Goal: Task Accomplishment & Management: Use online tool/utility

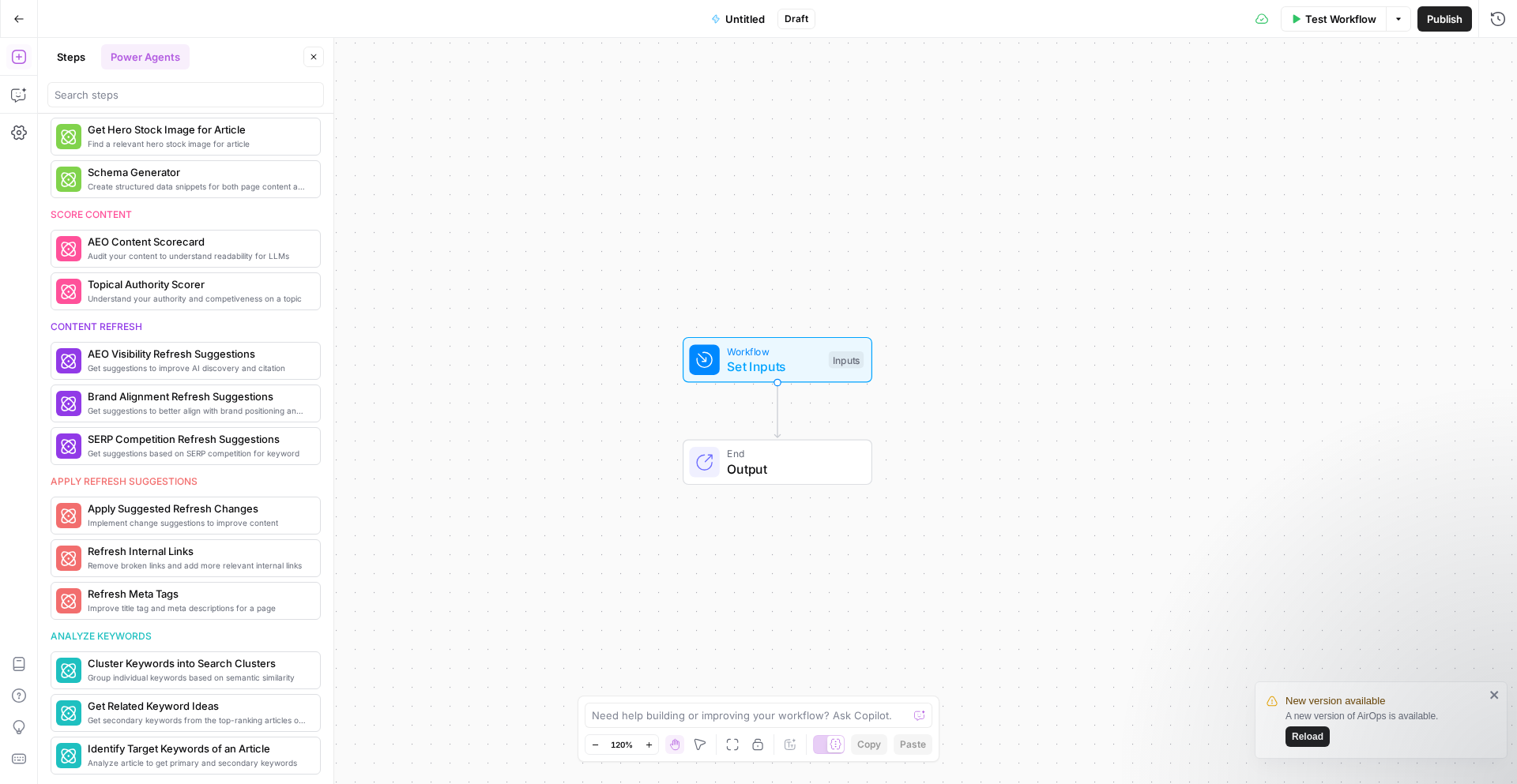
scroll to position [508, 0]
click at [157, 661] on span "Cluster Keywords into Search Clusters" at bounding box center [197, 663] width 219 height 16
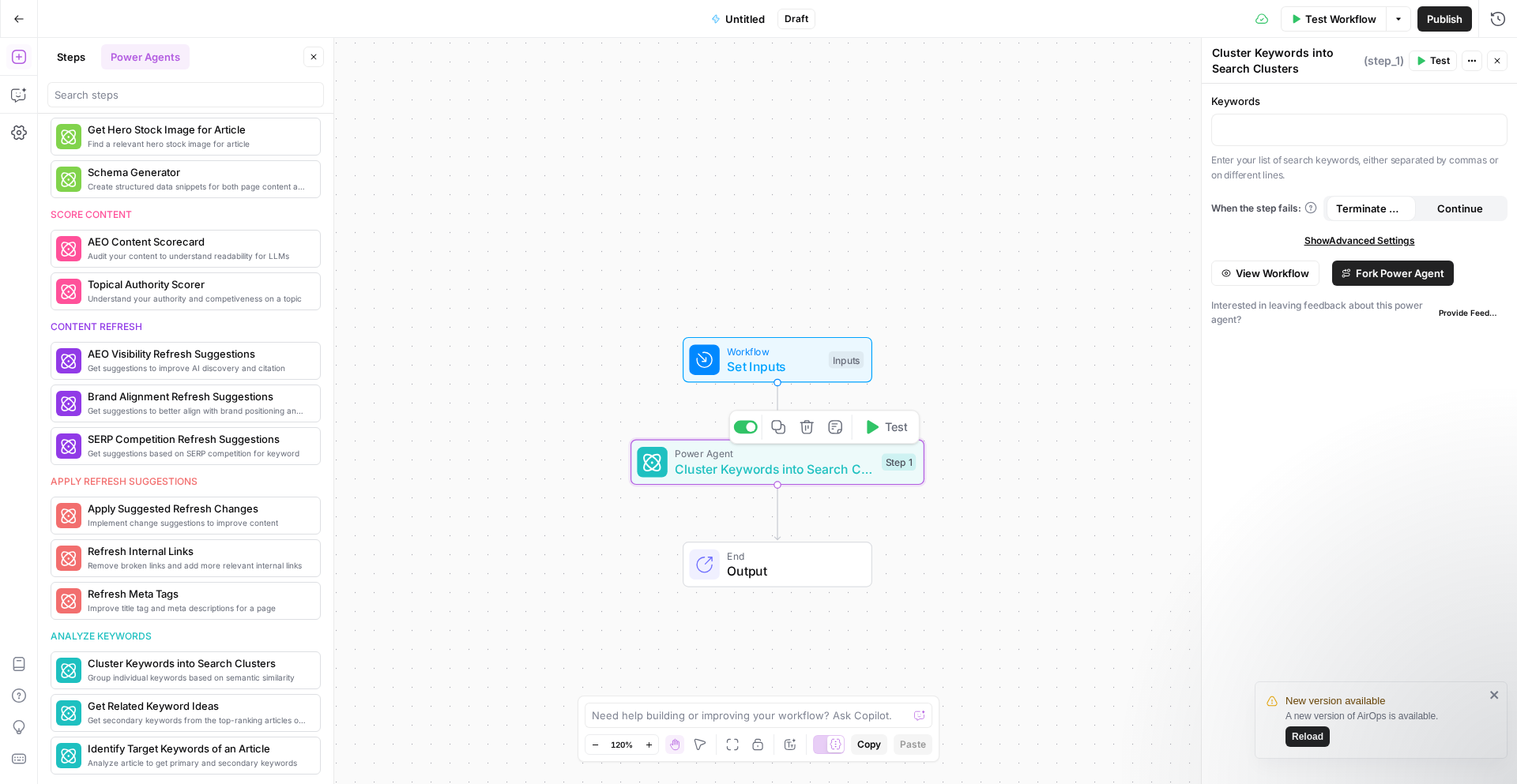
click at [826, 467] on span "Cluster Keywords into Search Clusters" at bounding box center [774, 469] width 199 height 19
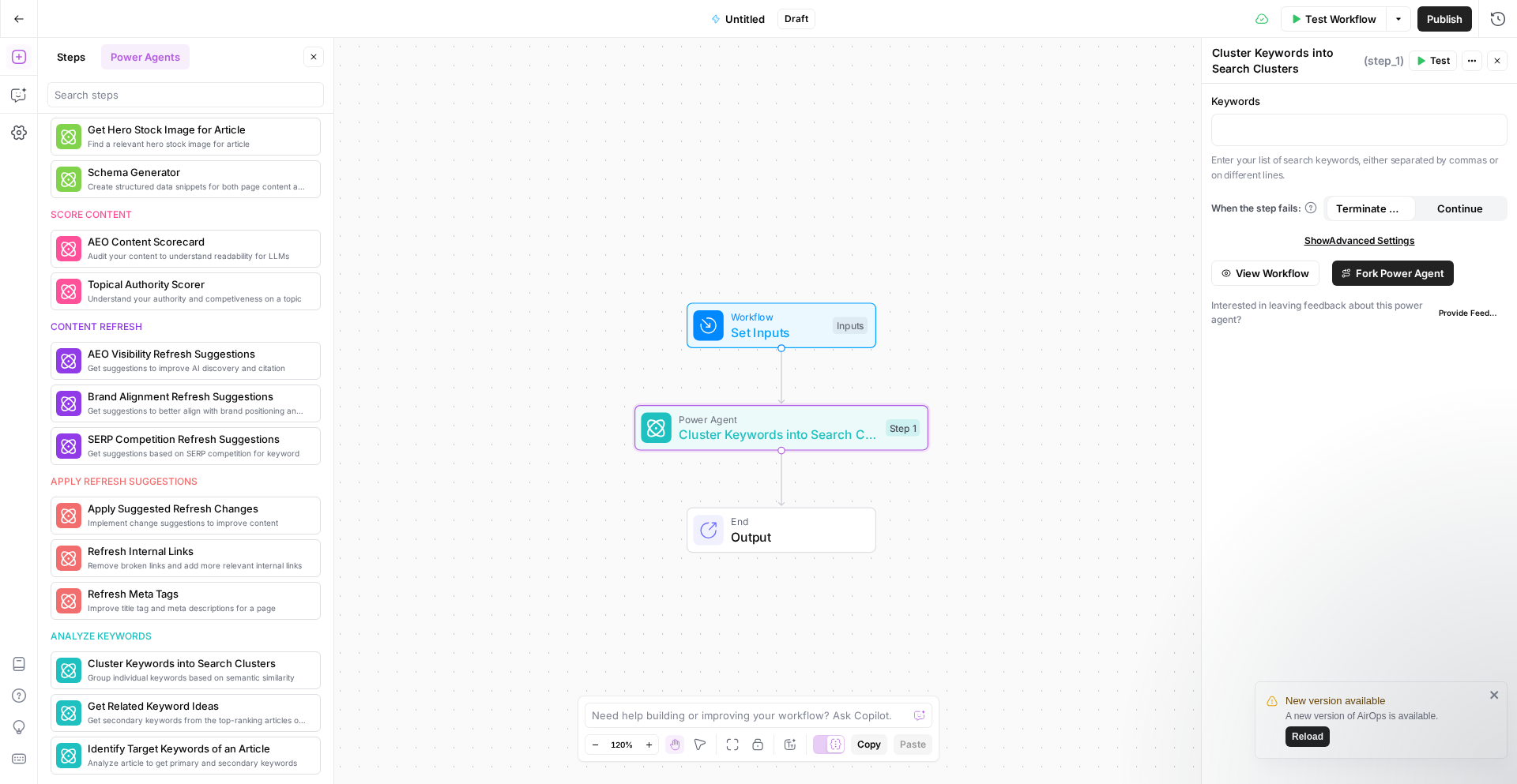
click at [1246, 276] on span "View Workflow" at bounding box center [1273, 273] width 74 height 16
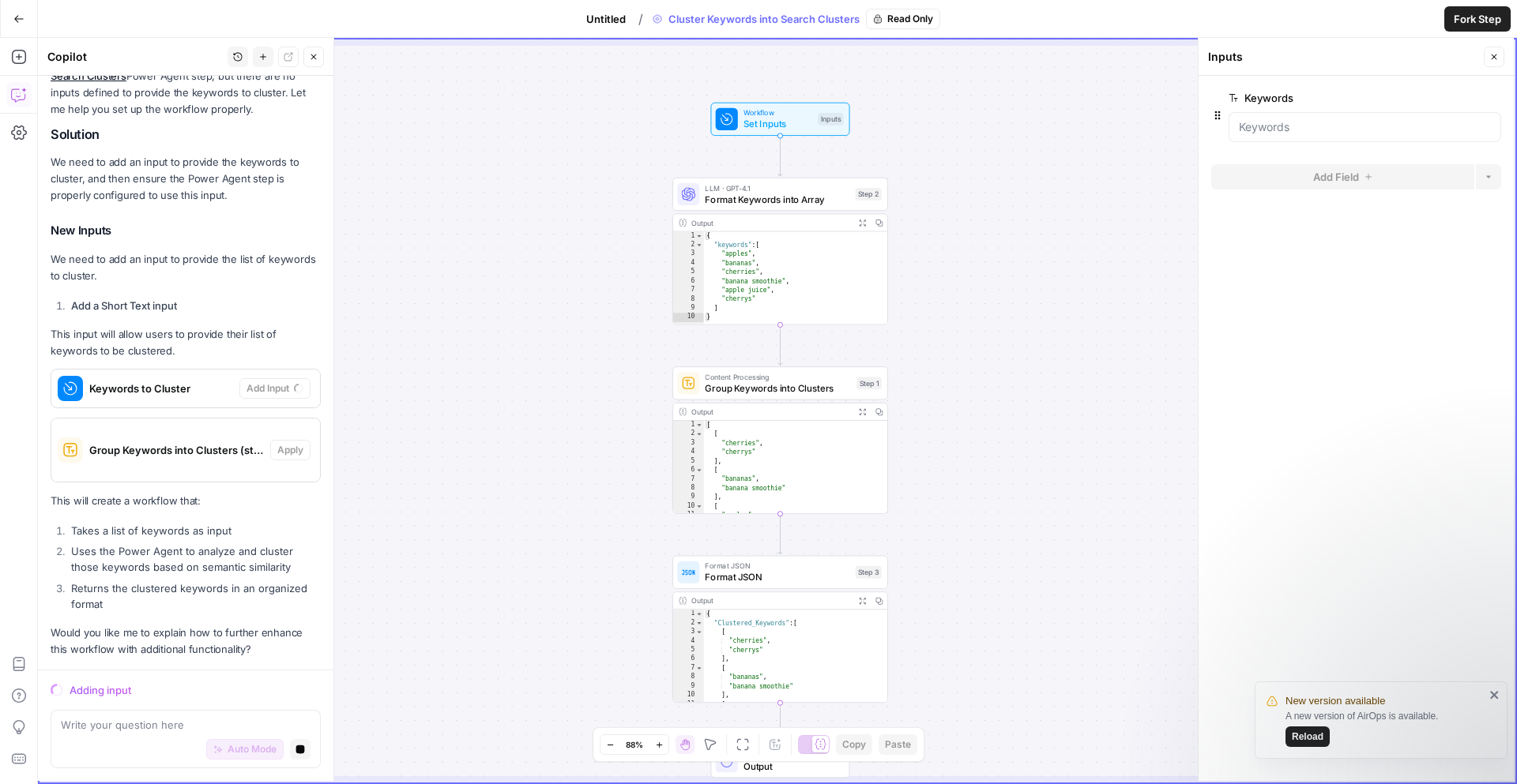
scroll to position [186, 0]
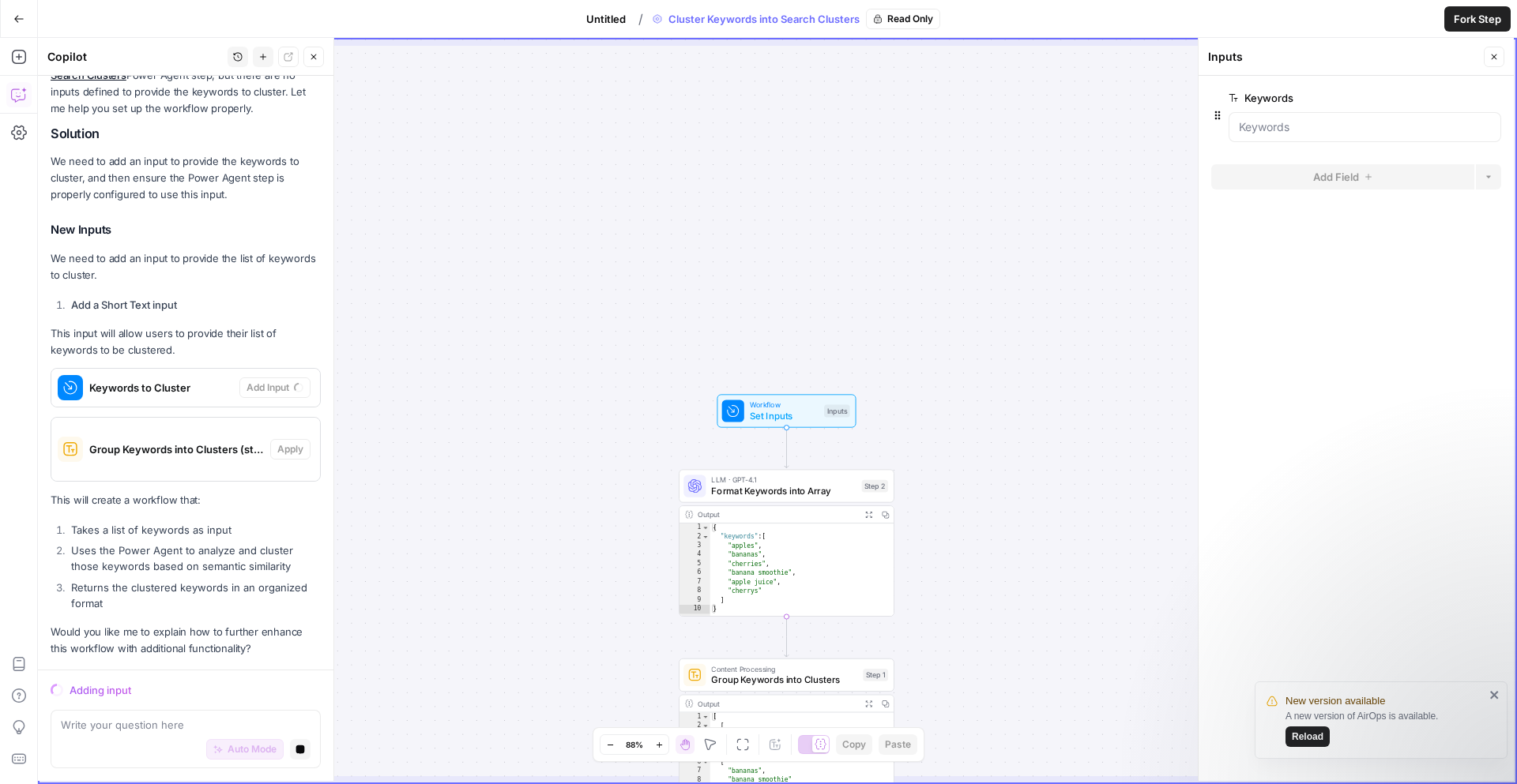
click at [1305, 733] on span "Reload" at bounding box center [1308, 736] width 31 height 14
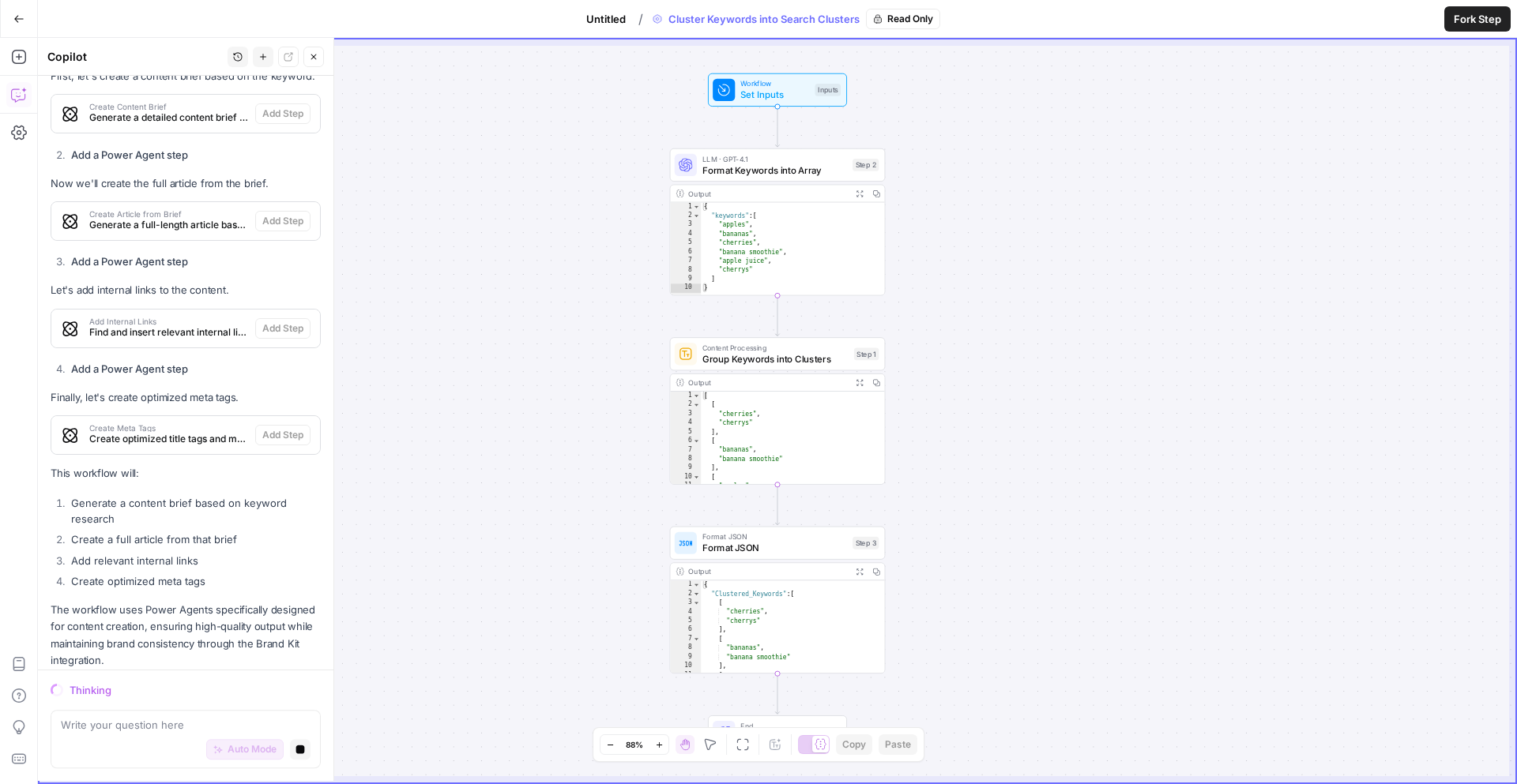
scroll to position [811, 0]
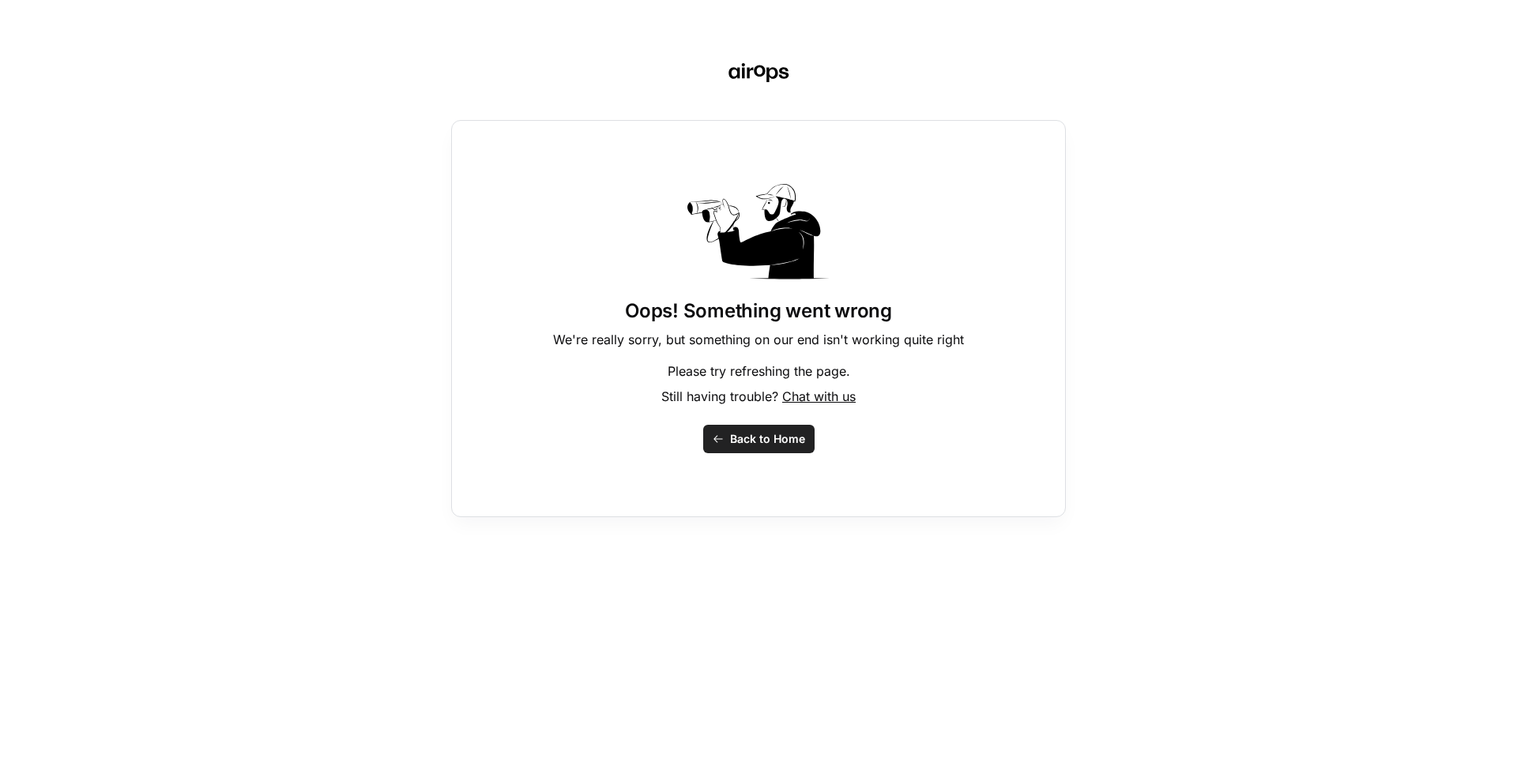
click at [743, 440] on span "Back to Home" at bounding box center [767, 439] width 75 height 16
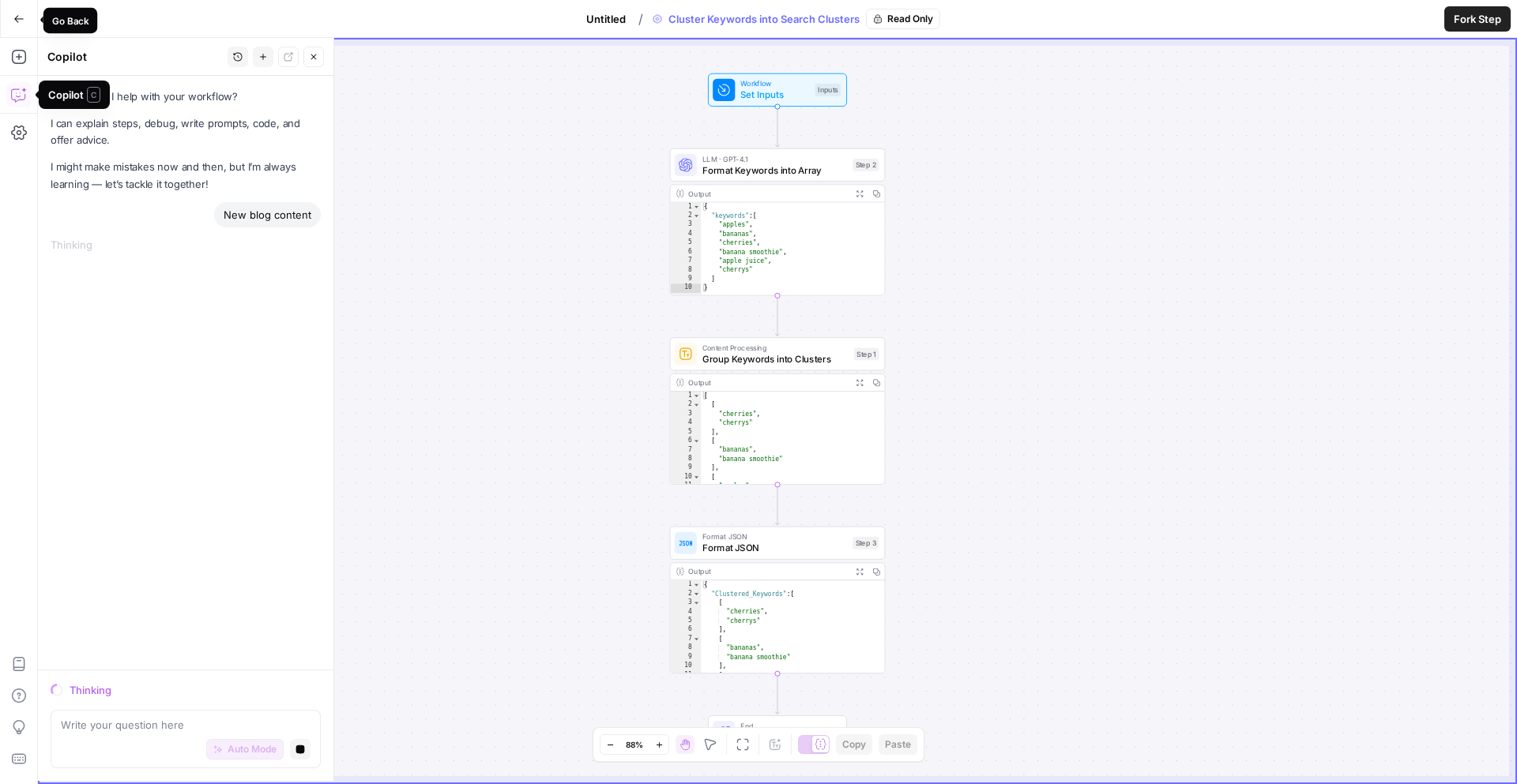
click at [16, 18] on icon "button" at bounding box center [18, 18] width 9 height 7
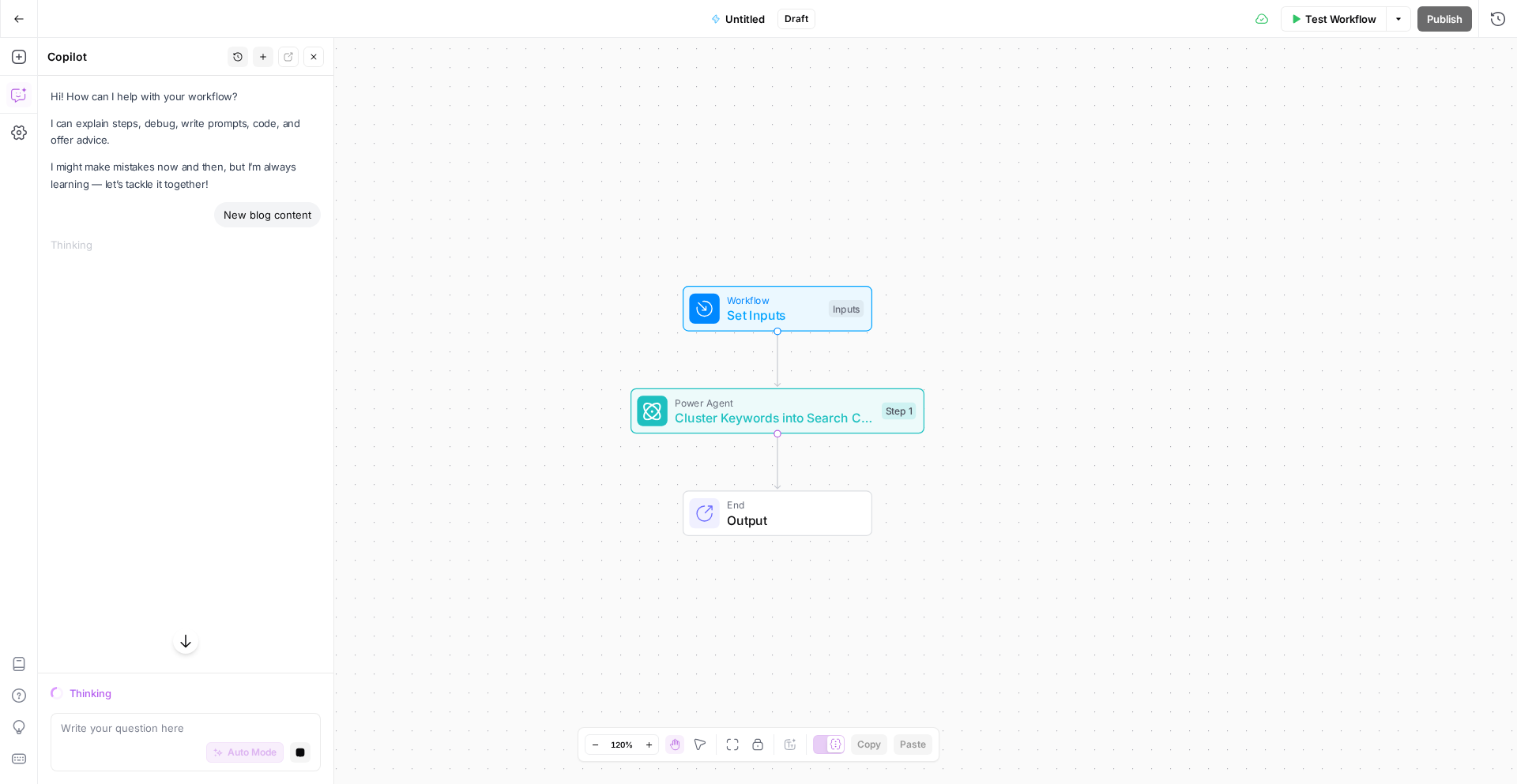
click at [16, 18] on icon "button" at bounding box center [18, 18] width 9 height 7
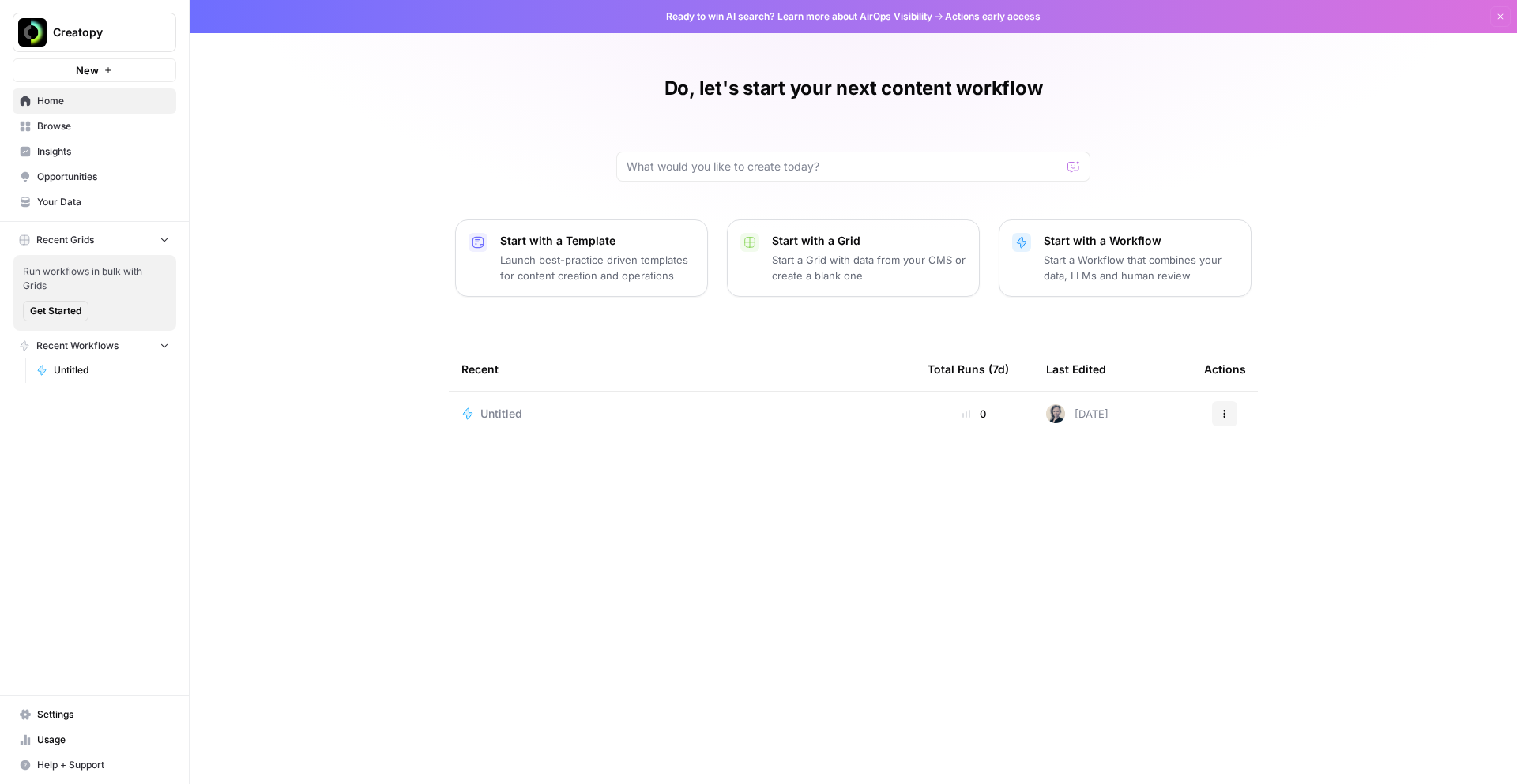
click at [803, 17] on link "Learn more" at bounding box center [804, 16] width 53 height 12
click at [47, 149] on span "Insights" at bounding box center [102, 151] width 132 height 14
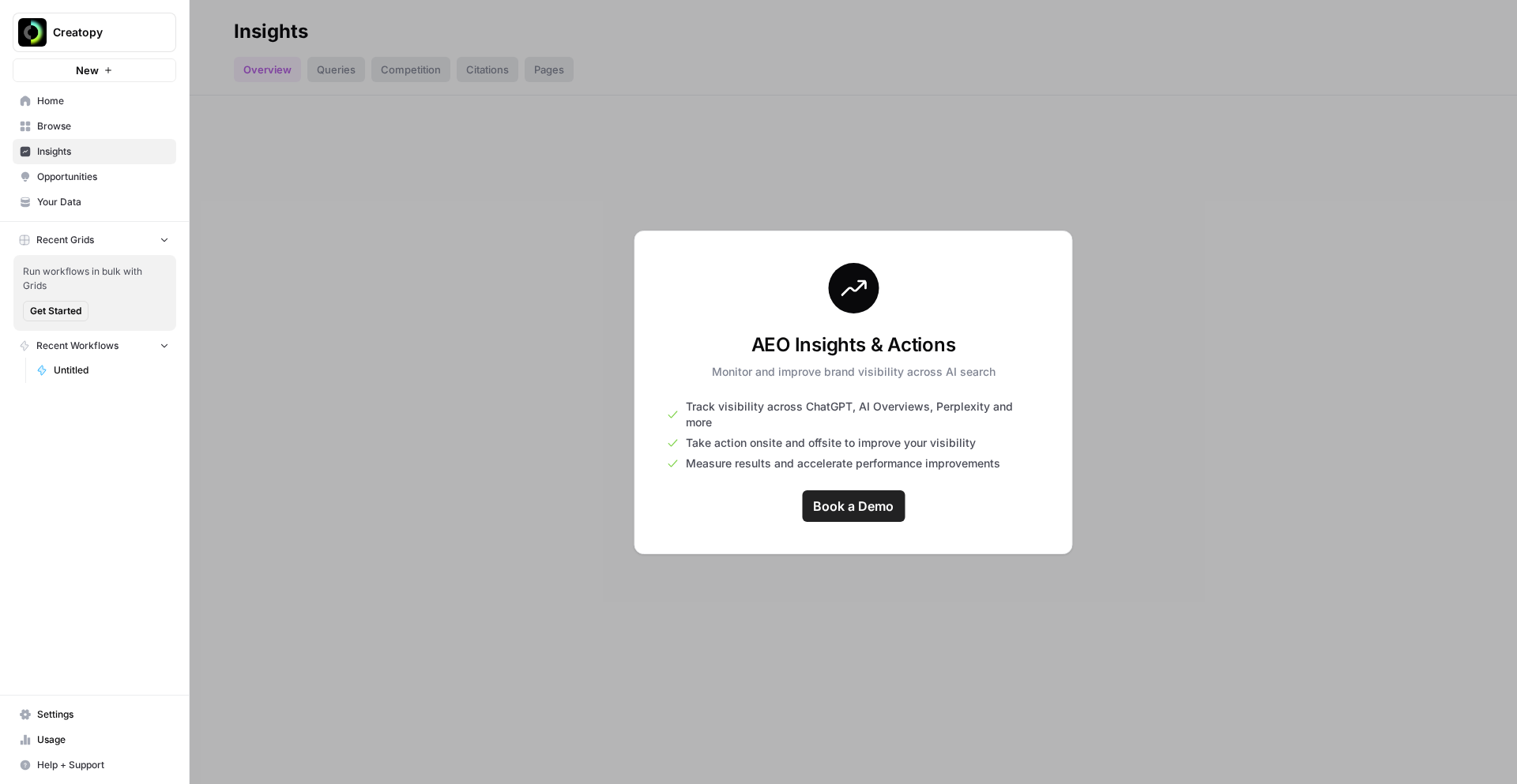
click at [840, 497] on span "Book a Demo" at bounding box center [853, 506] width 80 height 19
click at [56, 180] on span "Opportunities" at bounding box center [102, 176] width 132 height 14
click at [71, 102] on span "Home" at bounding box center [102, 100] width 132 height 14
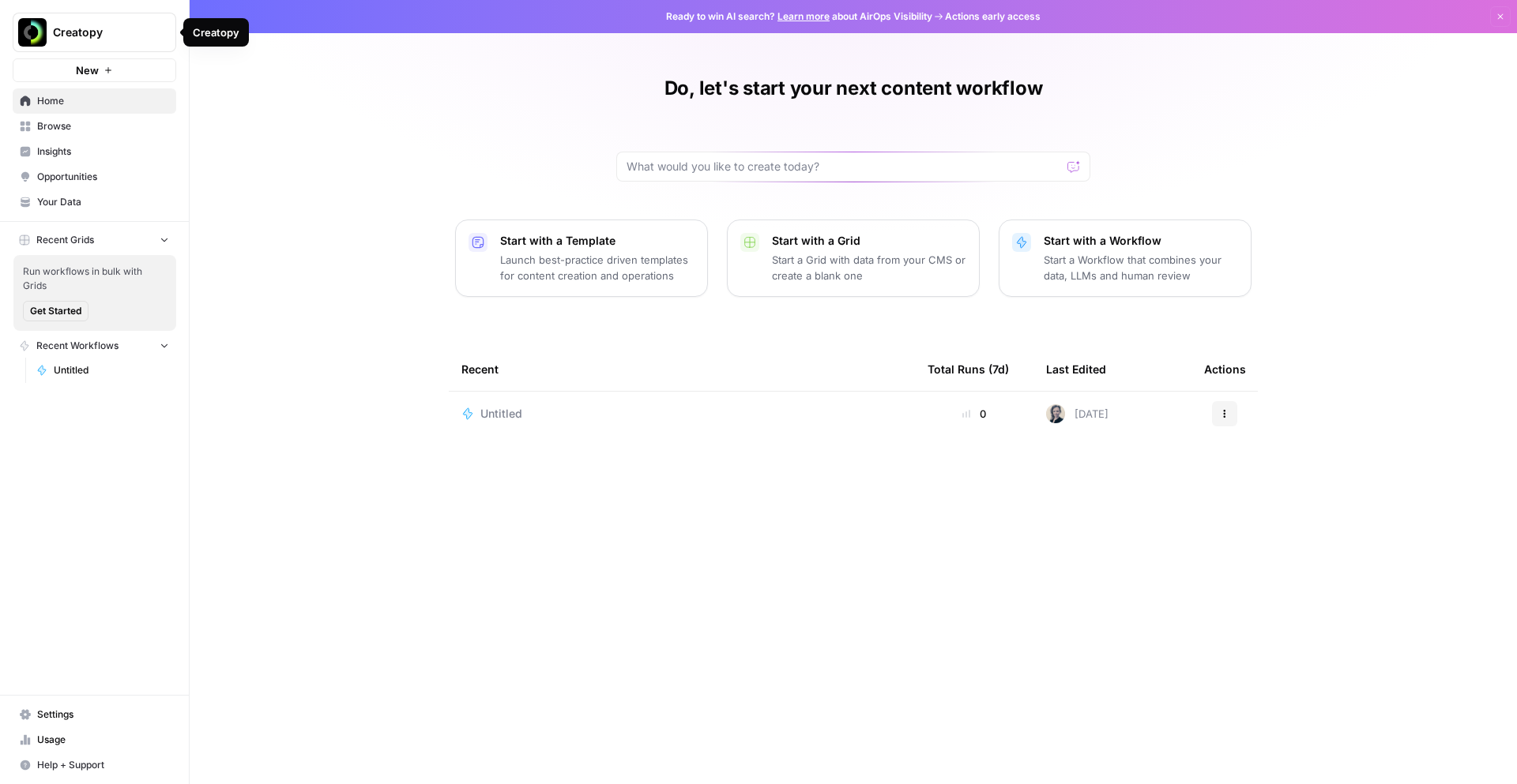
click at [67, 40] on span "Creatopy" at bounding box center [100, 32] width 96 height 16
click at [91, 123] on span "Creatopy" at bounding box center [145, 118] width 194 height 16
click at [93, 161] on link "Insights" at bounding box center [94, 151] width 163 height 25
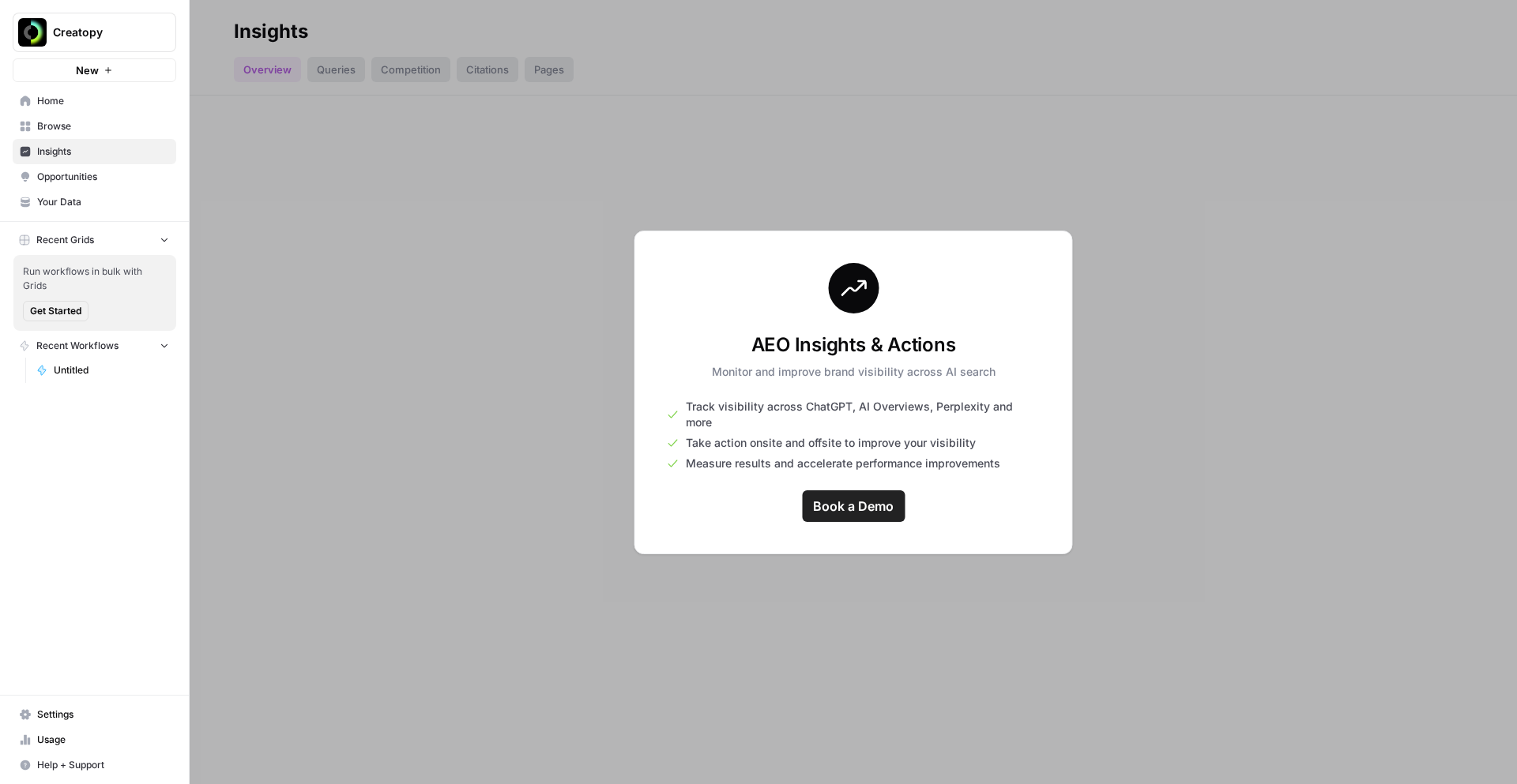
click at [55, 180] on span "Opportunities" at bounding box center [102, 176] width 132 height 14
click at [67, 203] on span "Your Data" at bounding box center [102, 202] width 132 height 14
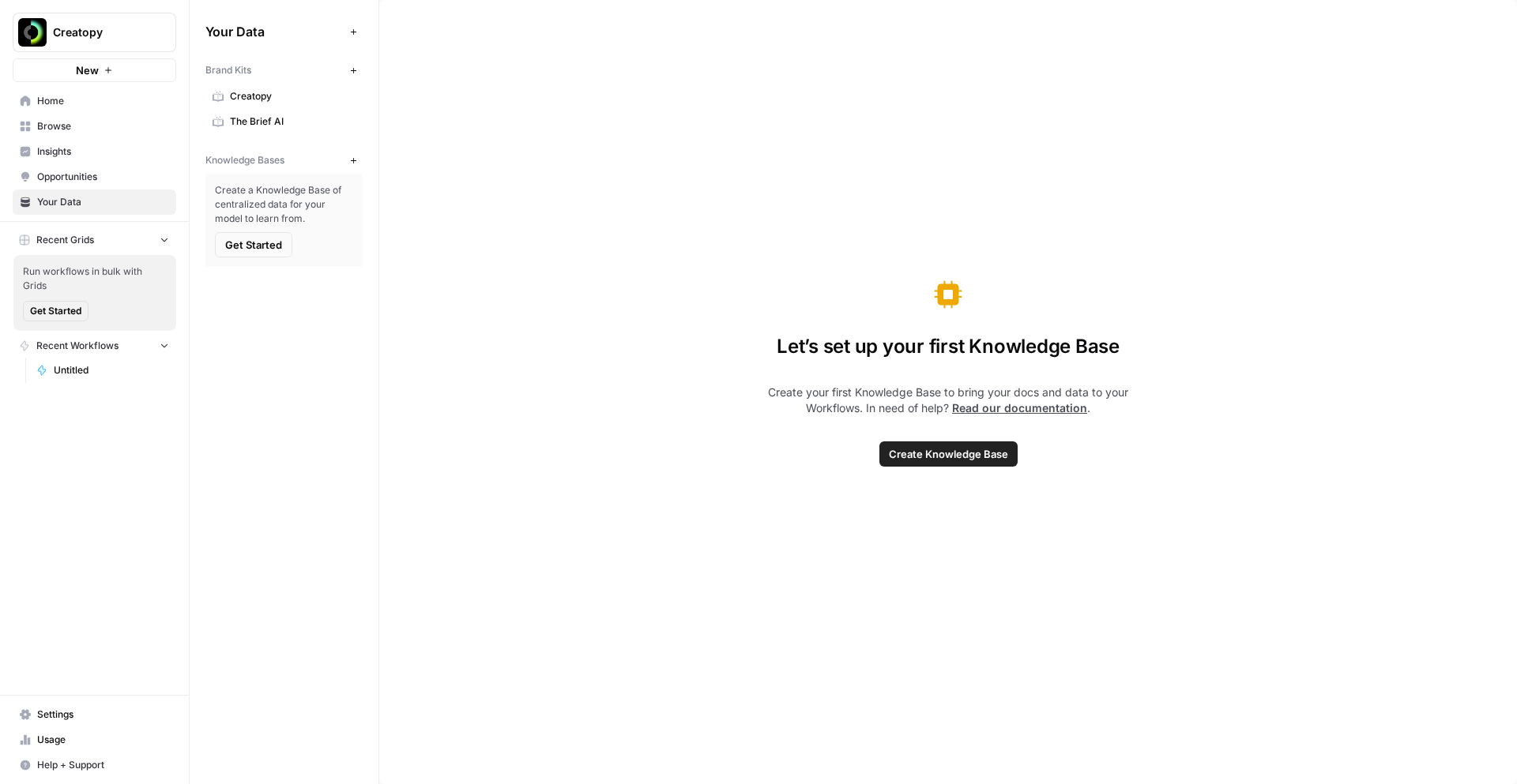
click at [283, 91] on span "Creatopy" at bounding box center [292, 96] width 125 height 14
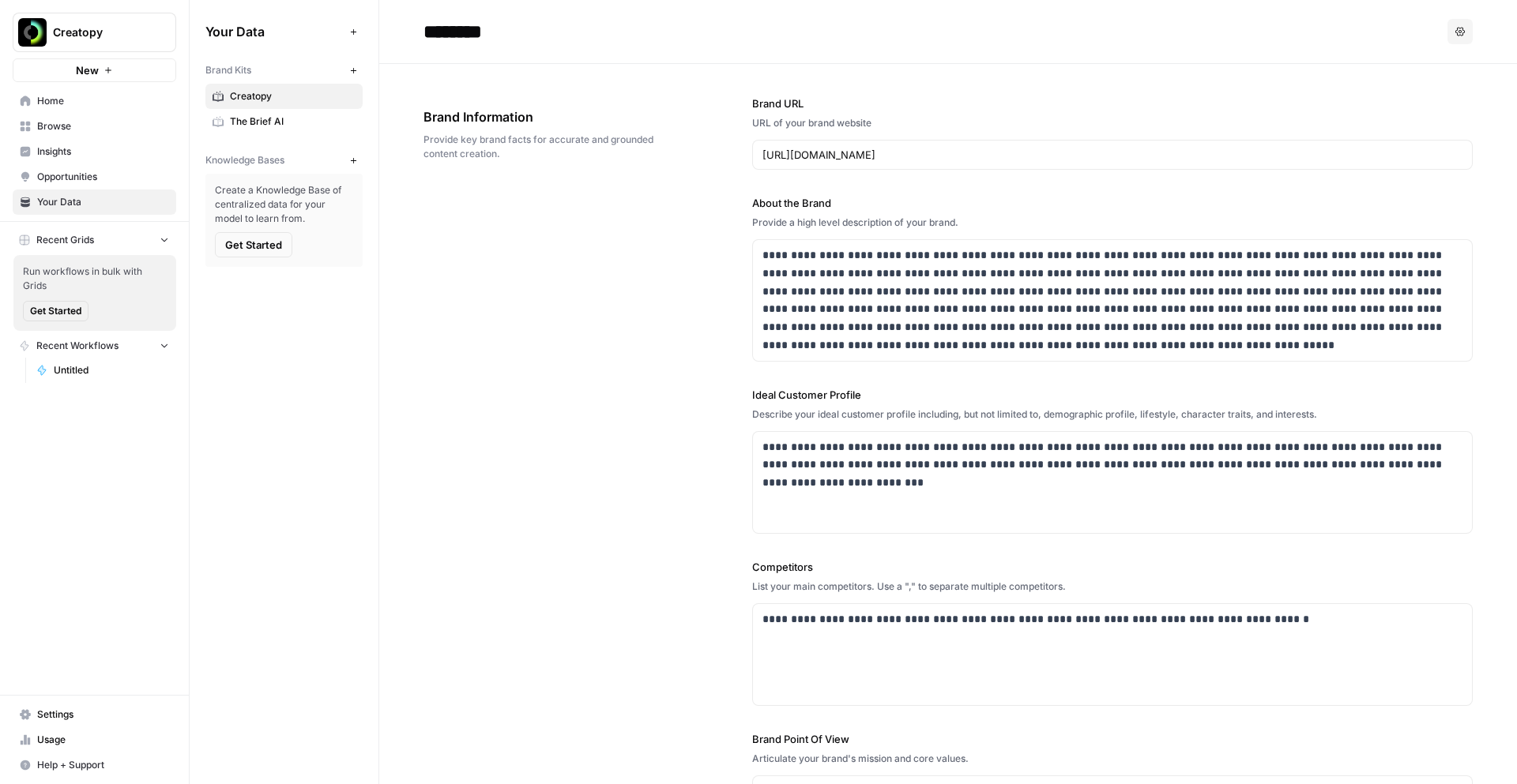
click at [1449, 44] on header "******** Options" at bounding box center [948, 31] width 1138 height 64
click at [1462, 34] on icon "button" at bounding box center [1460, 31] width 9 height 9
click at [1429, 101] on span "Delete" at bounding box center [1428, 104] width 51 height 16
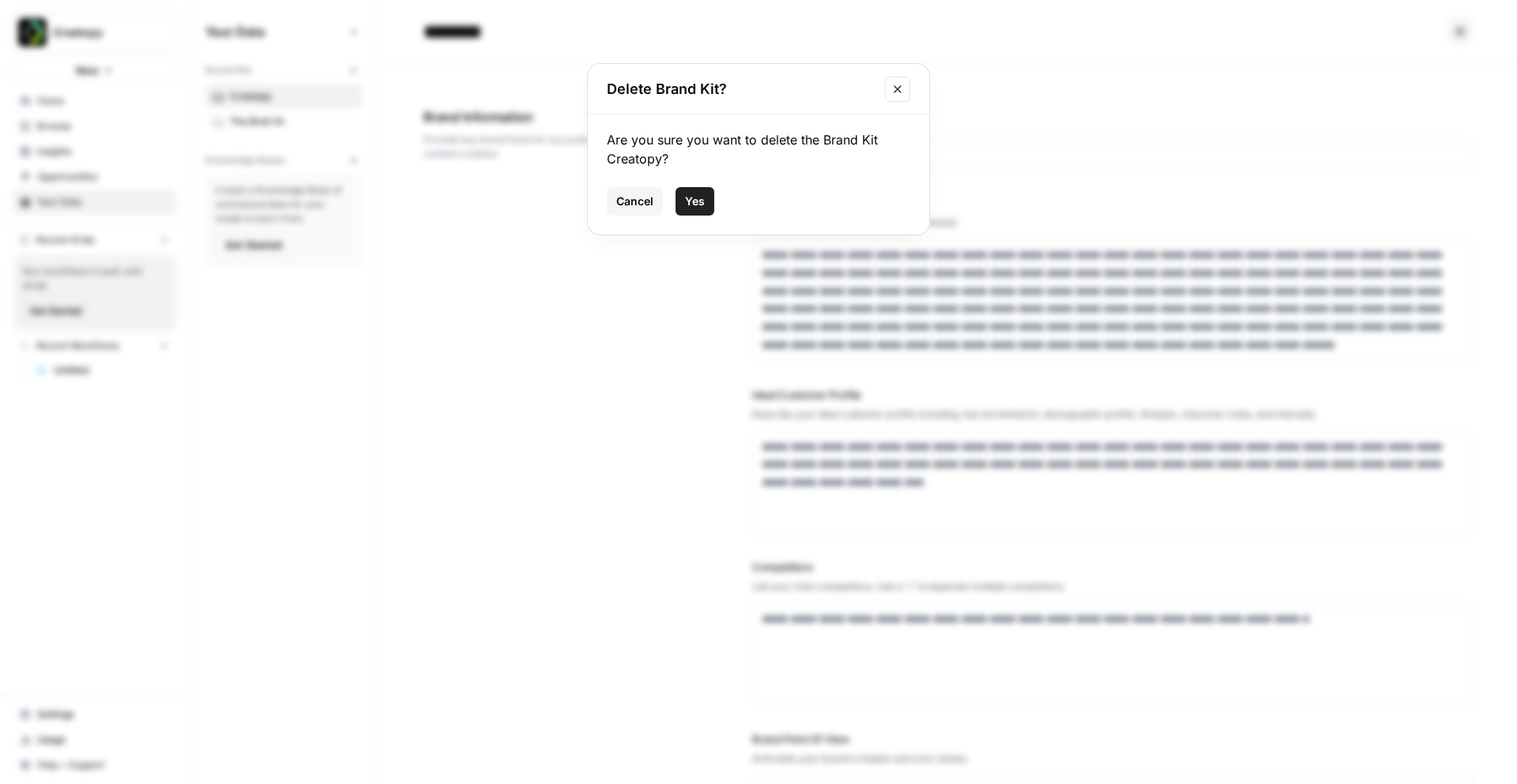
click at [688, 215] on button "Yes" at bounding box center [695, 201] width 39 height 29
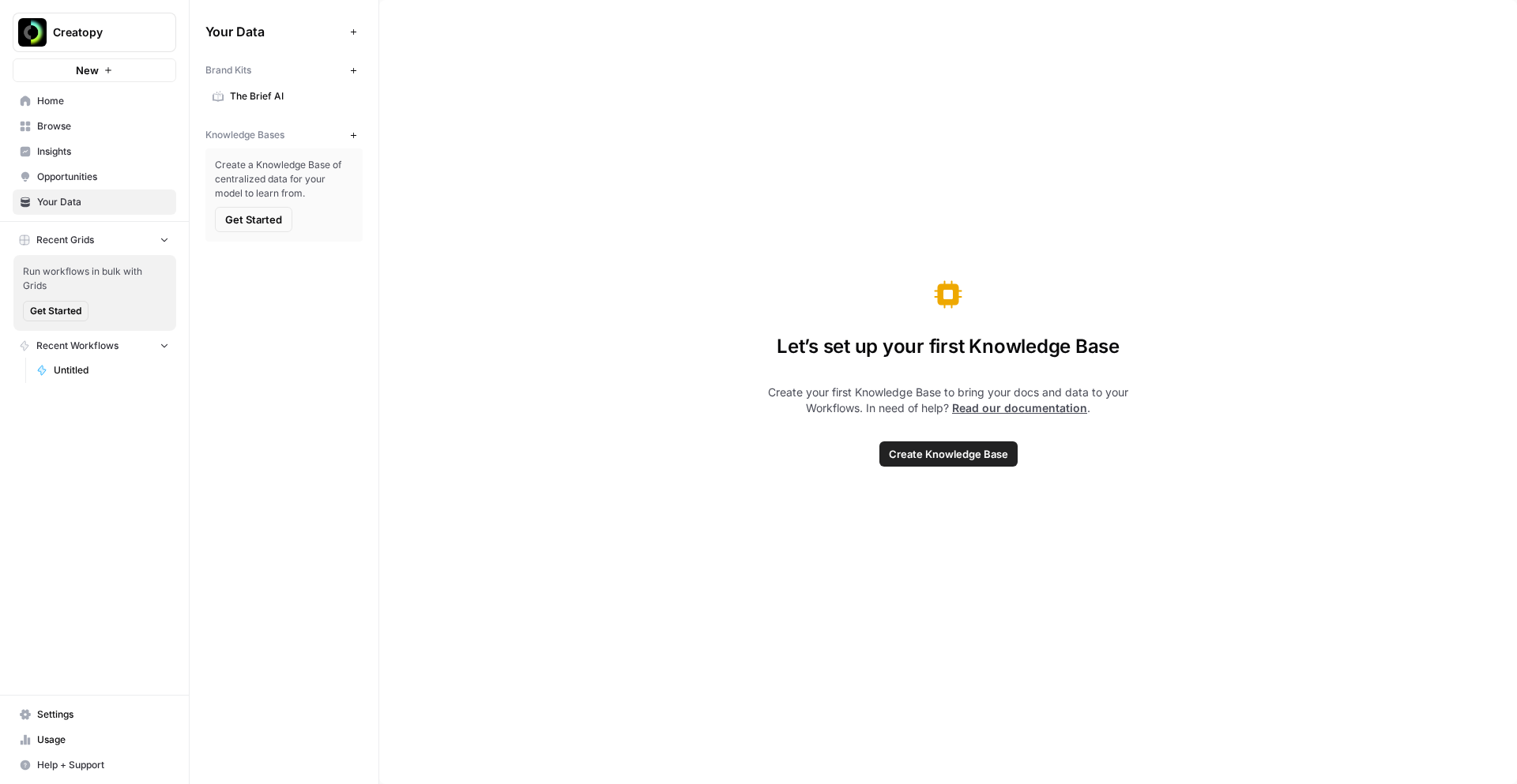
click at [270, 88] on link "The Brief AI" at bounding box center [284, 96] width 158 height 25
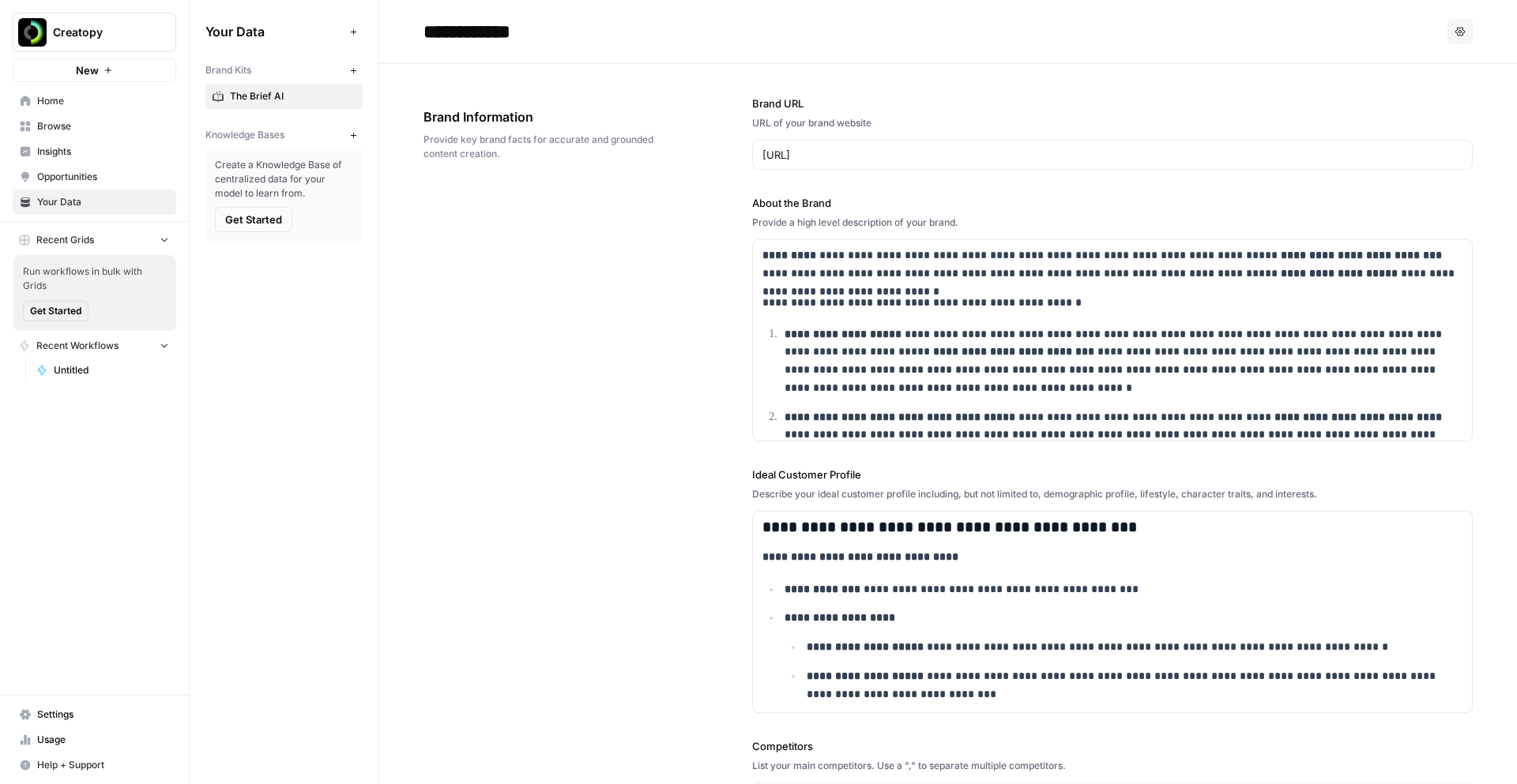
click at [264, 221] on span "Get Started" at bounding box center [253, 219] width 57 height 16
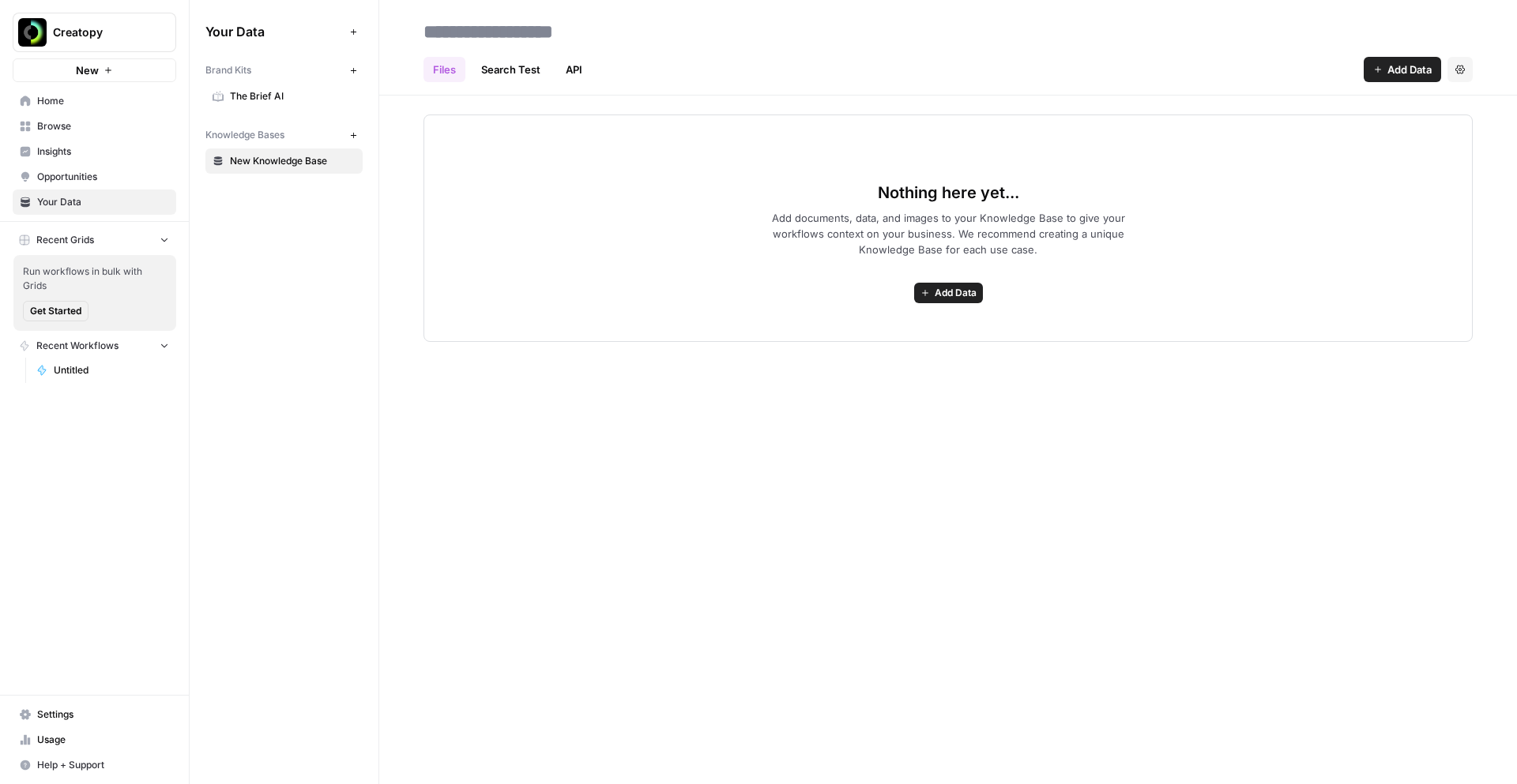
click at [962, 291] on span "Add Data" at bounding box center [955, 292] width 41 height 14
click at [885, 405] on span "Import File from Google Drive" at bounding box center [890, 405] width 144 height 16
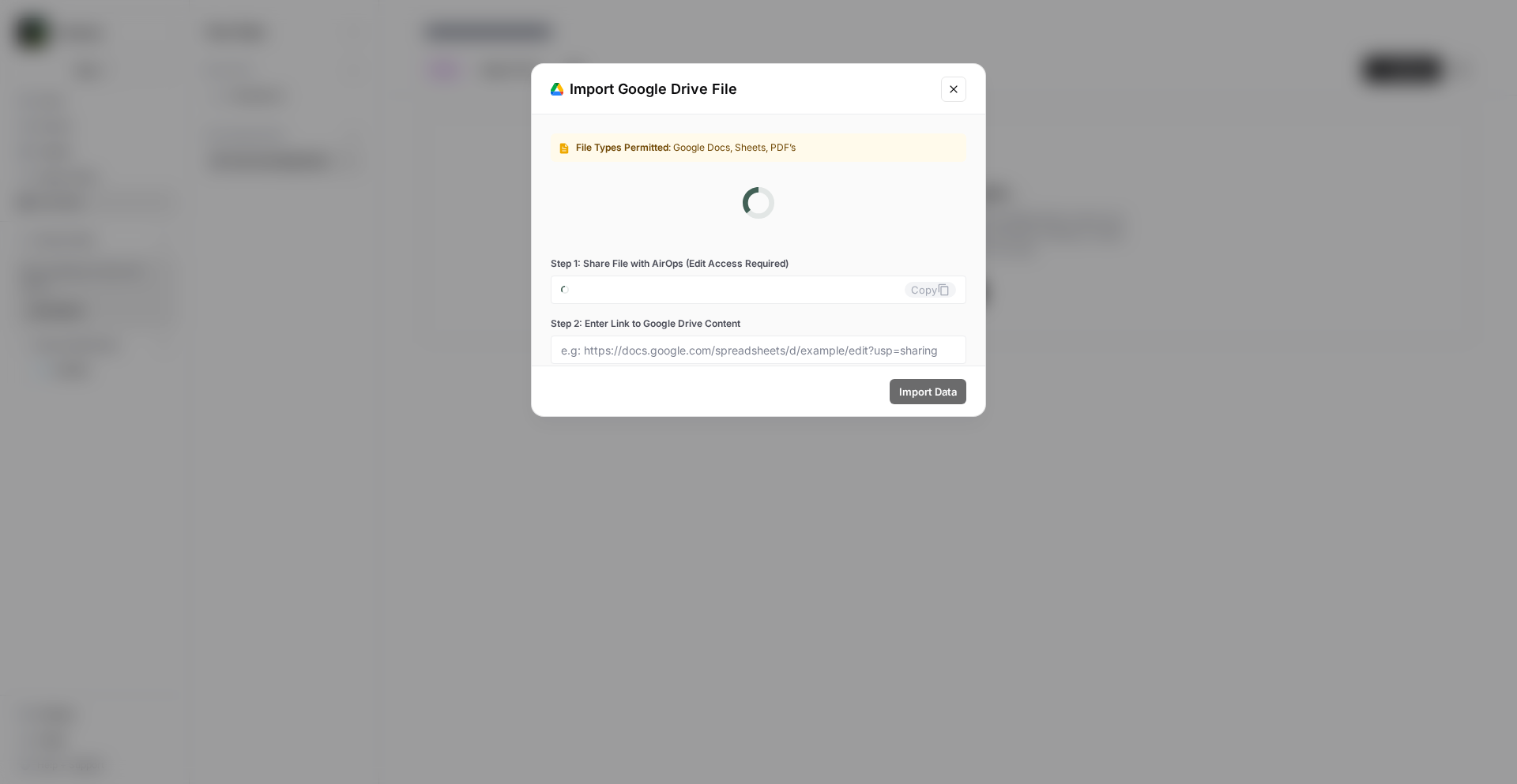
type input "[EMAIL_ADDRESS][DOMAIN_NAME]"
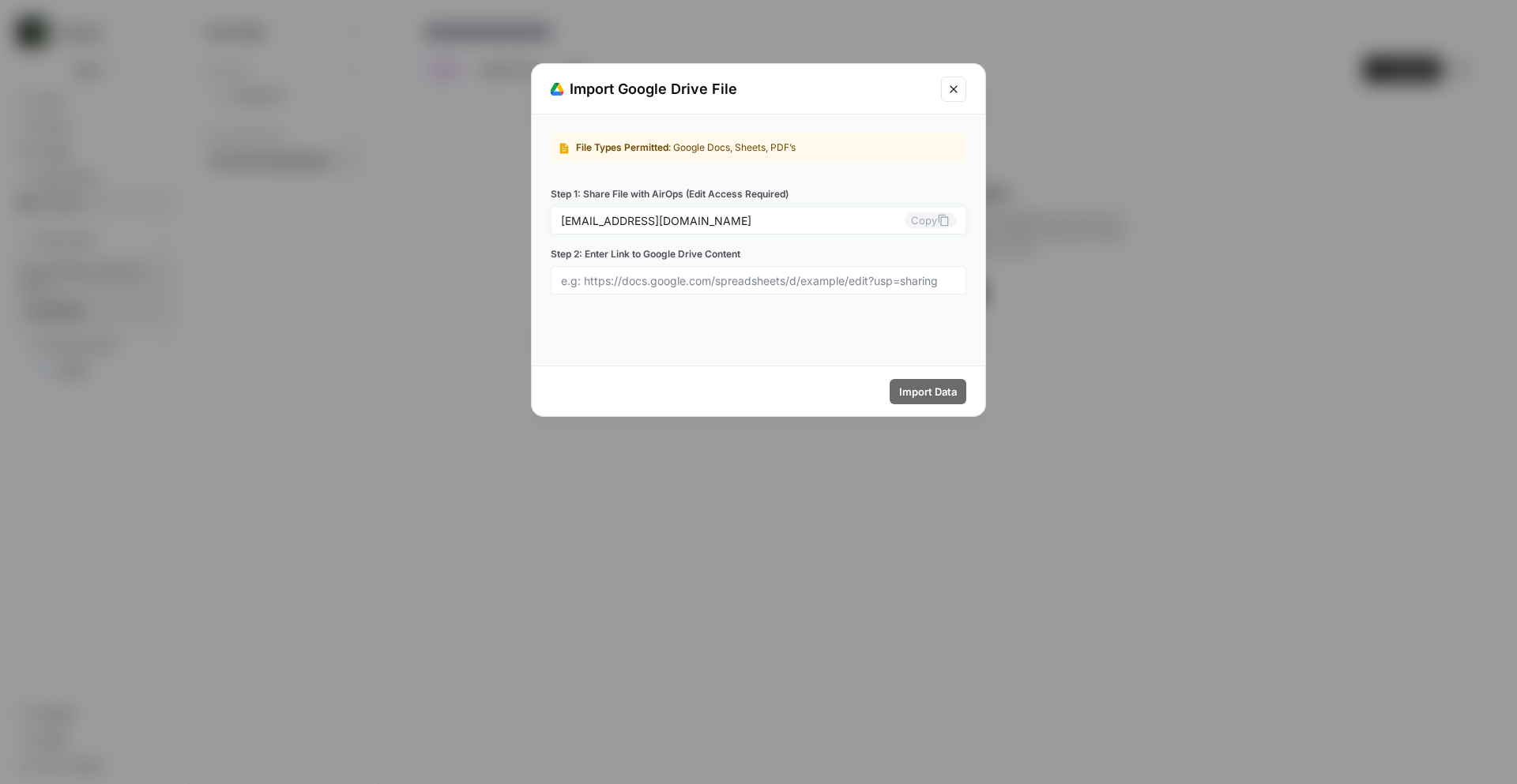
click at [924, 224] on button "Copy" at bounding box center [931, 220] width 52 height 16
click at [919, 218] on button "Copy" at bounding box center [931, 220] width 52 height 16
click at [955, 87] on icon "Close modal" at bounding box center [954, 89] width 13 height 13
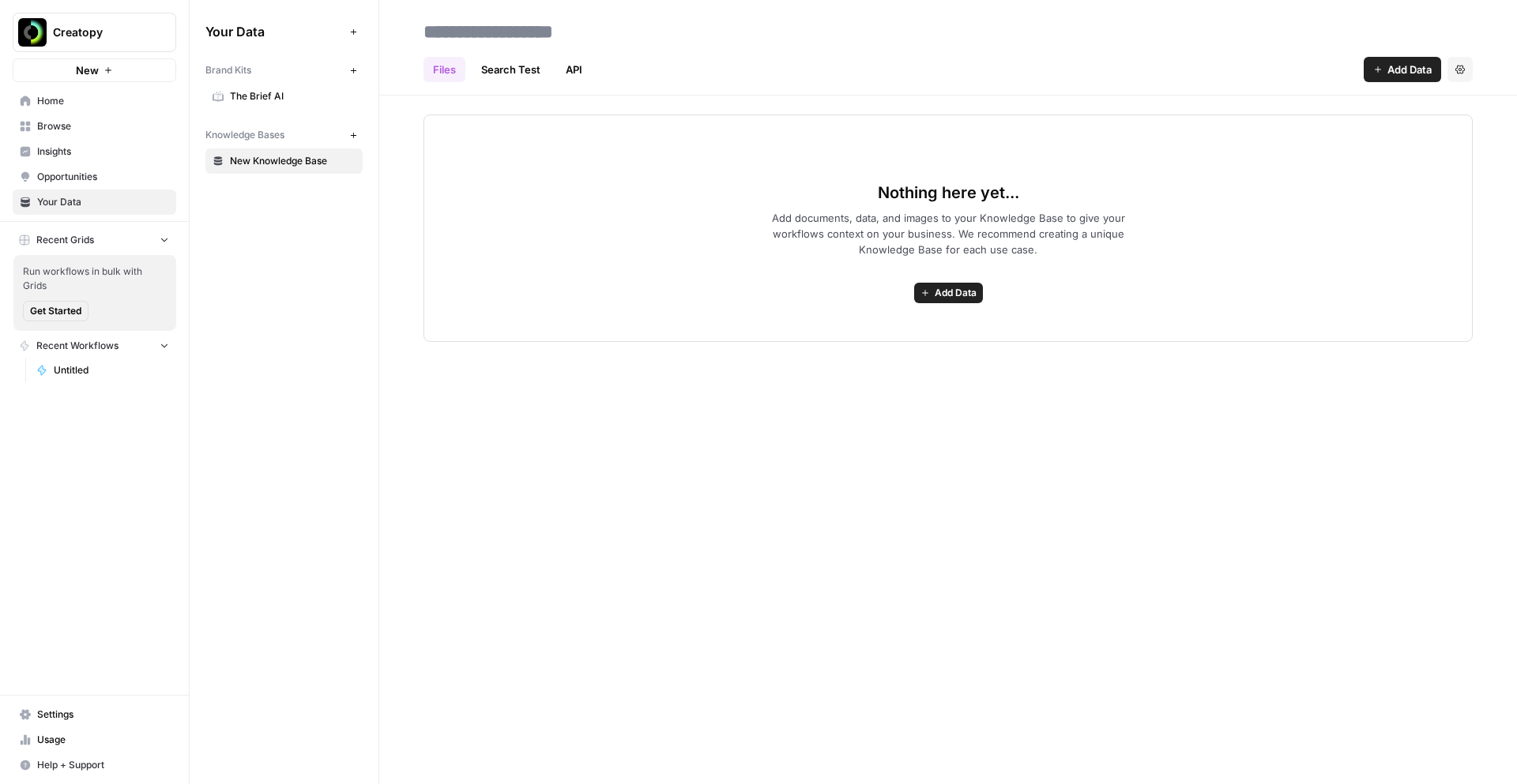
click at [974, 297] on span "Add Data" at bounding box center [955, 292] width 41 height 14
click at [1011, 401] on div "Files Search Test API Add Data Settings Nothing here yet... Add documents, data…" at bounding box center [948, 392] width 1138 height 784
click at [953, 310] on div "Nothing here yet... Add documents, data, and images to your Knowledge Base to g…" at bounding box center [948, 228] width 1050 height 228
click at [935, 292] on span "Add Data" at bounding box center [955, 292] width 41 height 14
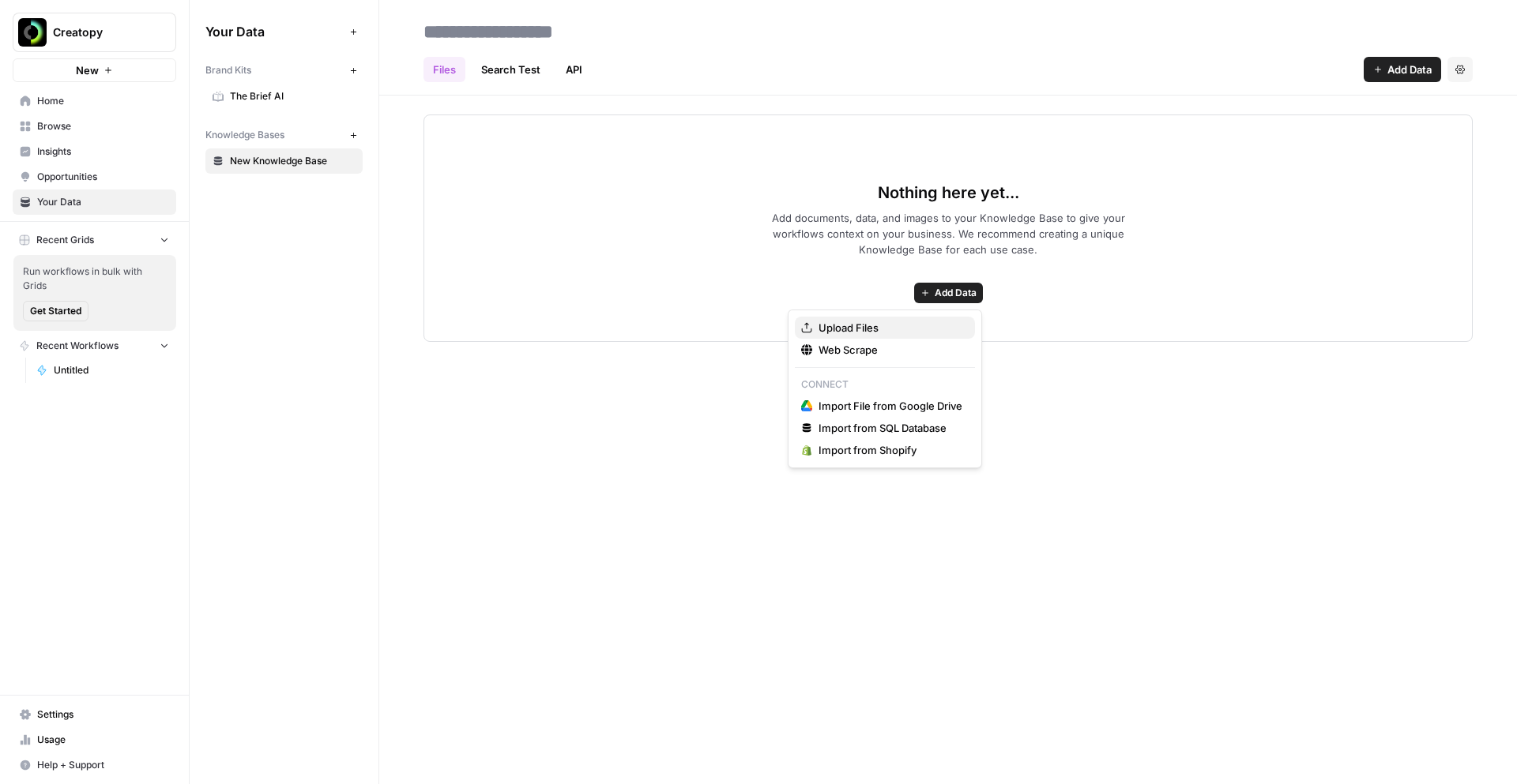
click at [827, 324] on span "Upload Files" at bounding box center [890, 327] width 144 height 16
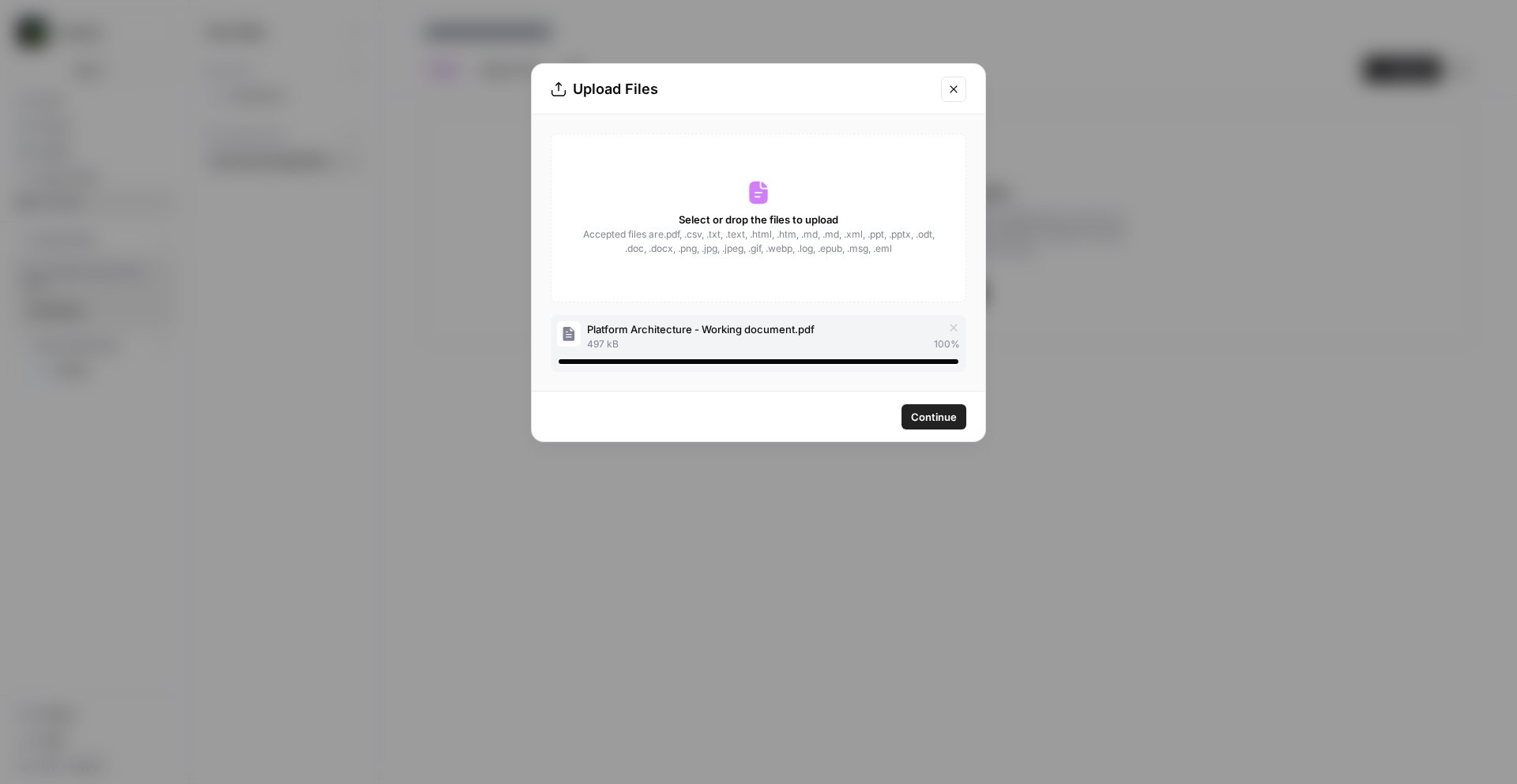
click at [930, 415] on span "Continue" at bounding box center [934, 416] width 46 height 16
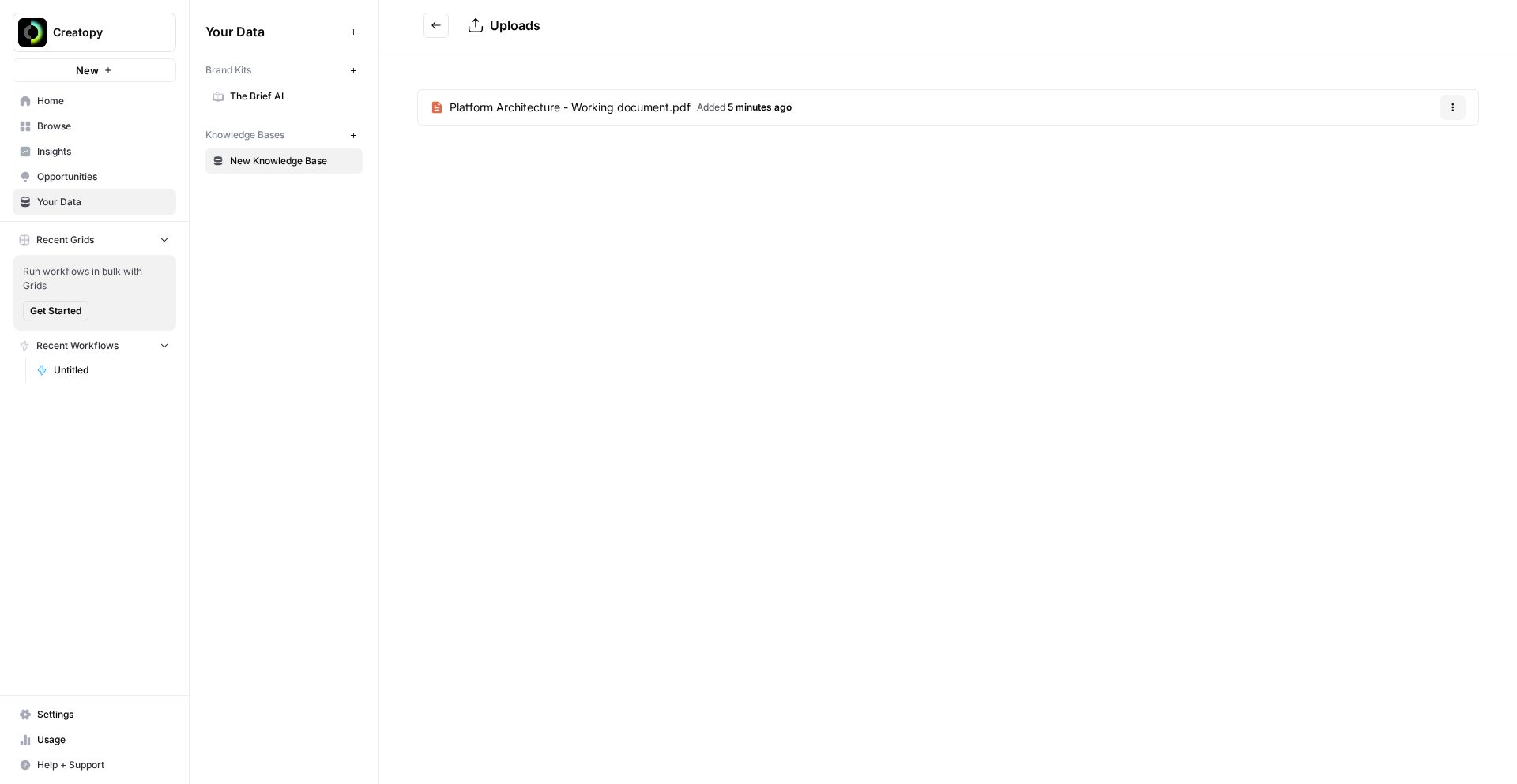
click at [64, 342] on span "Recent Workflows" at bounding box center [76, 345] width 82 height 14
click at [61, 378] on link "Untitled" at bounding box center [102, 369] width 147 height 25
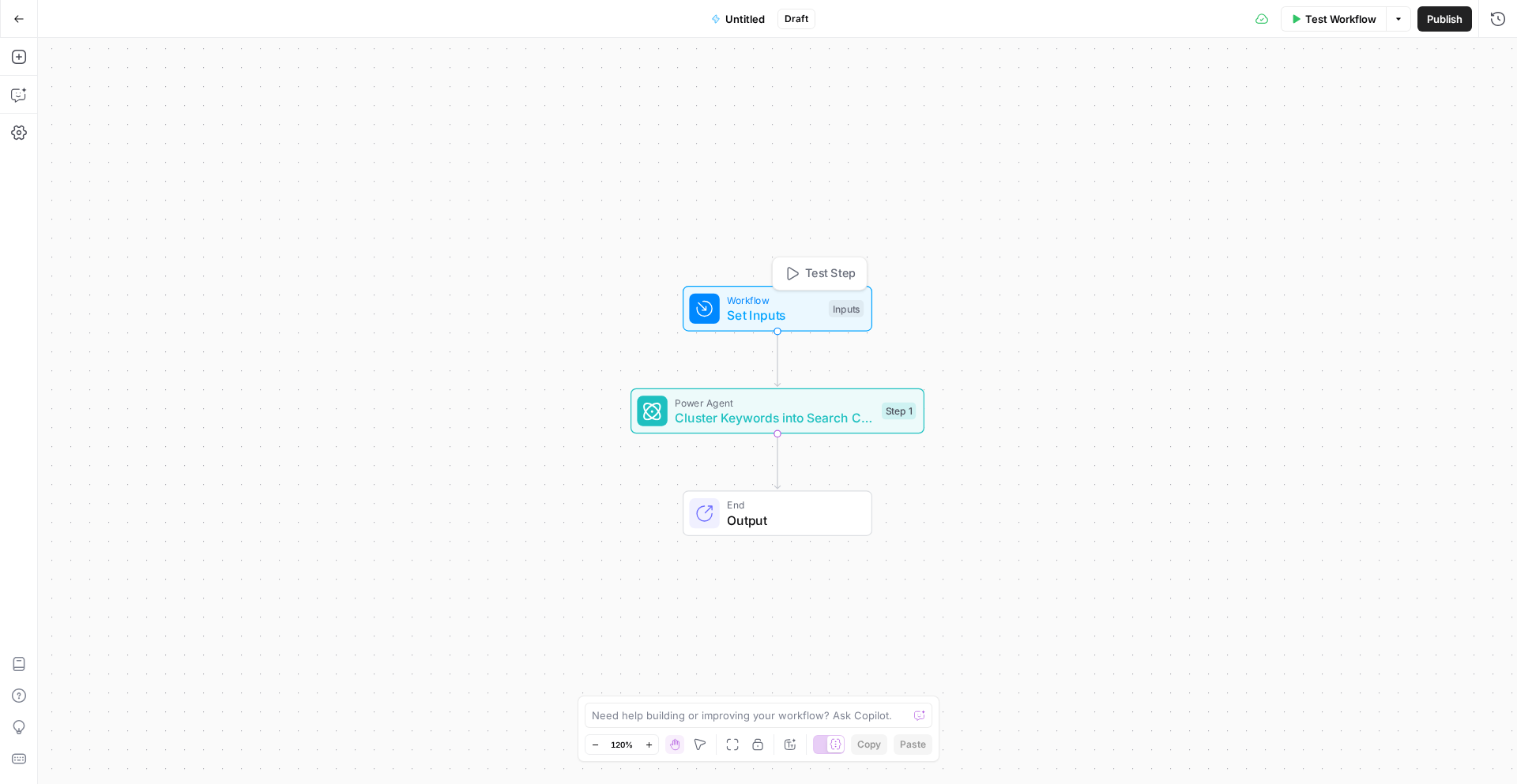
click at [794, 304] on span "Workflow" at bounding box center [774, 300] width 94 height 15
click at [1370, 102] on icon "button" at bounding box center [1371, 107] width 9 height 9
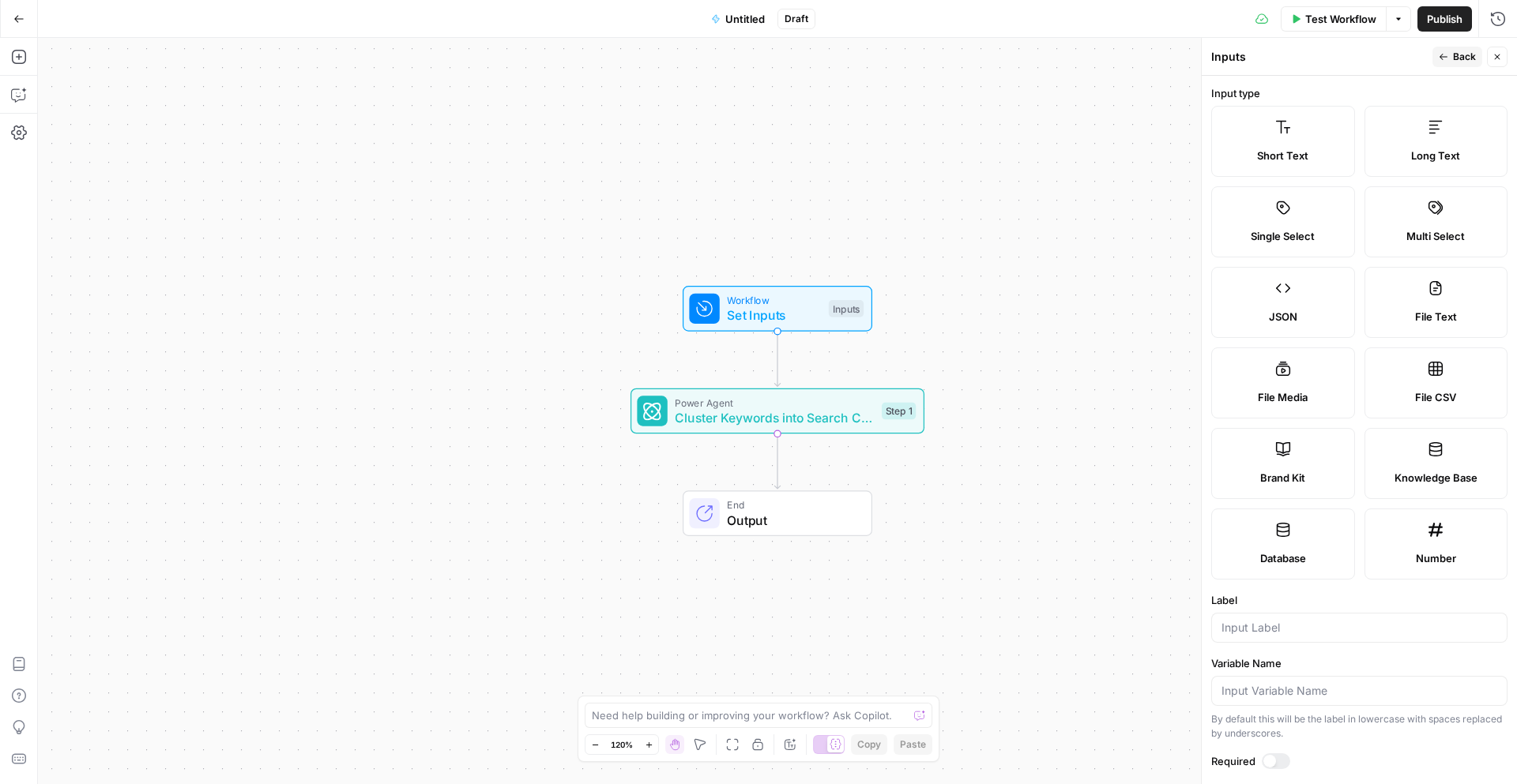
click at [1434, 375] on icon at bounding box center [1435, 369] width 14 height 14
type textarea "Supports .csv file type"
click at [849, 416] on span "Cluster Keywords into Search Clusters" at bounding box center [774, 417] width 199 height 19
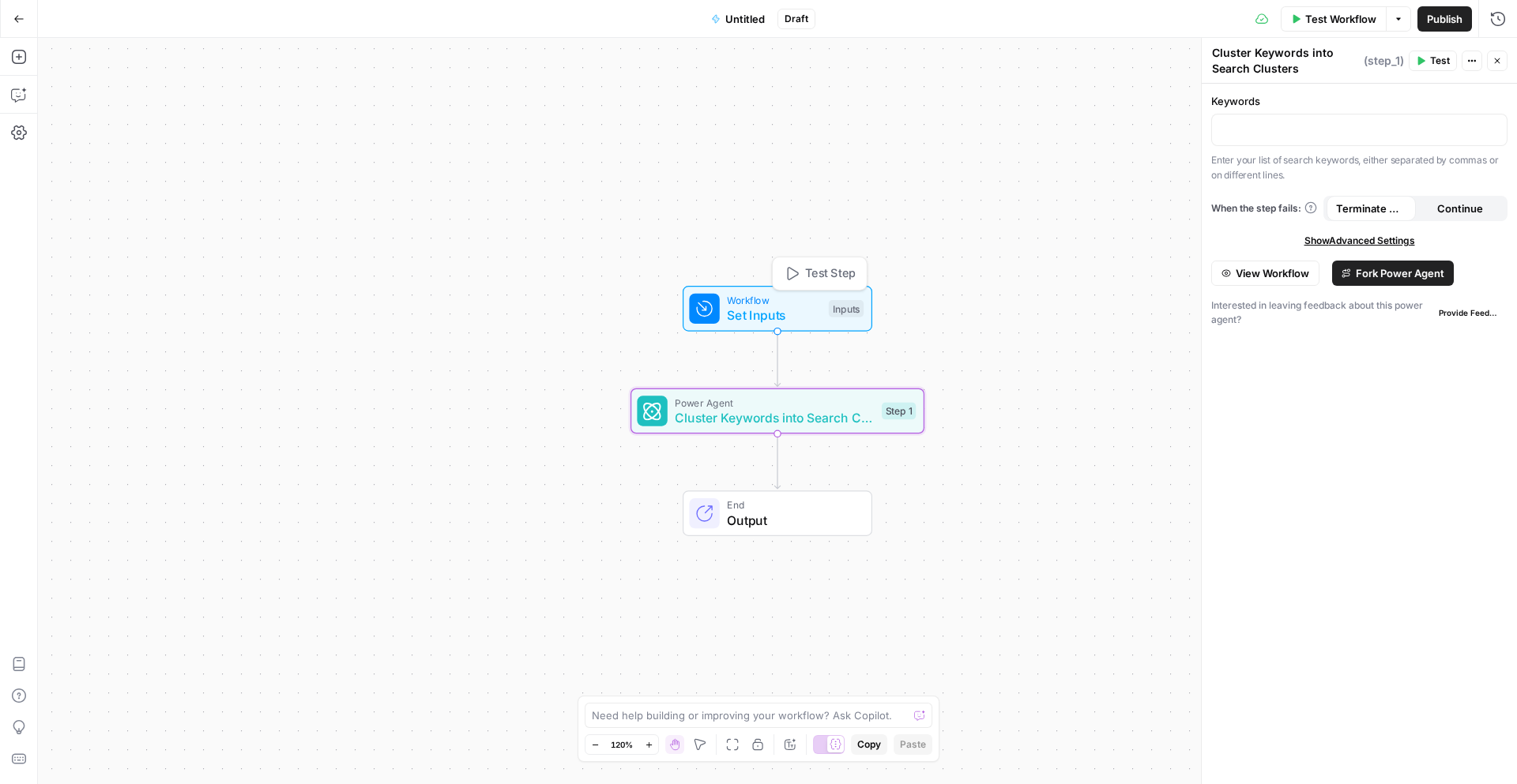
click at [814, 320] on span "Set Inputs" at bounding box center [774, 315] width 94 height 19
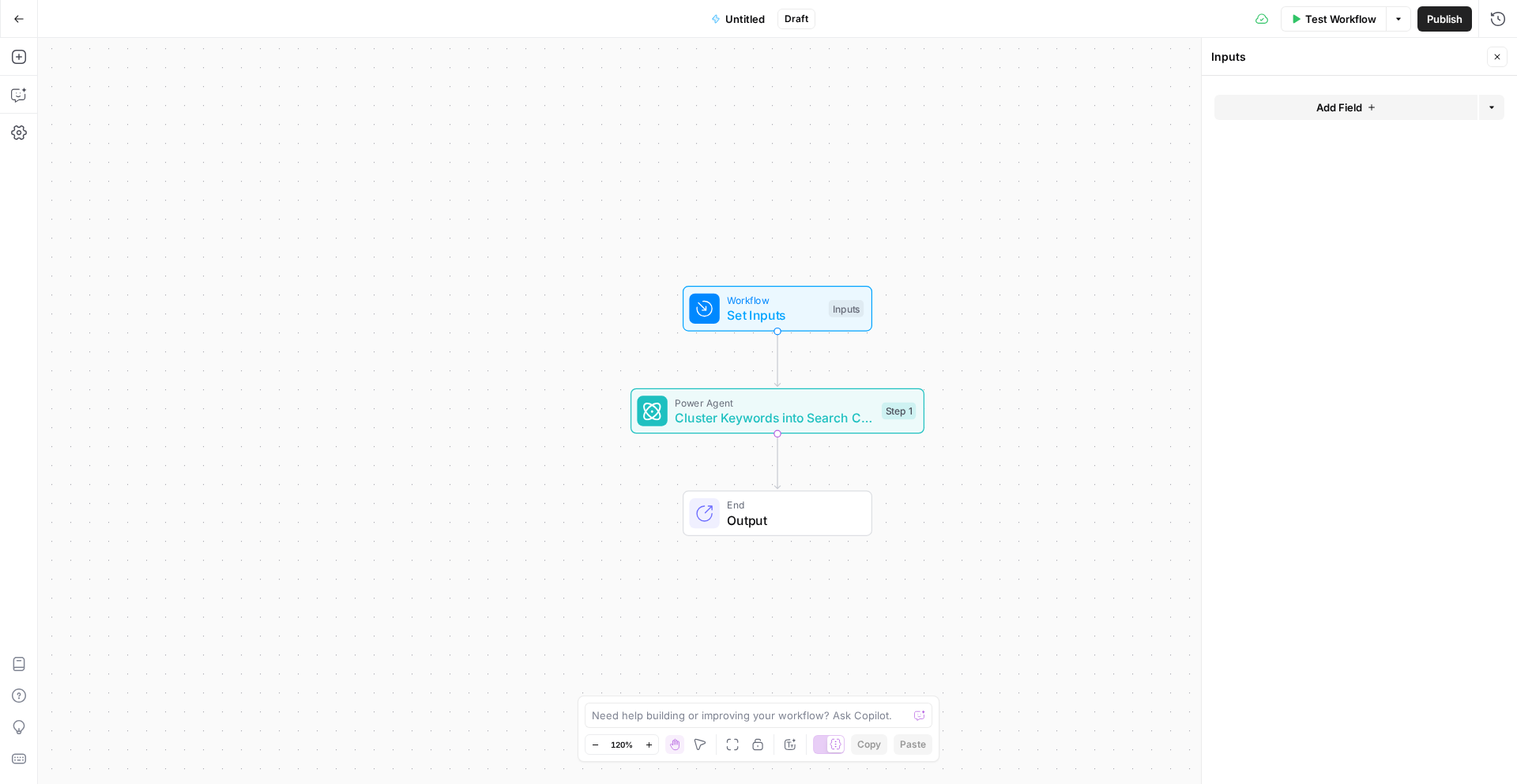
click at [1346, 106] on span "Add Field" at bounding box center [1339, 107] width 46 height 16
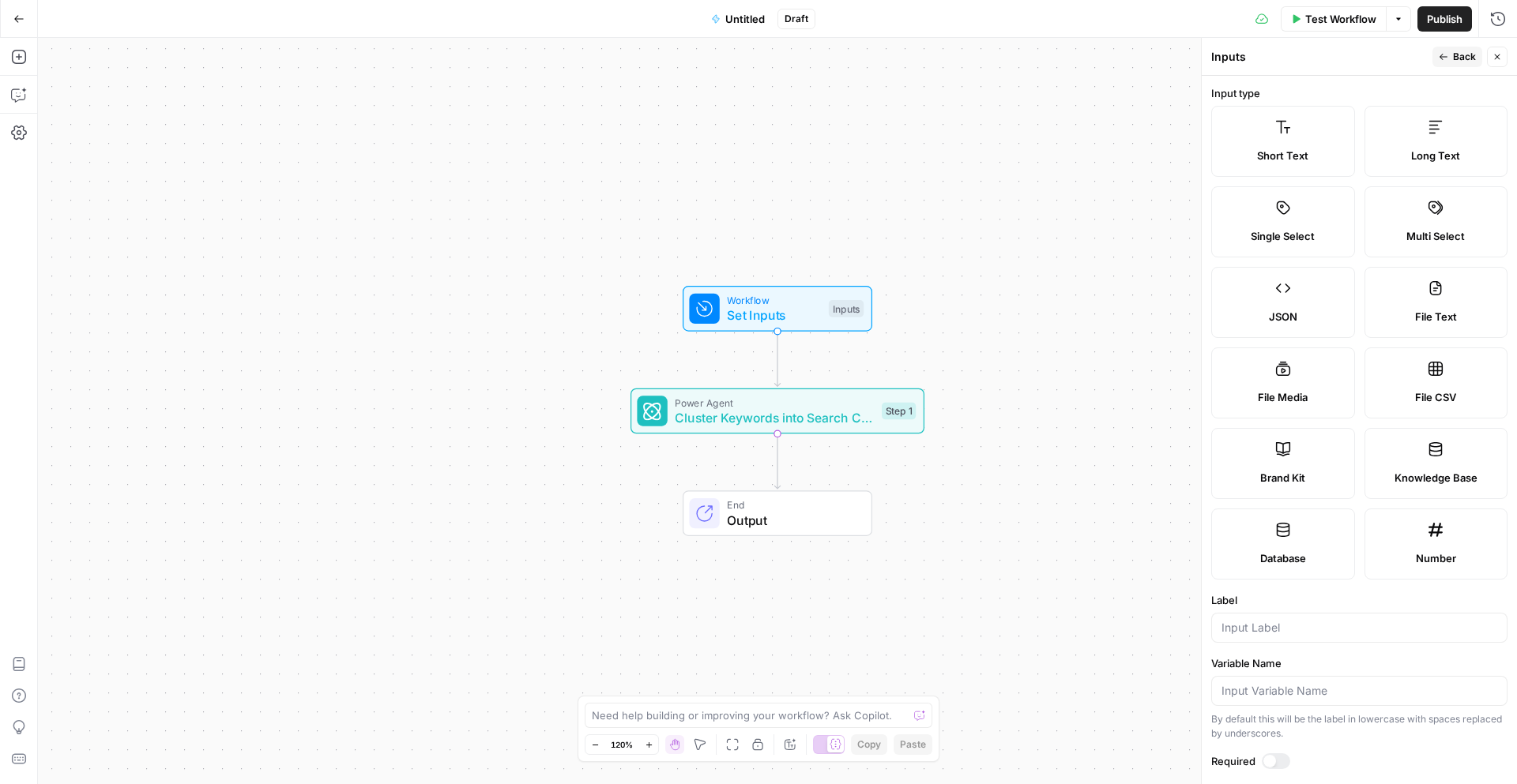
click at [1426, 393] on span "File CSV" at bounding box center [1435, 397] width 41 height 16
type textarea "Supports .csv file type"
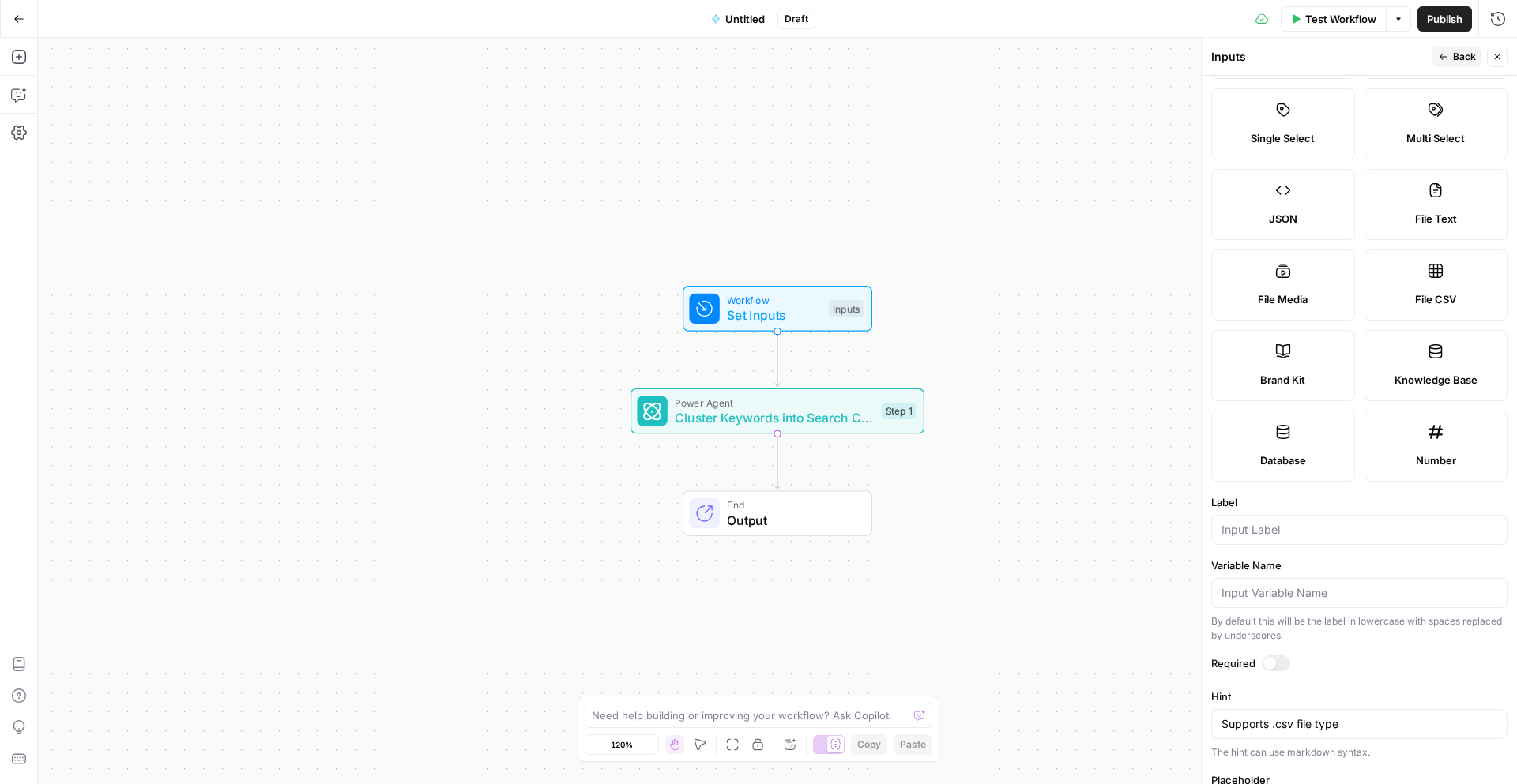
scroll to position [167, 0]
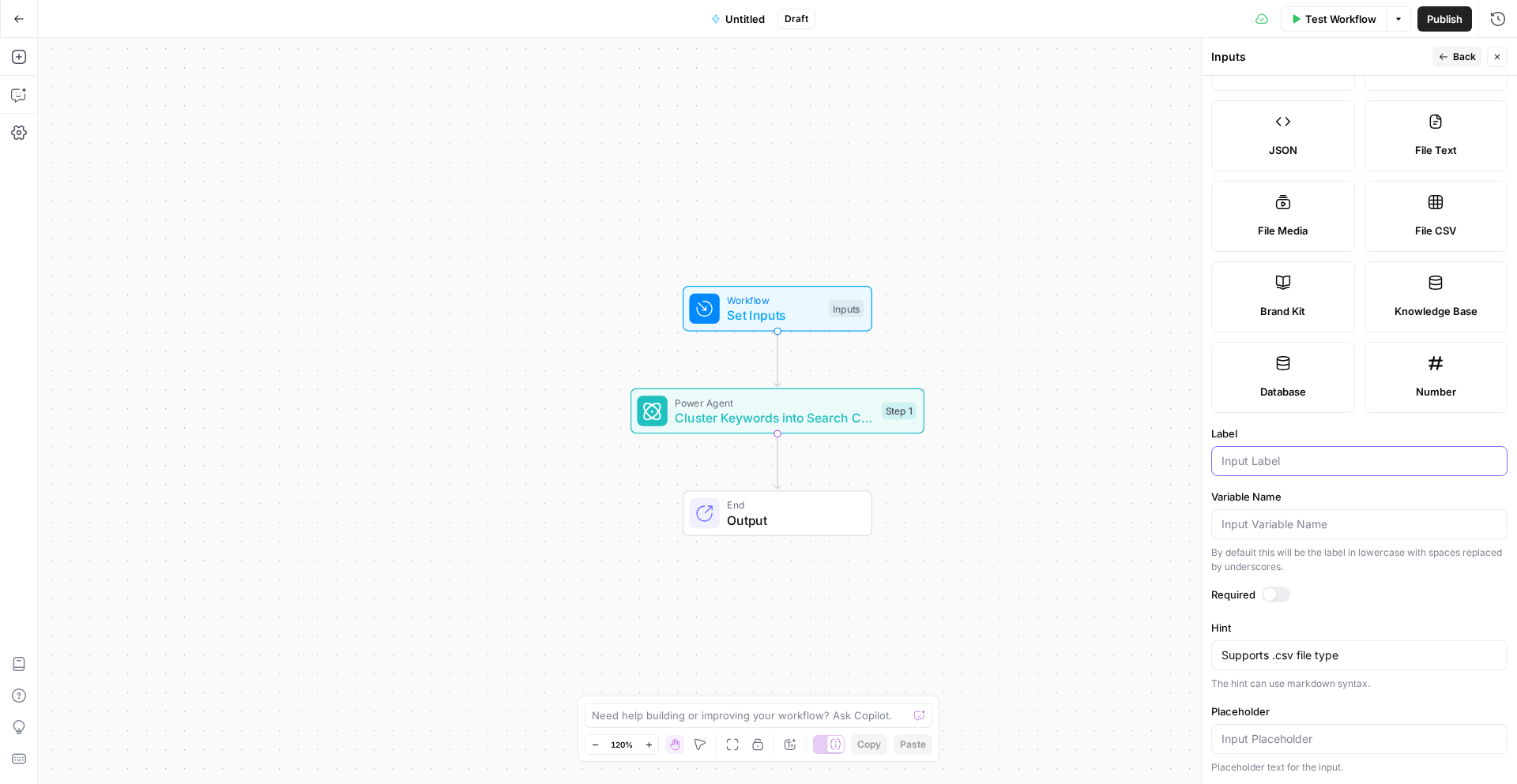
click at [1297, 458] on input "Label" at bounding box center [1358, 461] width 276 height 16
click at [1282, 750] on div at bounding box center [1358, 739] width 296 height 30
click at [18, 96] on icon "button" at bounding box center [18, 94] width 16 height 16
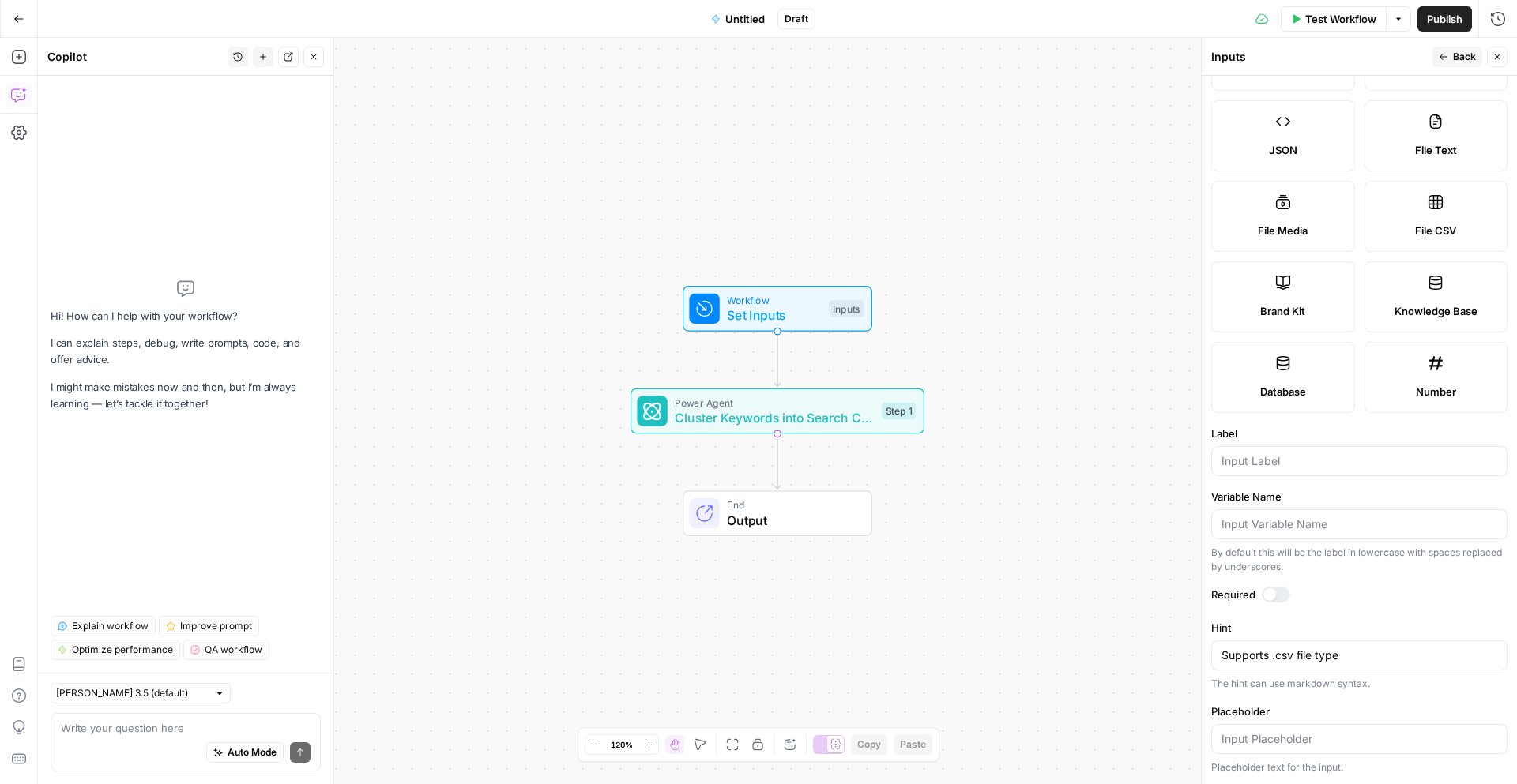
click at [111, 735] on textarea at bounding box center [185, 728] width 250 height 16
type textarea "how do i add the inputs"
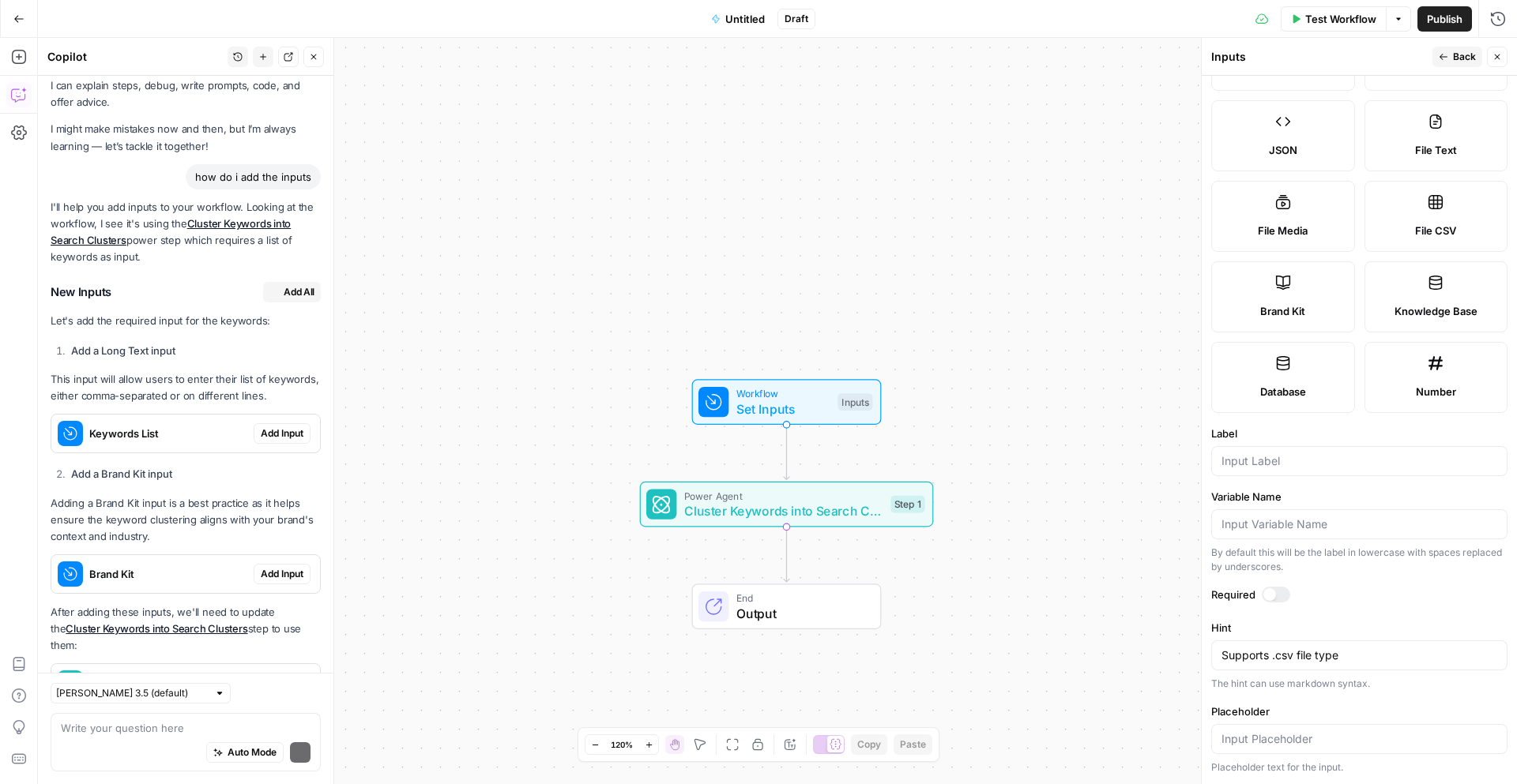
scroll to position [89, 0]
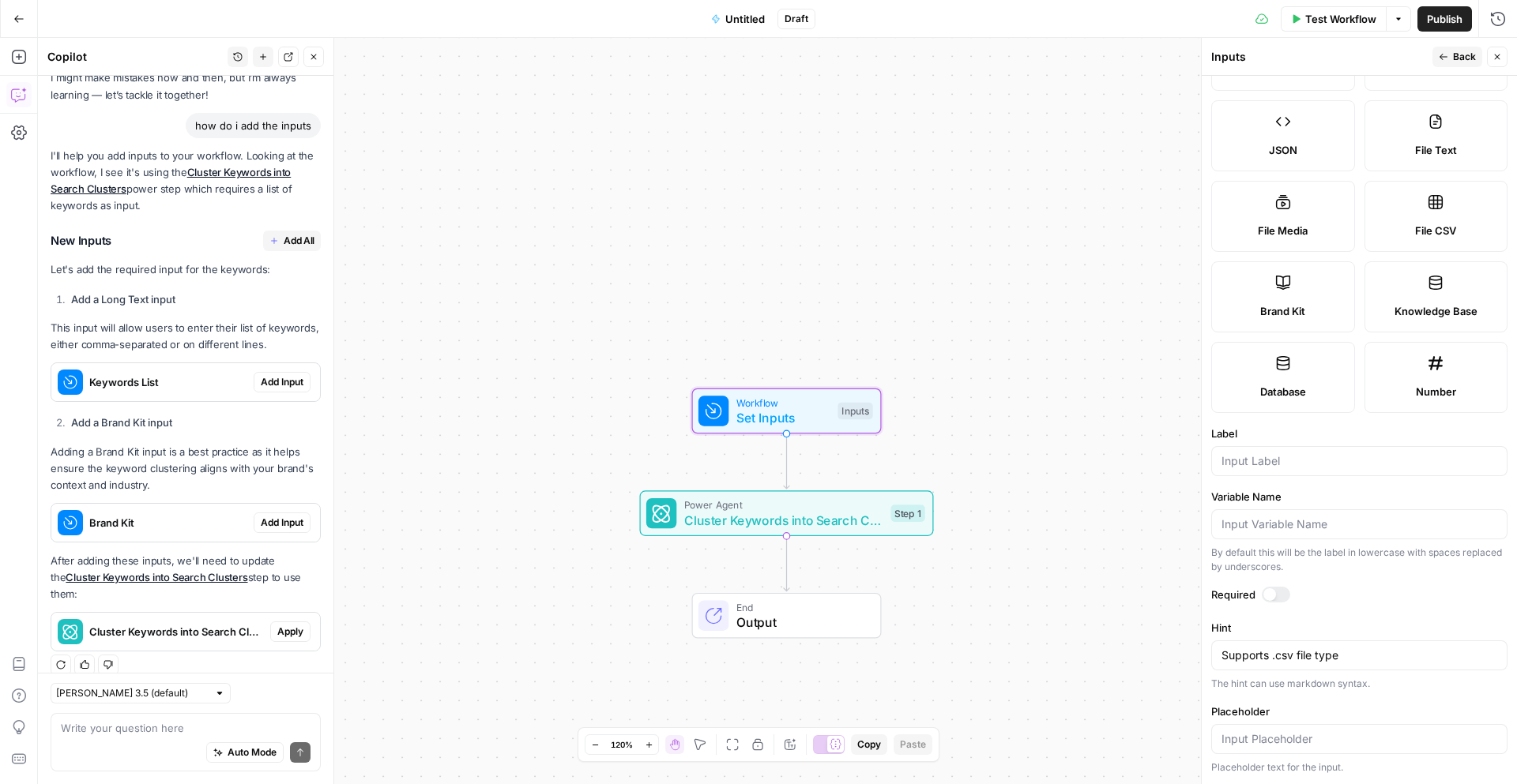
click at [126, 382] on span "Keywords List" at bounding box center [168, 381] width 158 height 16
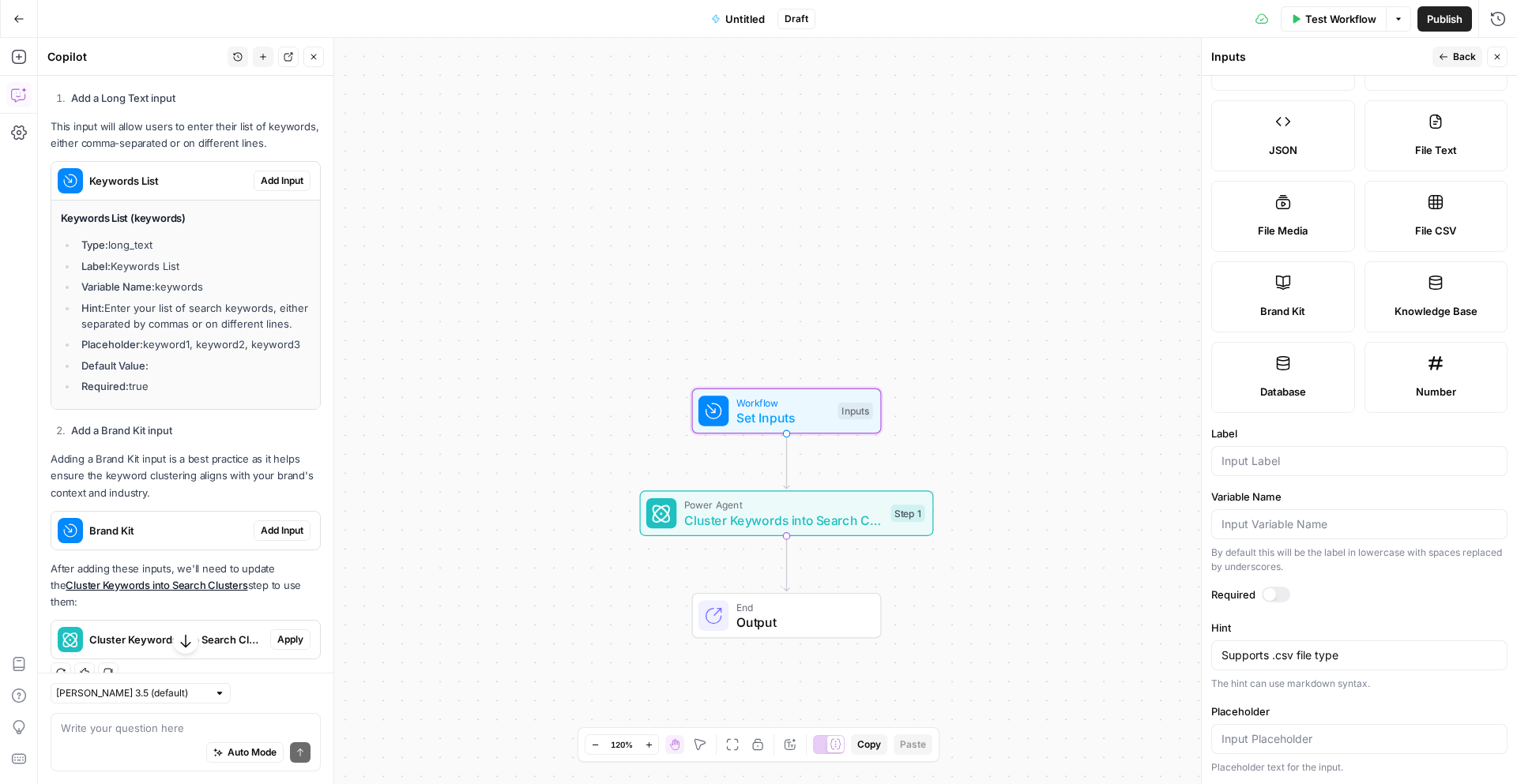
scroll to position [298, 0]
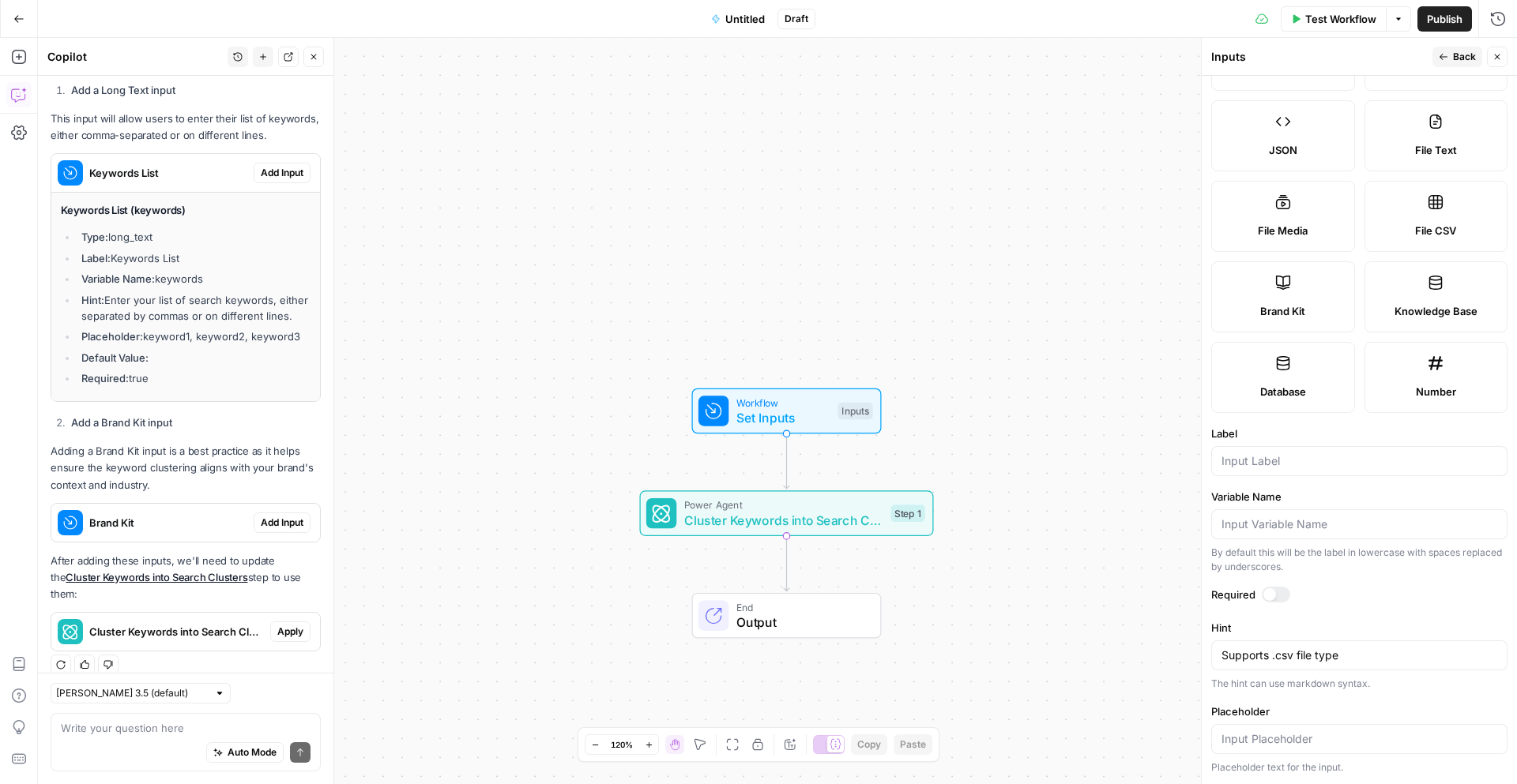
click at [124, 473] on p "Adding a Brand Kit input is a best practice as it helps ensure the keyword clus…" at bounding box center [185, 468] width 270 height 50
click at [147, 521] on span "Brand Kit" at bounding box center [168, 522] width 158 height 16
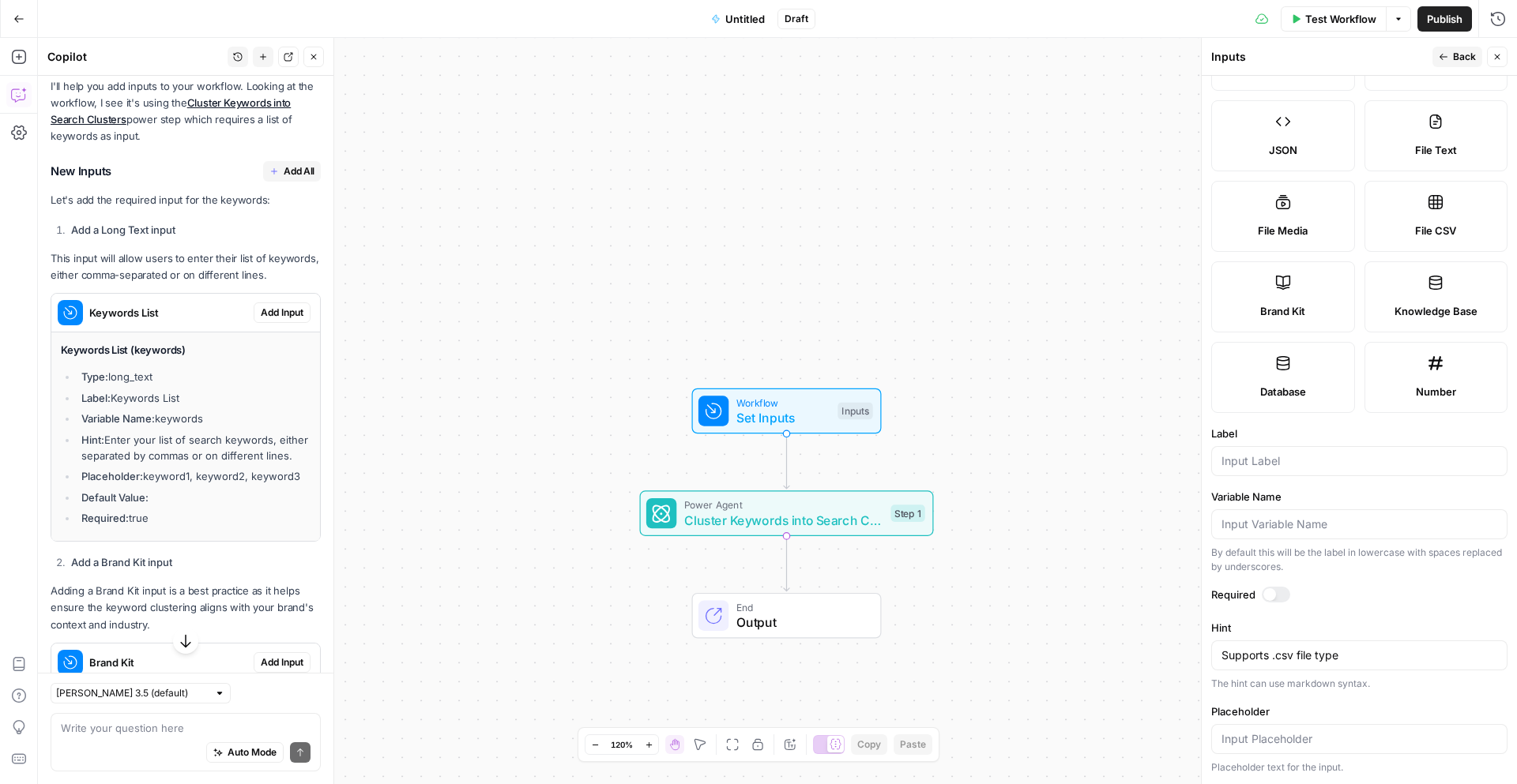
scroll to position [154, 0]
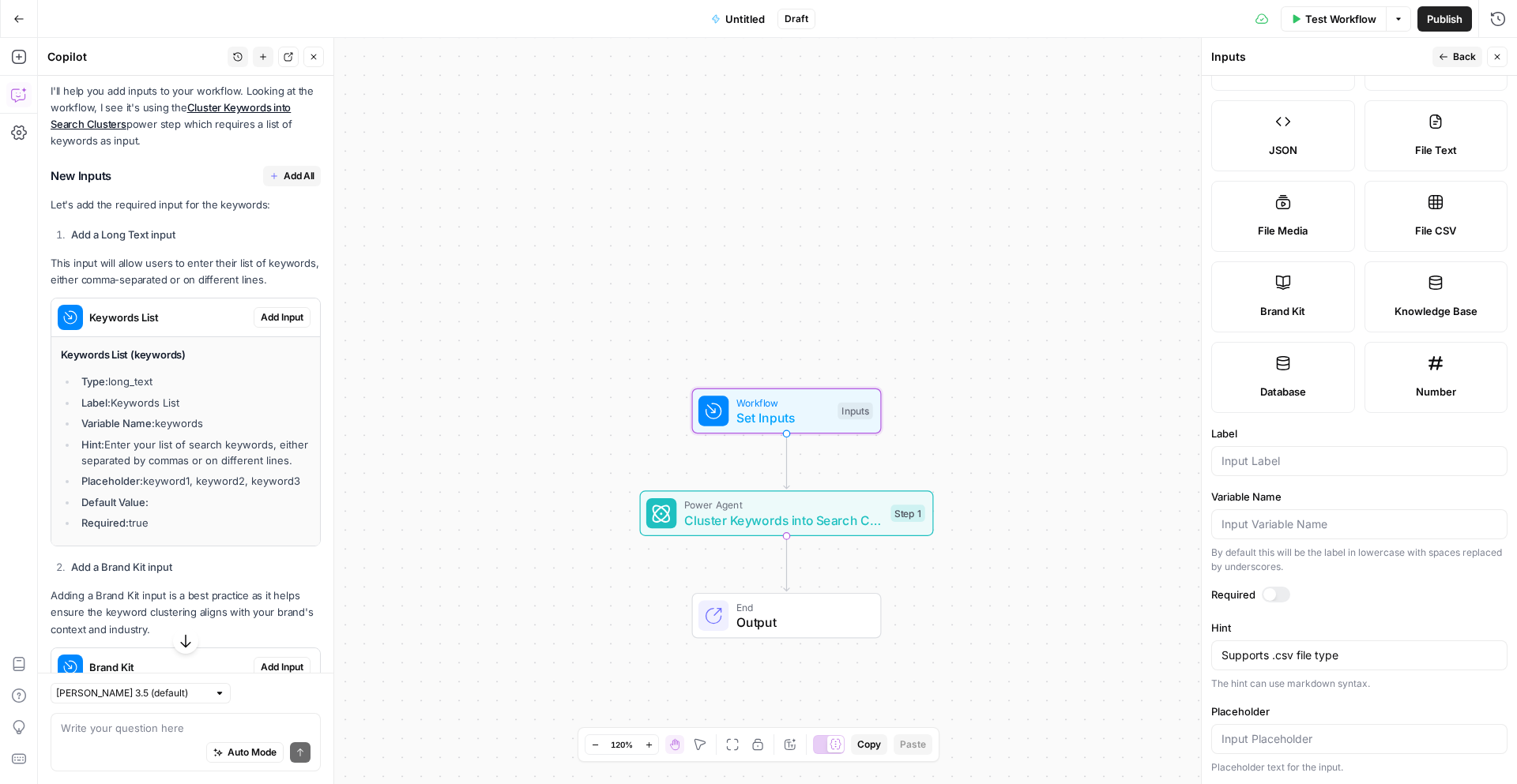
click at [177, 358] on h4 "Keywords List (keywords)" at bounding box center [185, 355] width 250 height 17
click at [273, 319] on span "Add Input" at bounding box center [282, 317] width 42 height 14
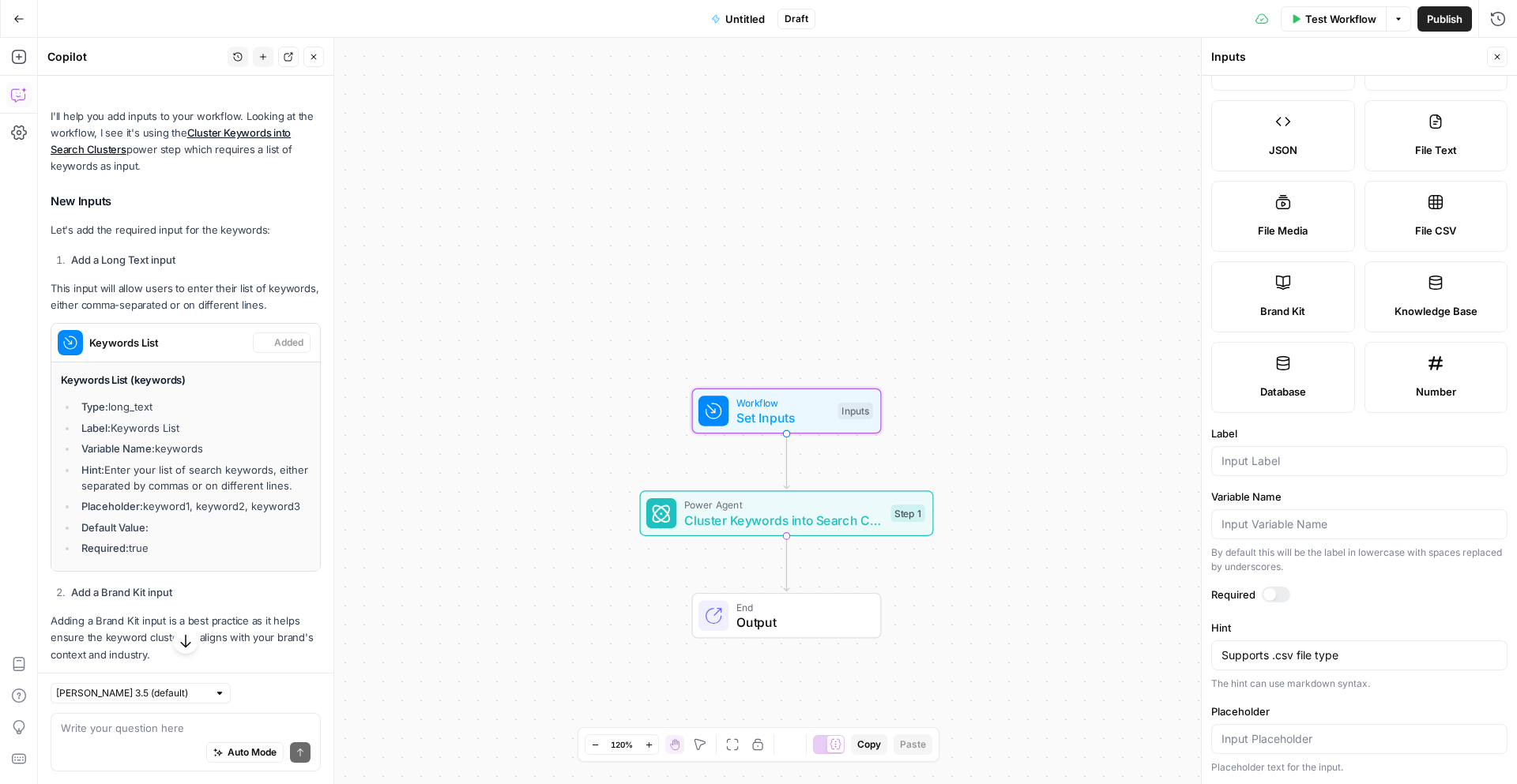
scroll to position [180, 0]
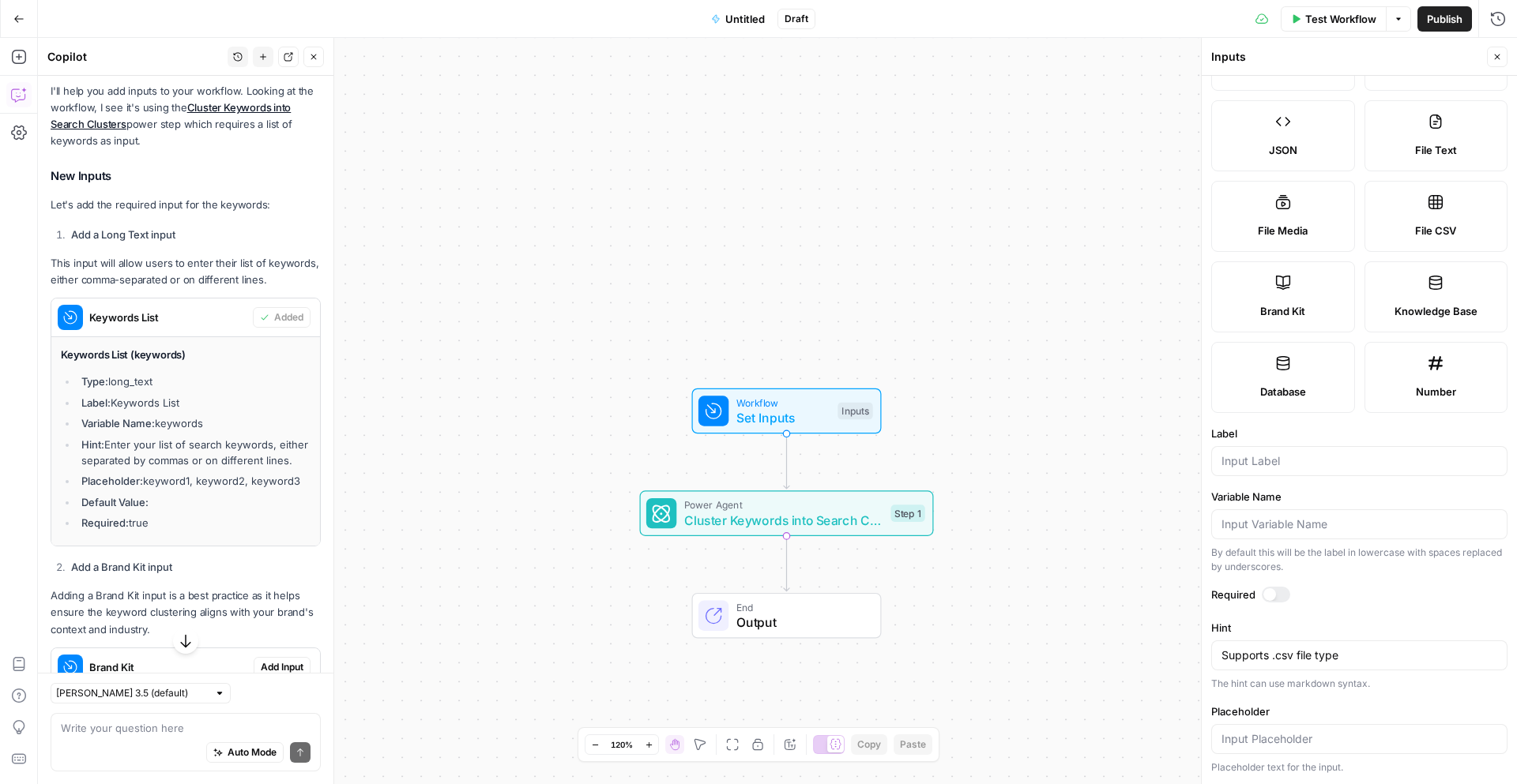
click at [1497, 57] on icon "button" at bounding box center [1498, 57] width 6 height 6
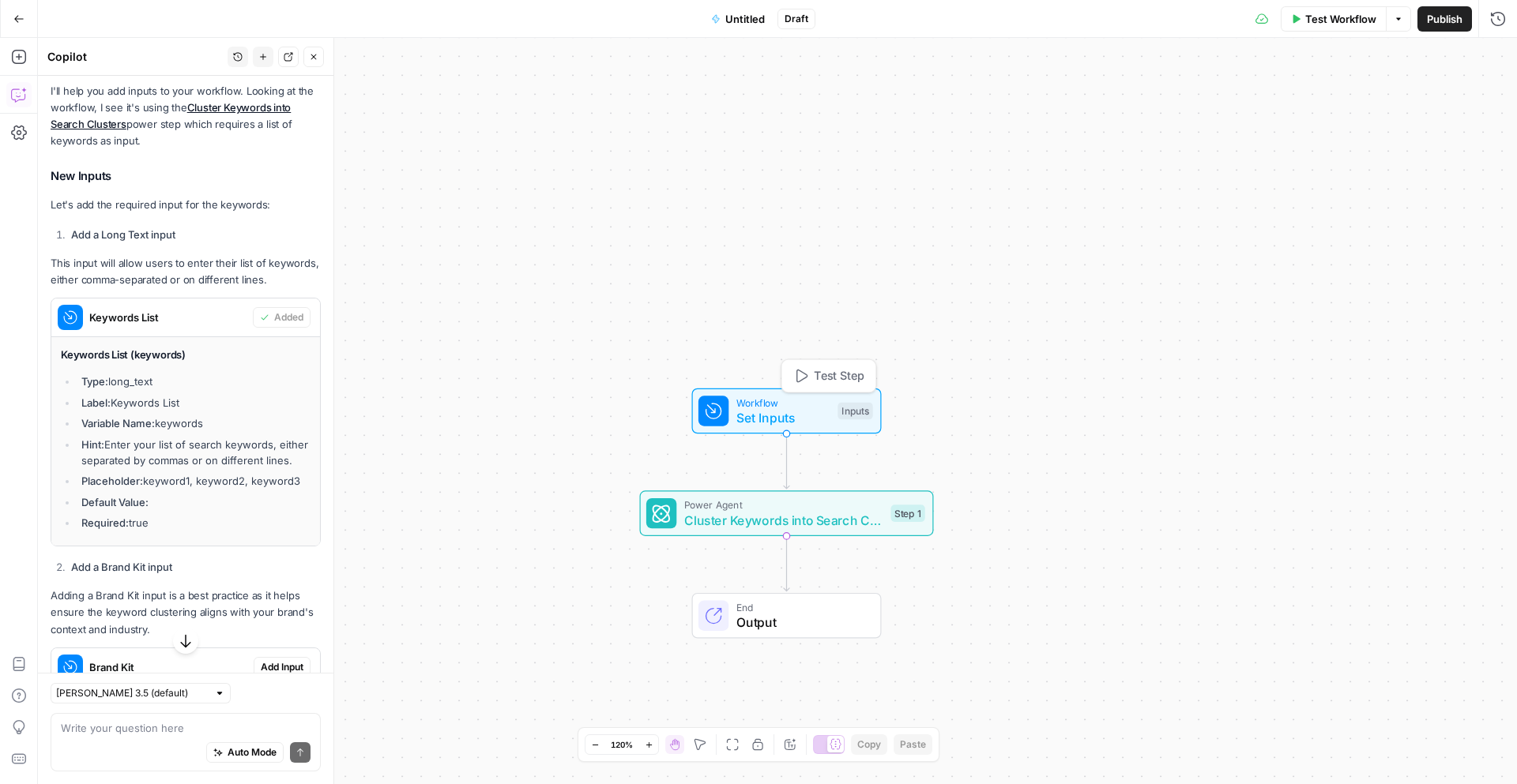
click at [833, 416] on div "Workflow Set Inputs Inputs Test Step" at bounding box center [785, 411] width 174 height 32
click at [1496, 97] on icon "button" at bounding box center [1495, 98] width 8 height 8
click at [1438, 102] on button "Add Field" at bounding box center [1346, 107] width 263 height 25
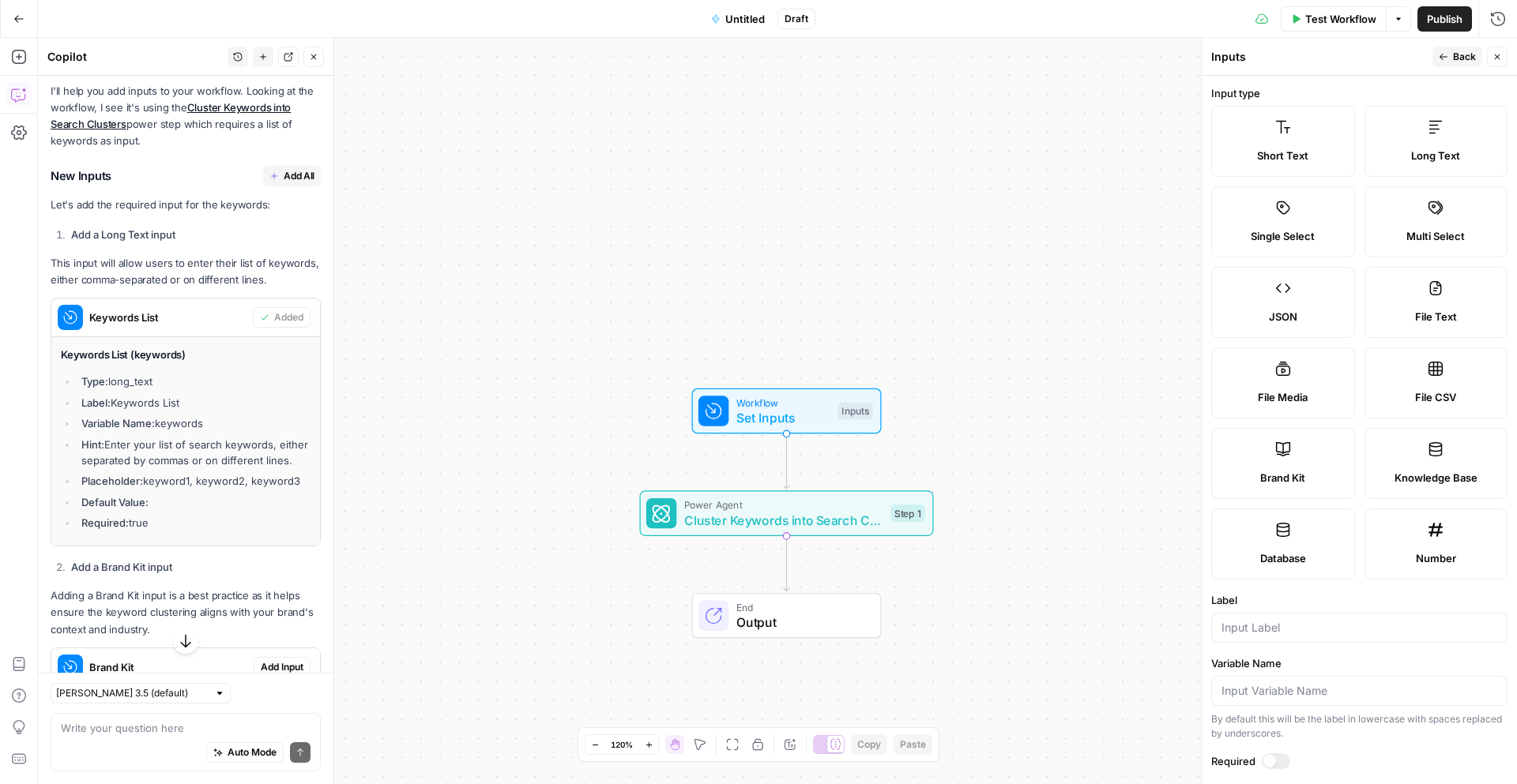
click at [1412, 385] on label "File CSV" at bounding box center [1437, 382] width 144 height 71
type textarea "Supports .csv file type"
click at [1429, 396] on span "File CSV" at bounding box center [1435, 397] width 41 height 16
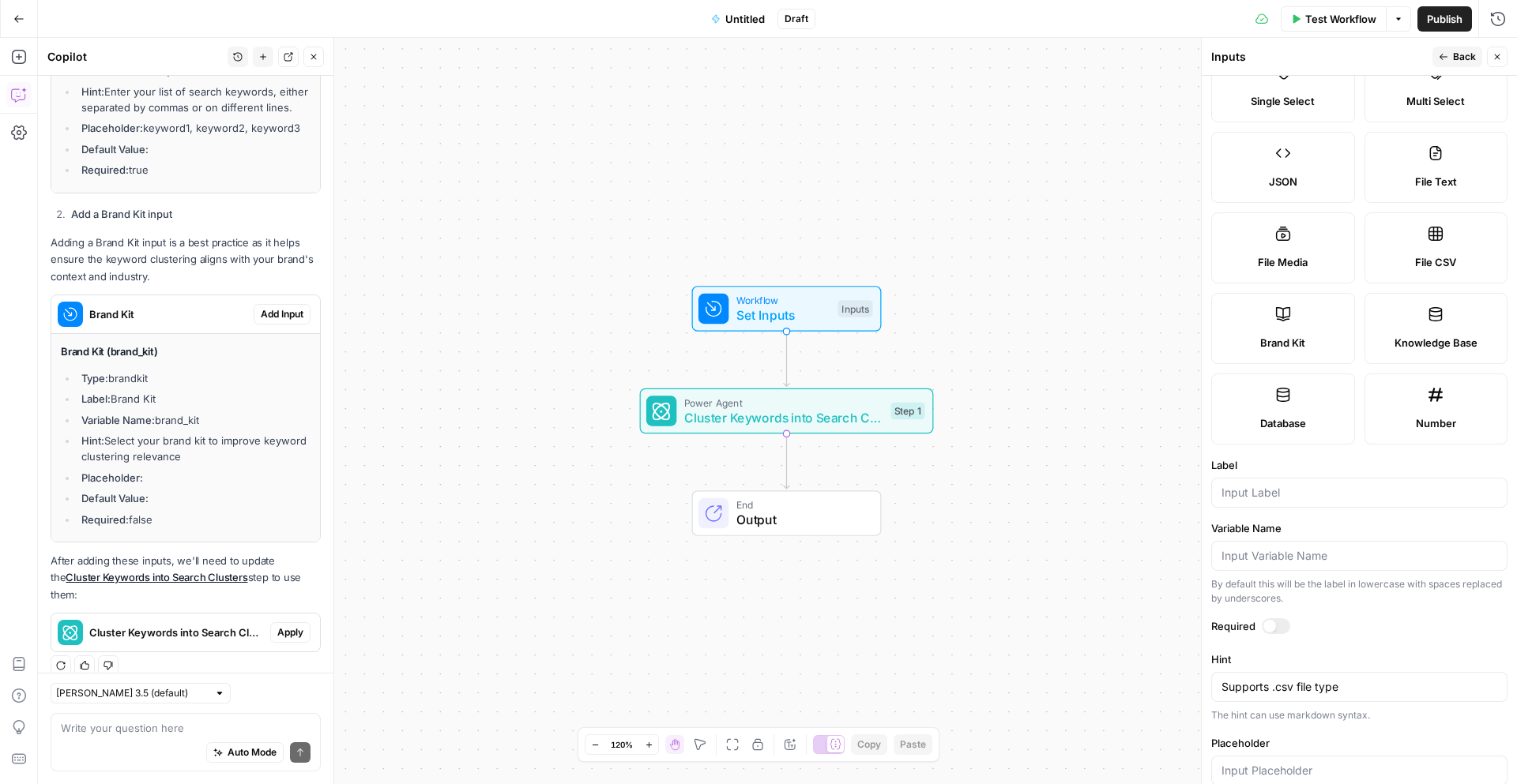
scroll to position [167, 0]
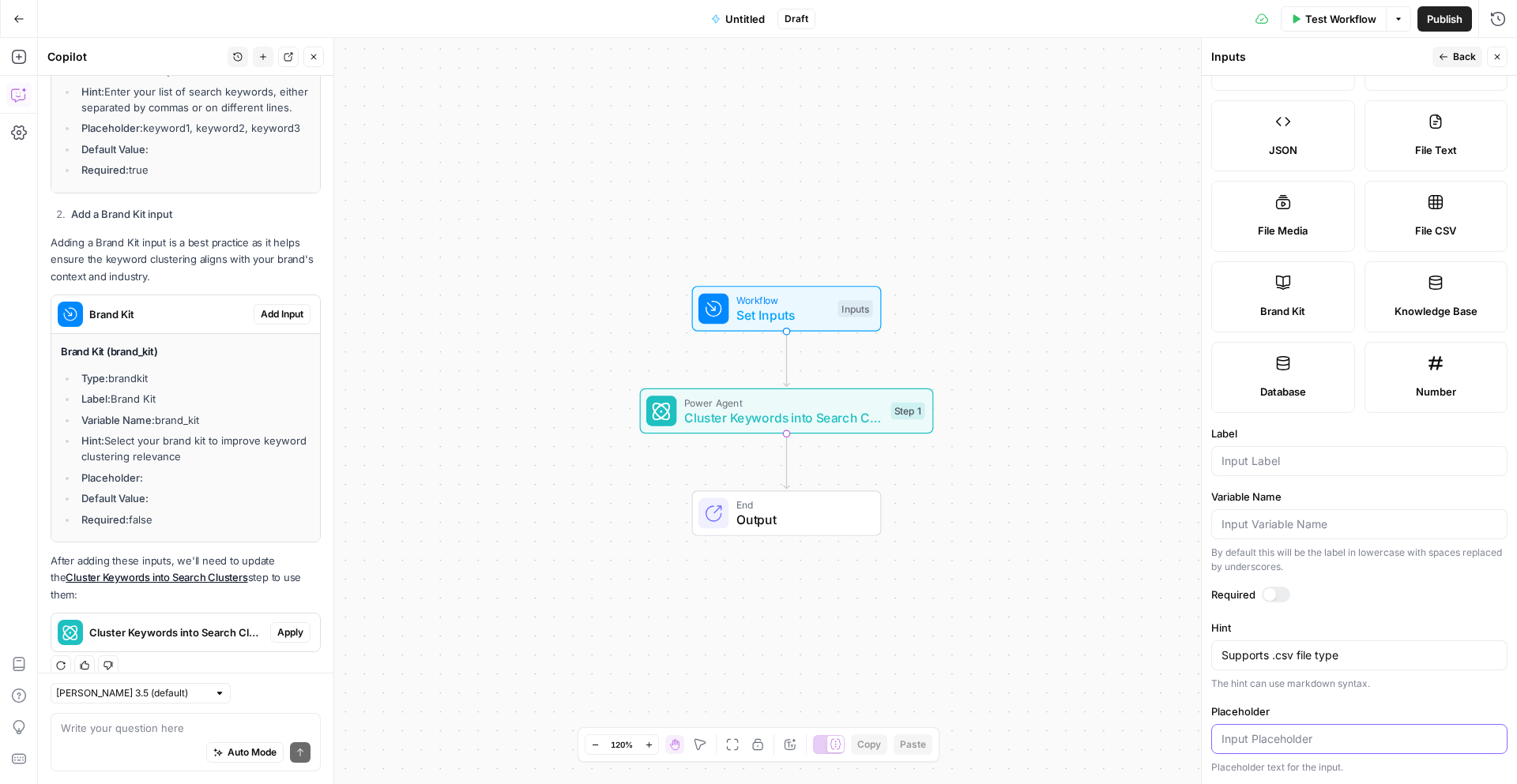
click at [1272, 744] on input "Placeholder" at bounding box center [1358, 739] width 276 height 16
click at [1266, 597] on div at bounding box center [1270, 595] width 13 height 13
click at [1288, 740] on input "Placeholder" at bounding box center [1358, 739] width 276 height 16
click at [1451, 50] on button "Back" at bounding box center [1457, 57] width 50 height 20
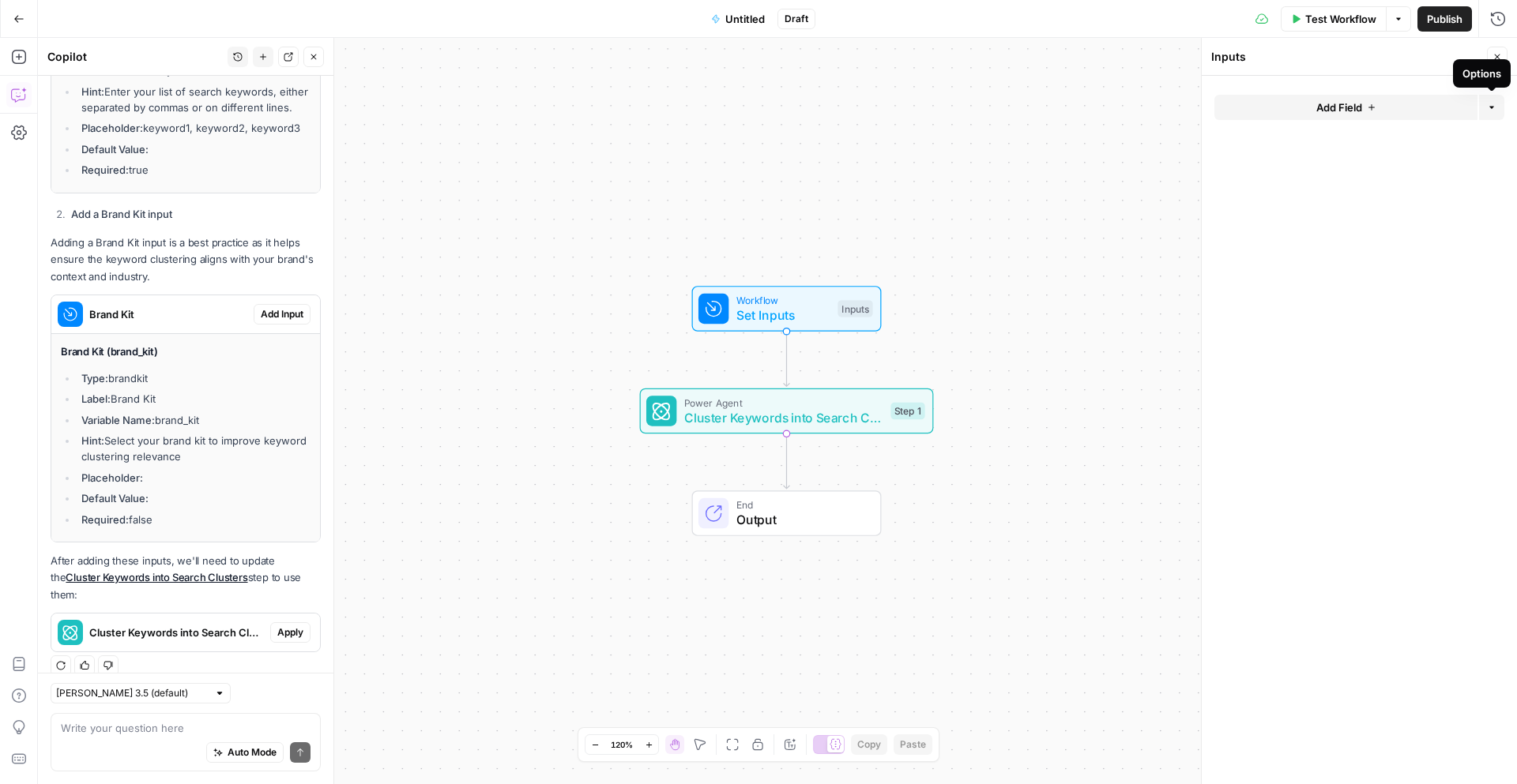
click at [1492, 105] on icon "button" at bounding box center [1491, 107] width 9 height 9
click at [1384, 105] on button "Add Field" at bounding box center [1346, 107] width 263 height 25
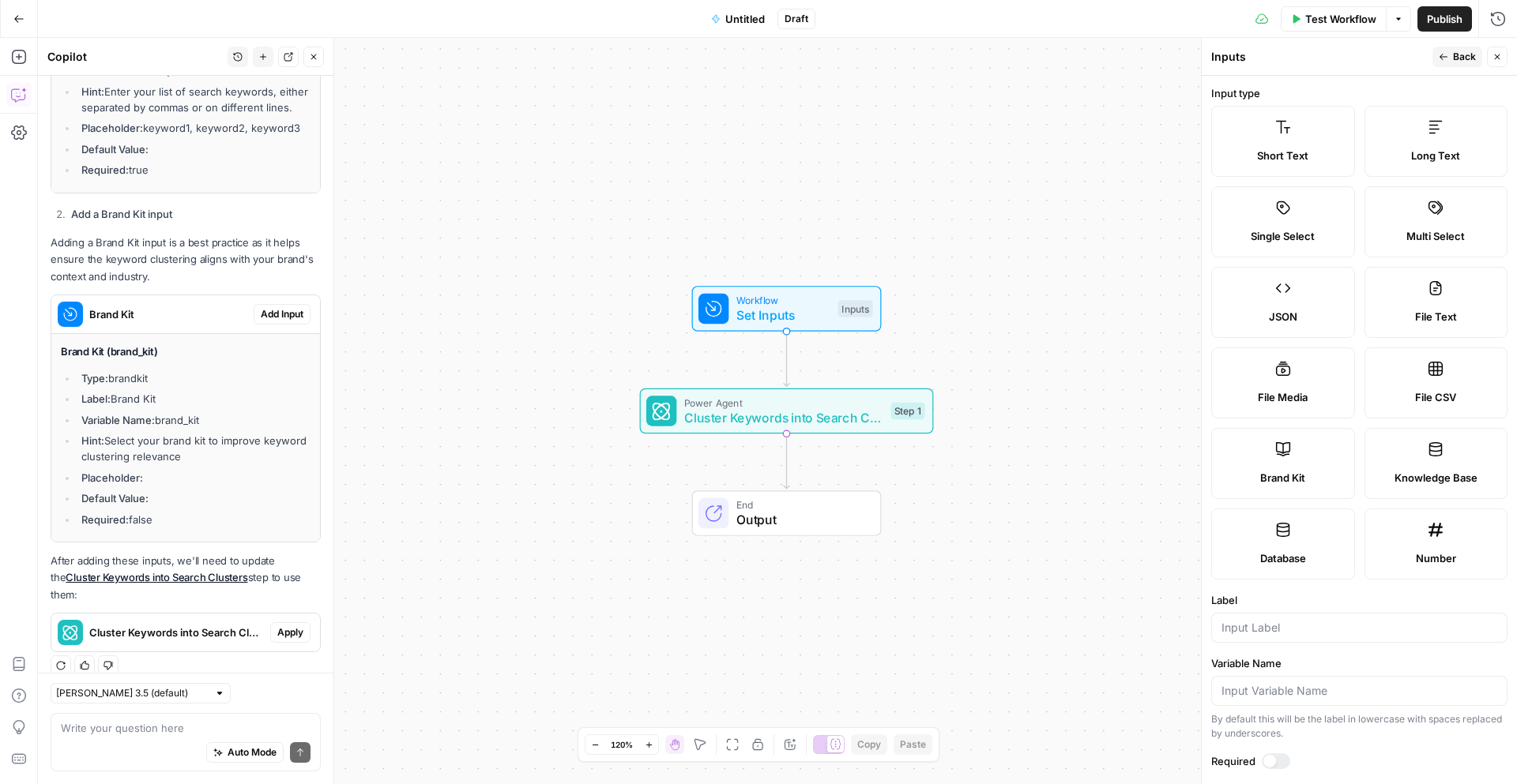
click at [1433, 412] on label "File CSV" at bounding box center [1437, 382] width 144 height 71
type textarea "Supports .csv file type"
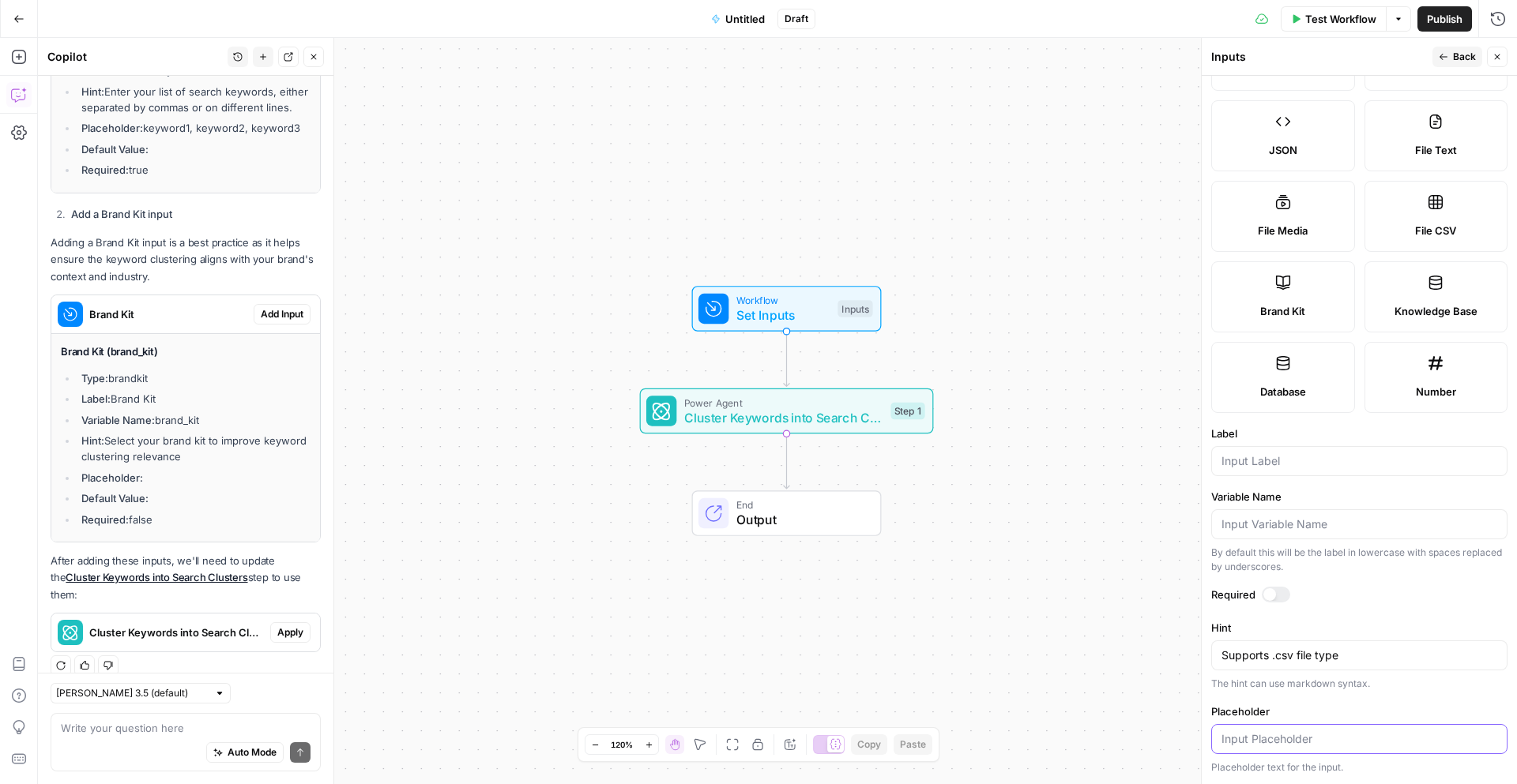
click at [1264, 736] on input "Placeholder" at bounding box center [1358, 739] width 276 height 16
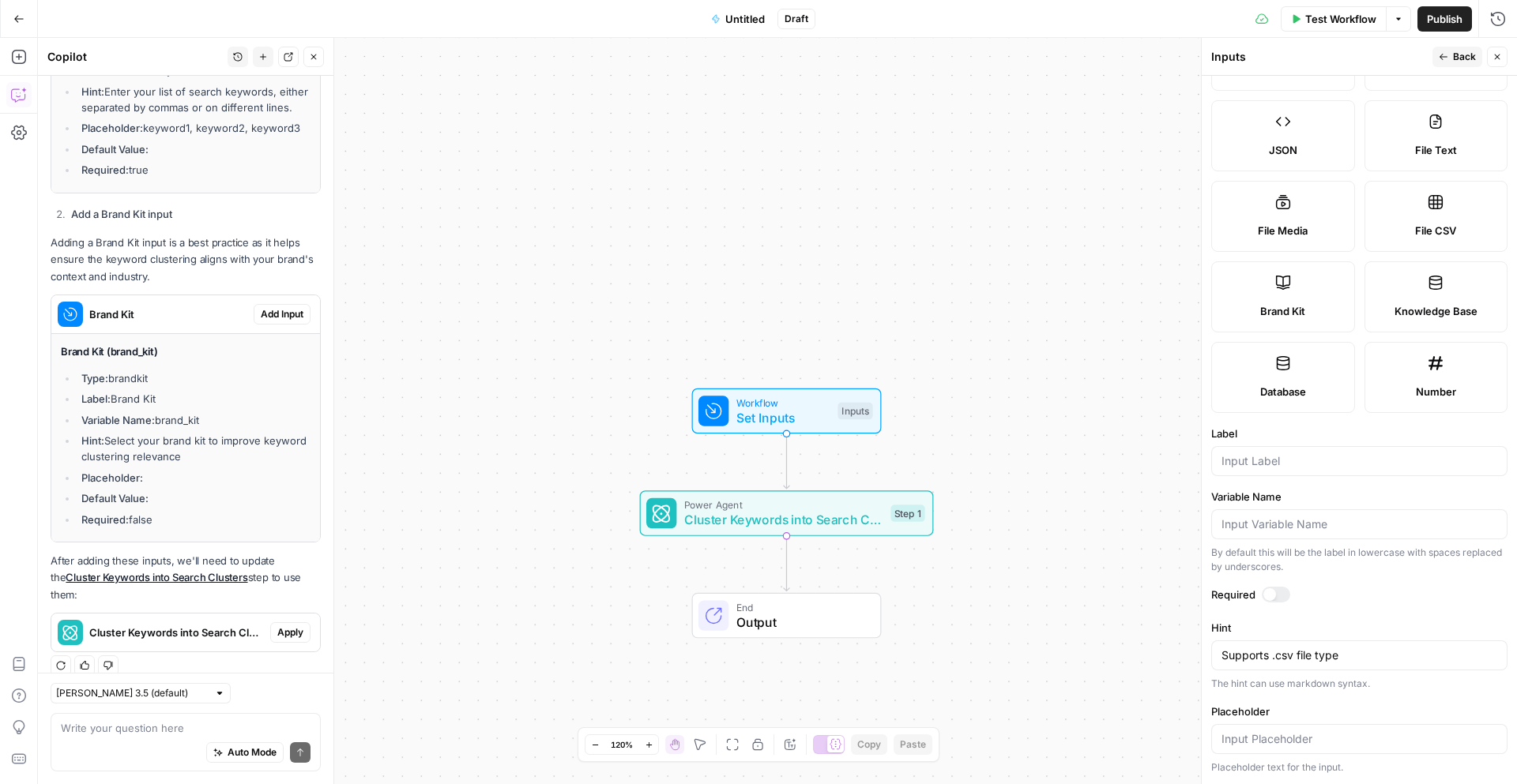
click at [1276, 595] on div at bounding box center [1276, 594] width 29 height 16
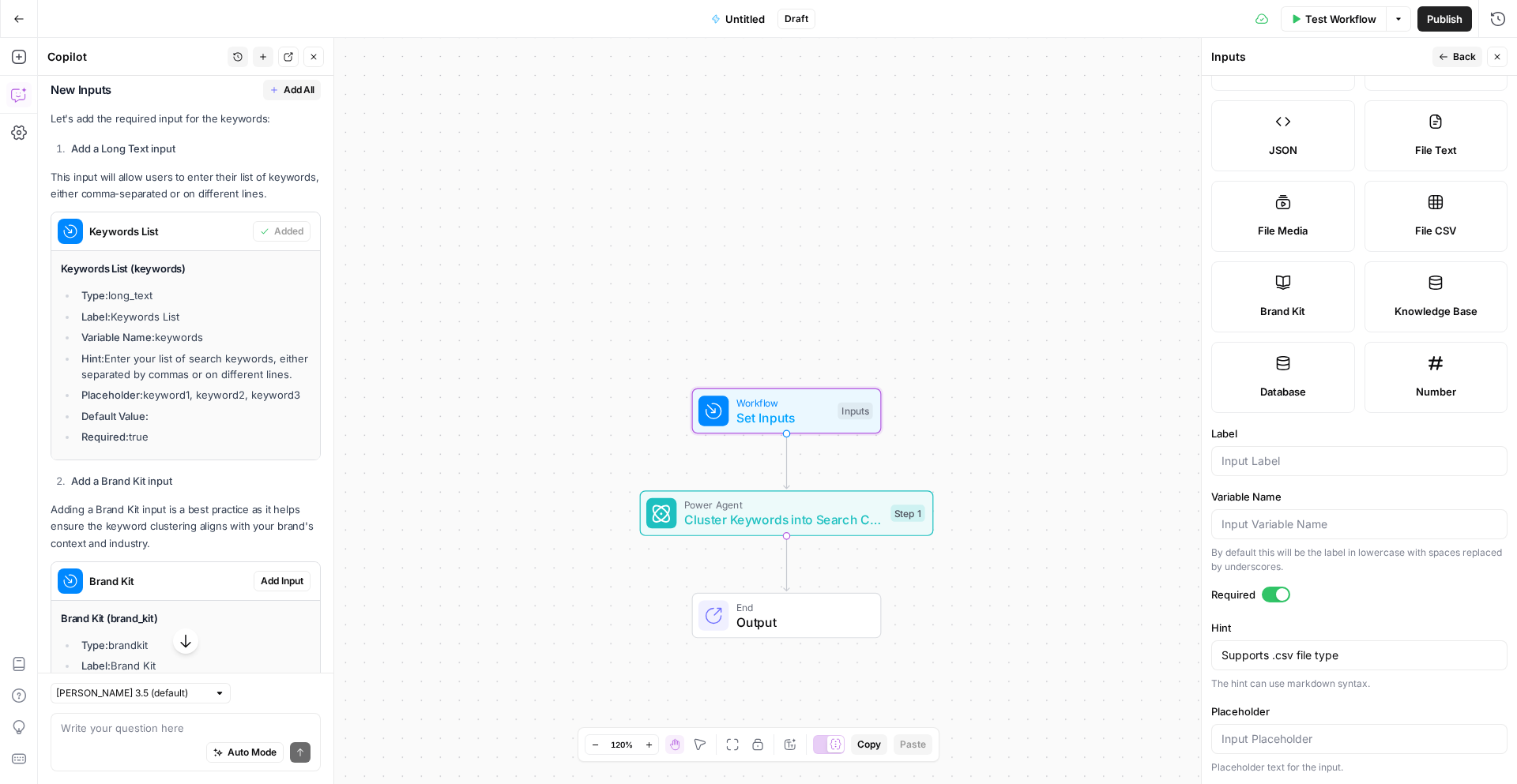
scroll to position [264, 0]
click at [1239, 462] on input "Label" at bounding box center [1358, 461] width 276 height 16
type input "Keywords list"
click at [1312, 529] on input "Variable Name" at bounding box center [1358, 524] width 276 height 16
click at [1270, 664] on div "Supports .csv file type Supports .csv file type" at bounding box center [1358, 655] width 296 height 30
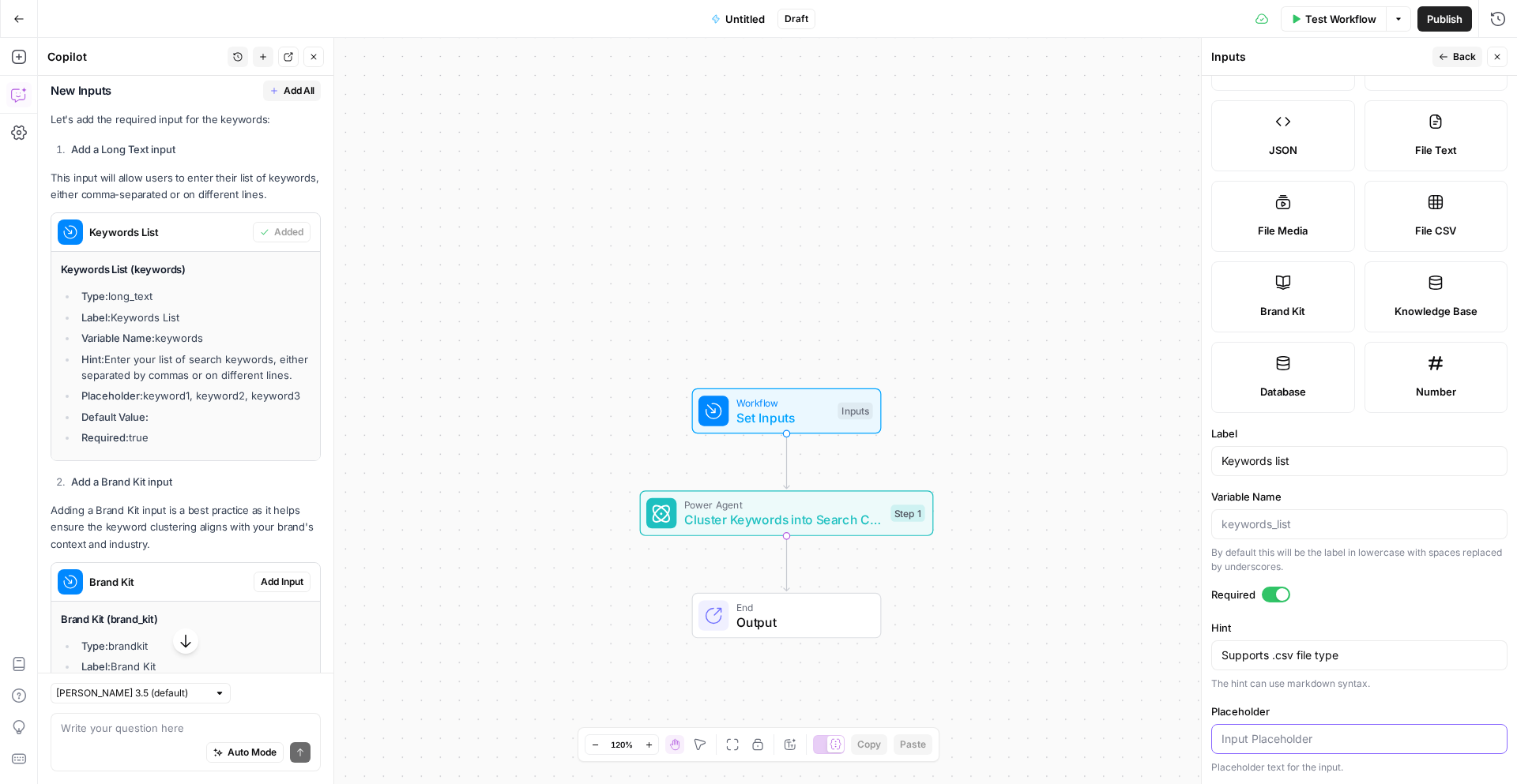
click at [1259, 742] on input "Placeholder" at bounding box center [1358, 739] width 276 height 16
type input "k"
type input "name of csv"
click at [1431, 722] on div "Placeholder name of csv Placeholder text for the input." at bounding box center [1358, 739] width 296 height 71
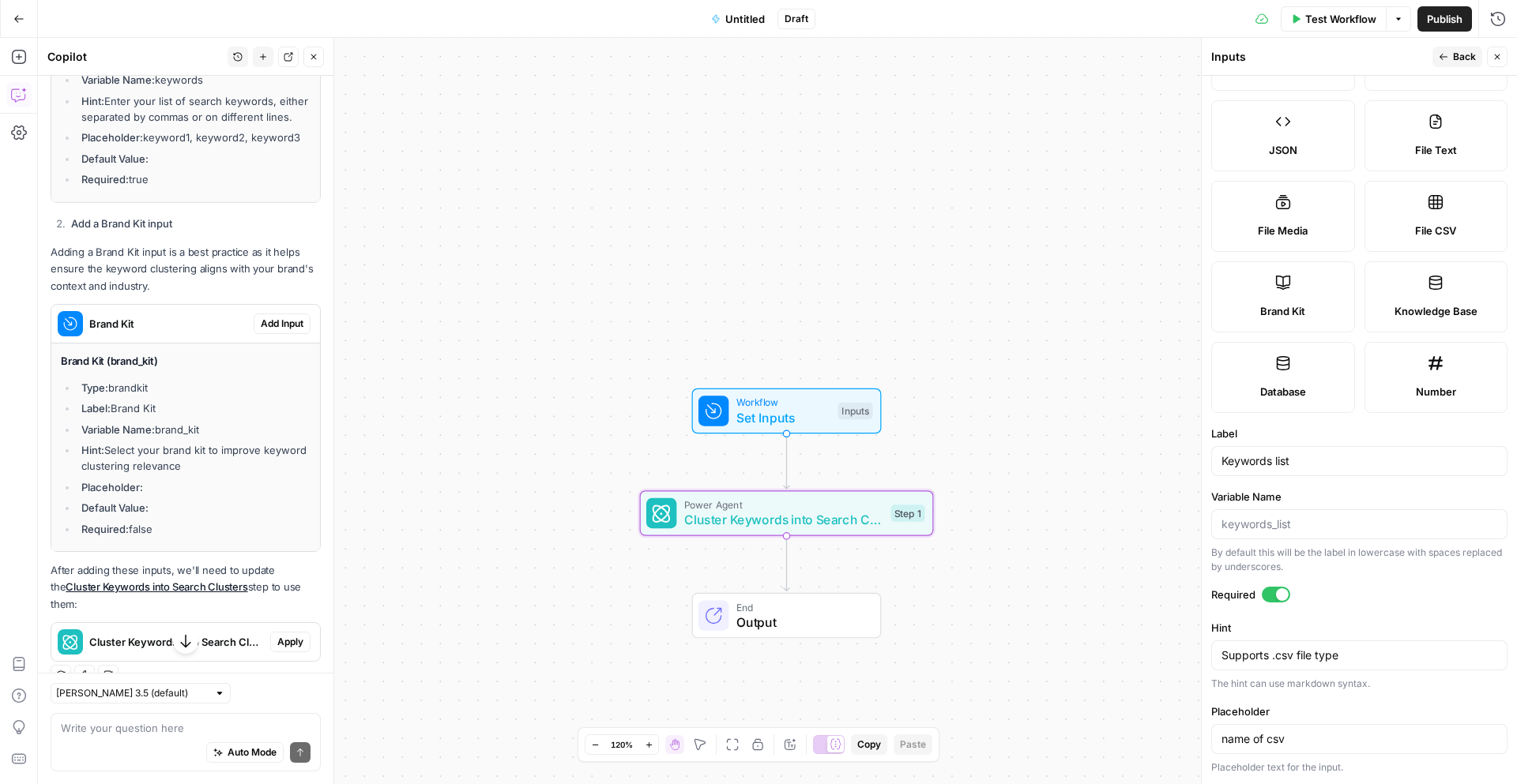
scroll to position [532, 0]
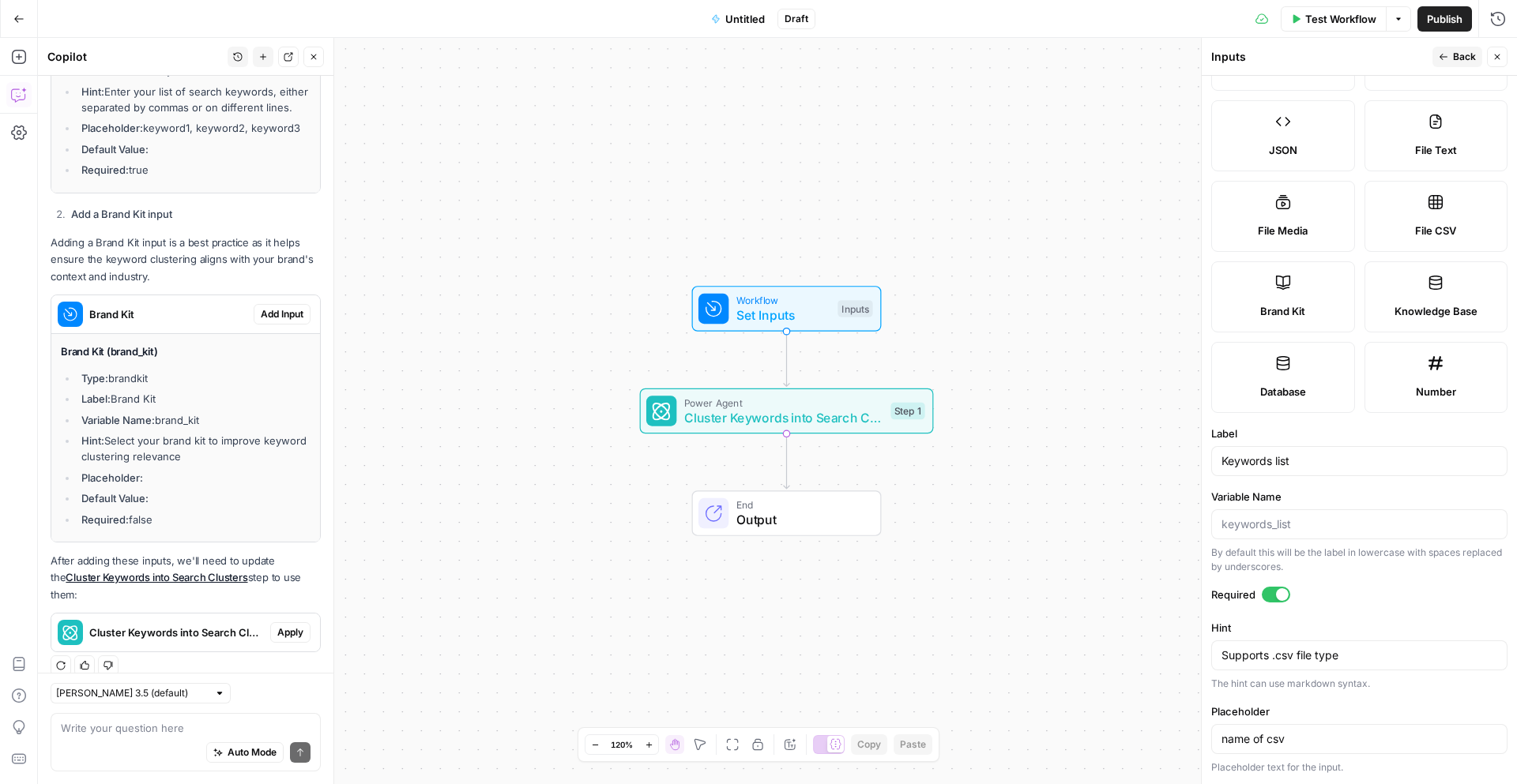
click at [99, 736] on div "Auto Mode Send" at bounding box center [185, 754] width 250 height 35
type textarea "I want to add a csv as input"
click at [301, 751] on icon "submit" at bounding box center [300, 753] width 9 height 9
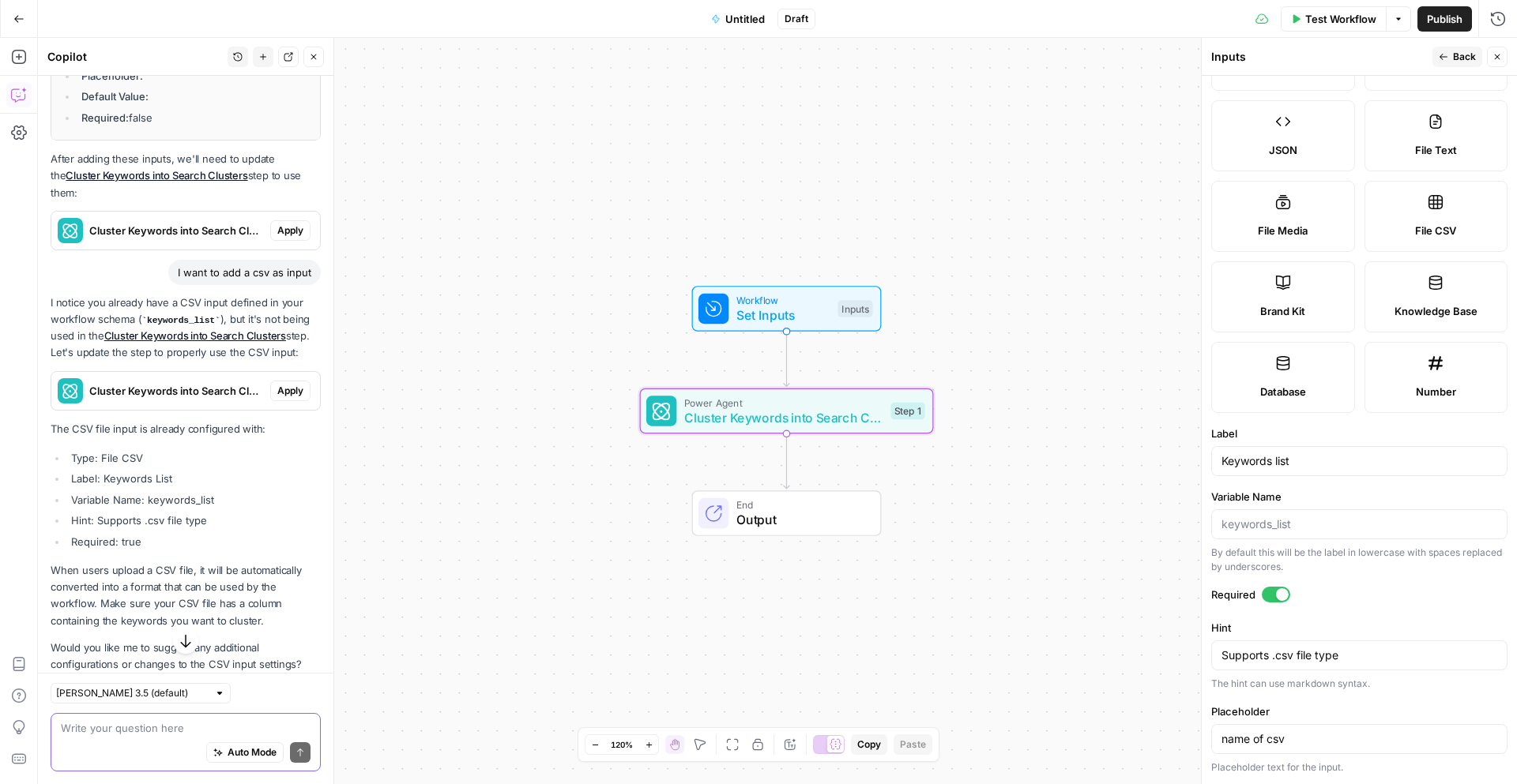
scroll to position [954, 0]
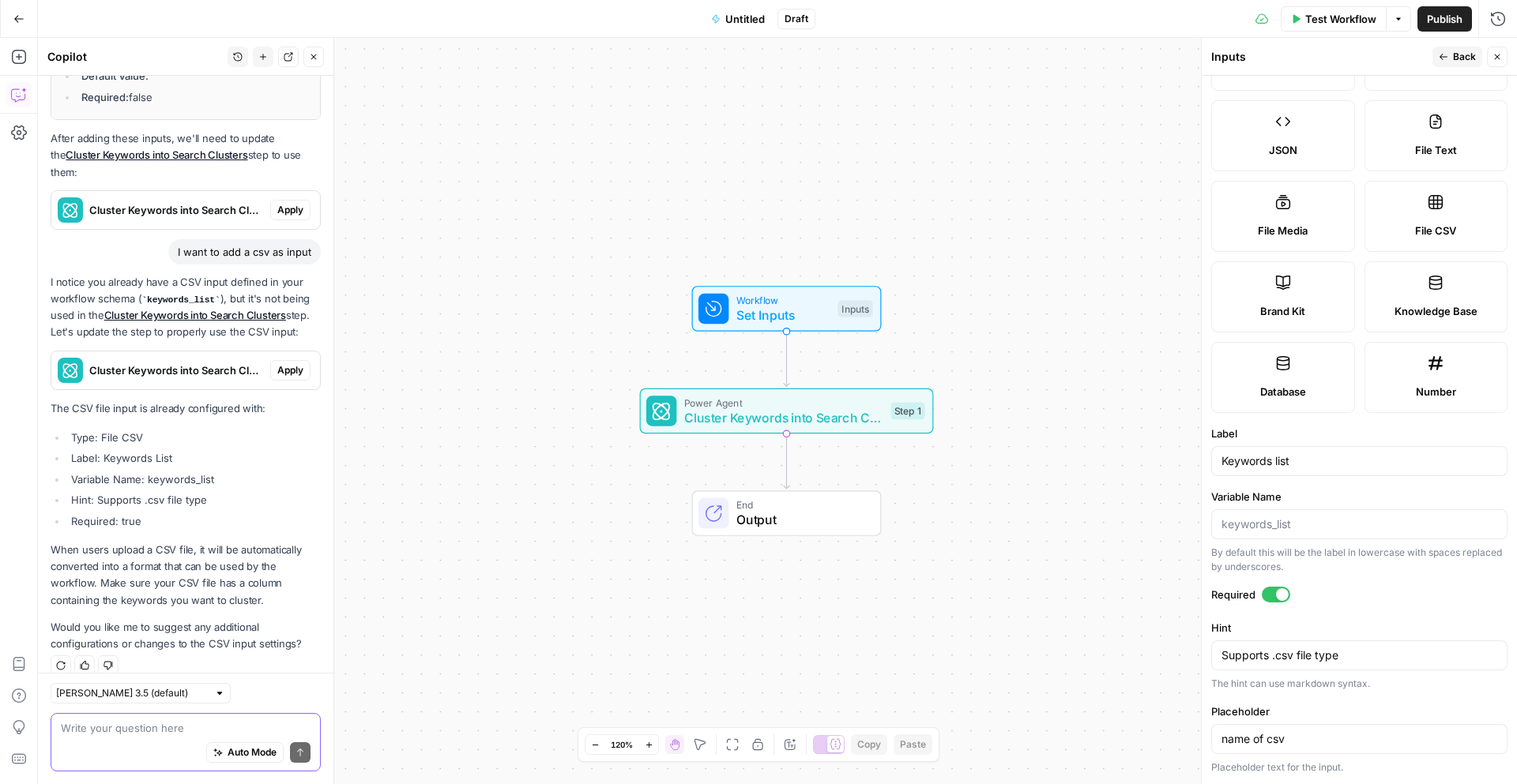
click at [1496, 56] on icon "button" at bounding box center [1497, 57] width 9 height 9
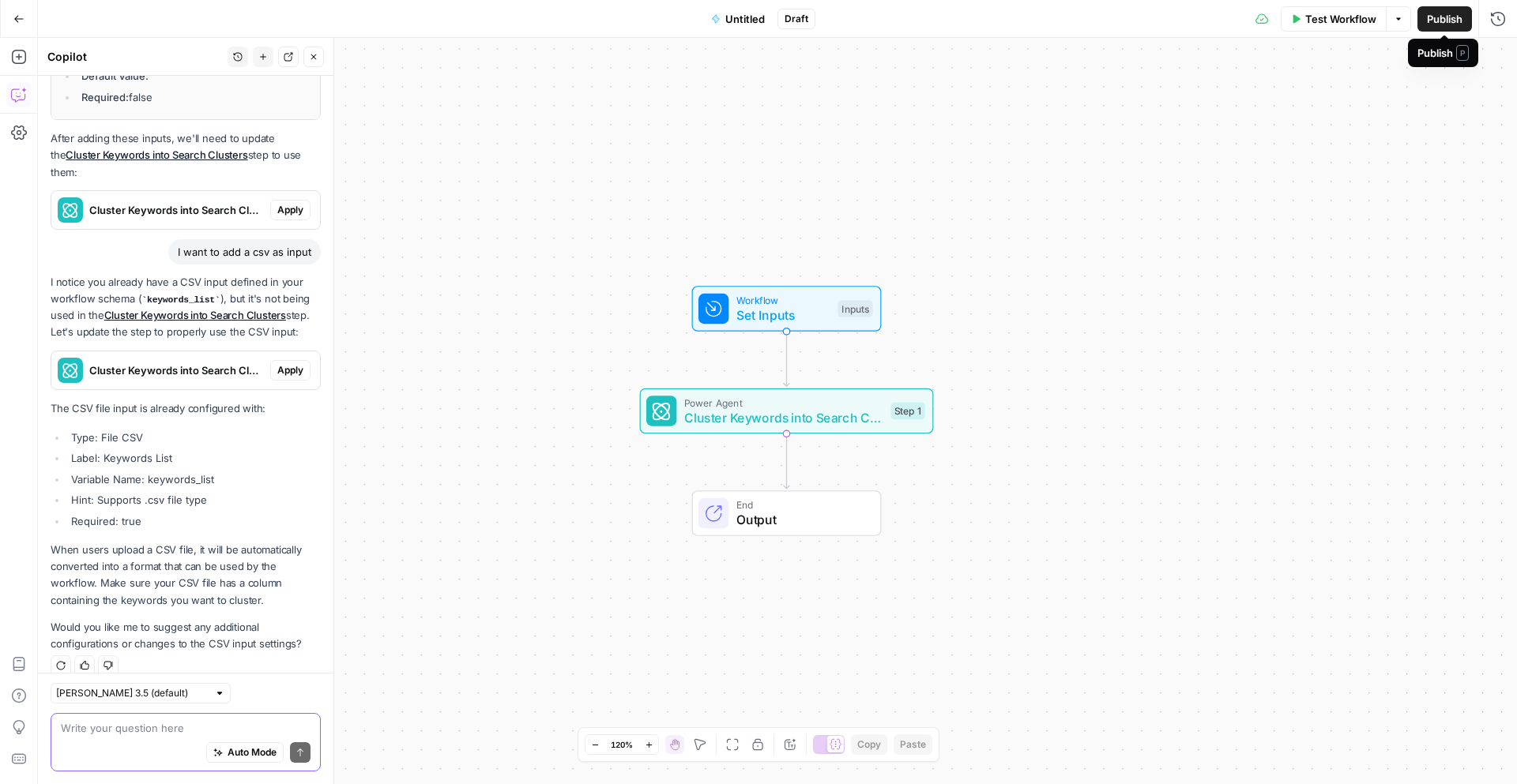
click at [1445, 25] on span "Publish" at bounding box center [1444, 18] width 36 height 16
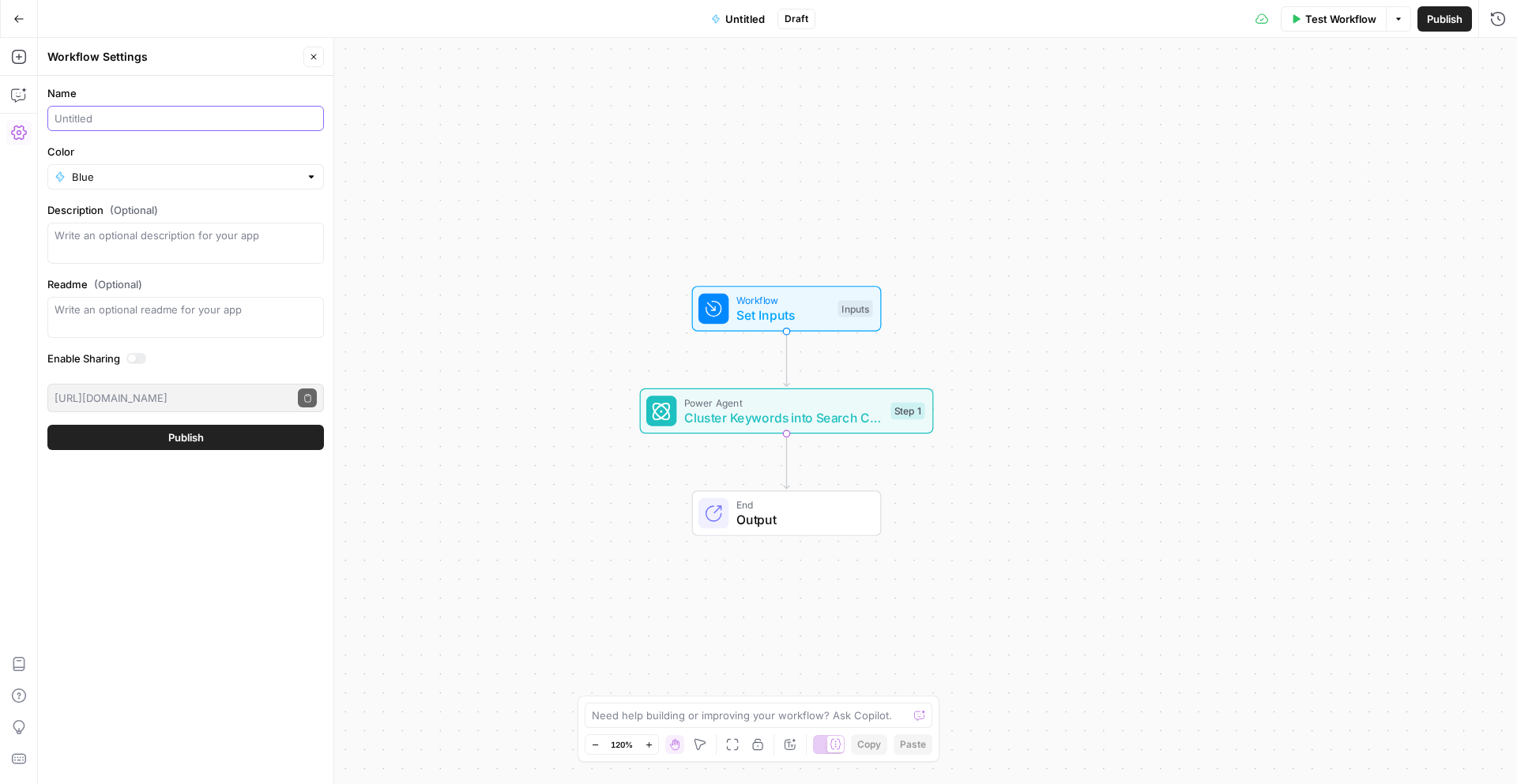
click at [75, 115] on input "Name" at bounding box center [185, 118] width 263 height 16
type input "T"
type input "Creatopy Keyword Clustering"
click at [80, 440] on button "Publish" at bounding box center [185, 437] width 276 height 25
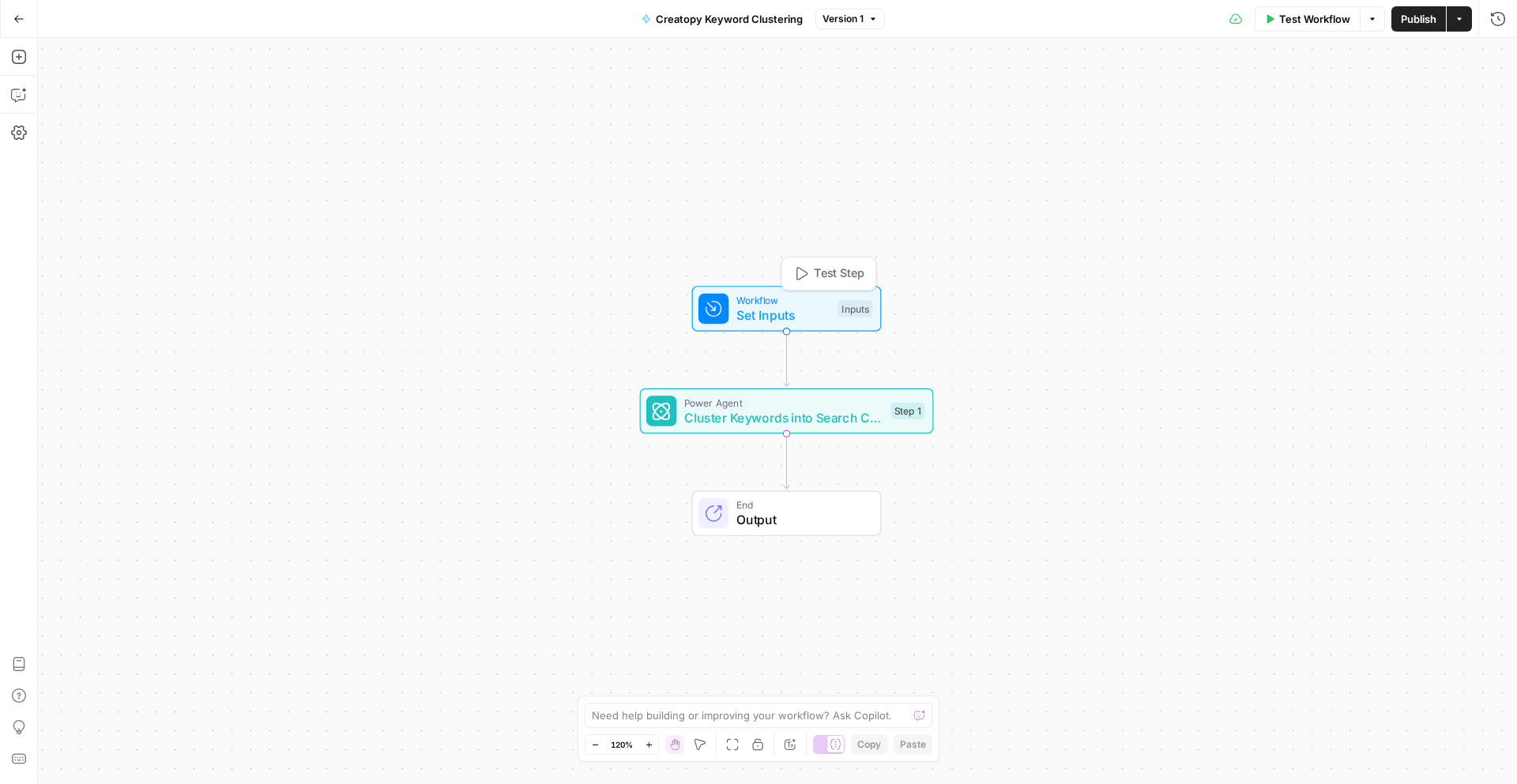
click at [803, 273] on icon "button" at bounding box center [801, 274] width 15 height 15
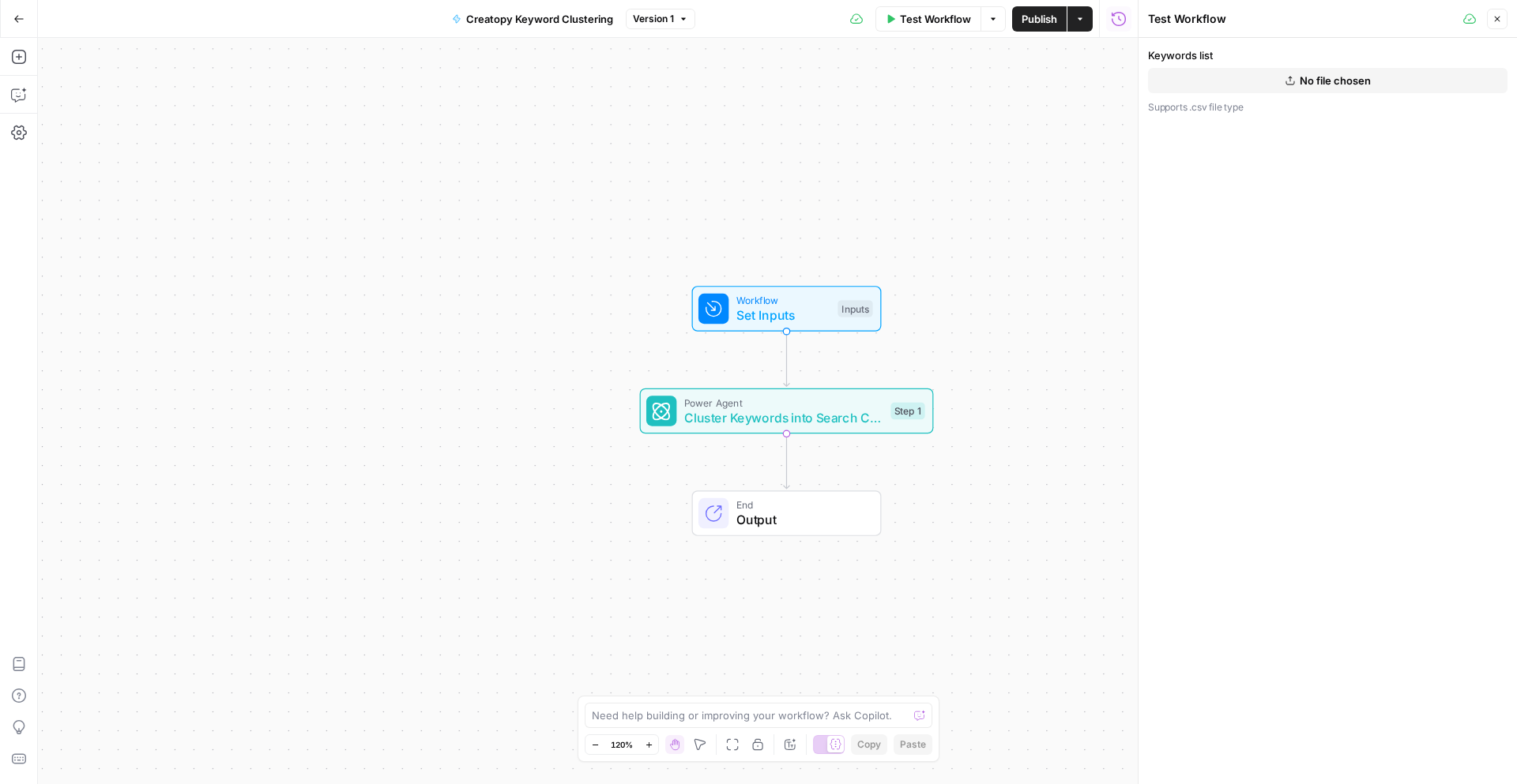
click at [1342, 78] on span "No file chosen" at bounding box center [1335, 80] width 71 height 16
click at [900, 19] on span "Test Workflow" at bounding box center [935, 18] width 71 height 16
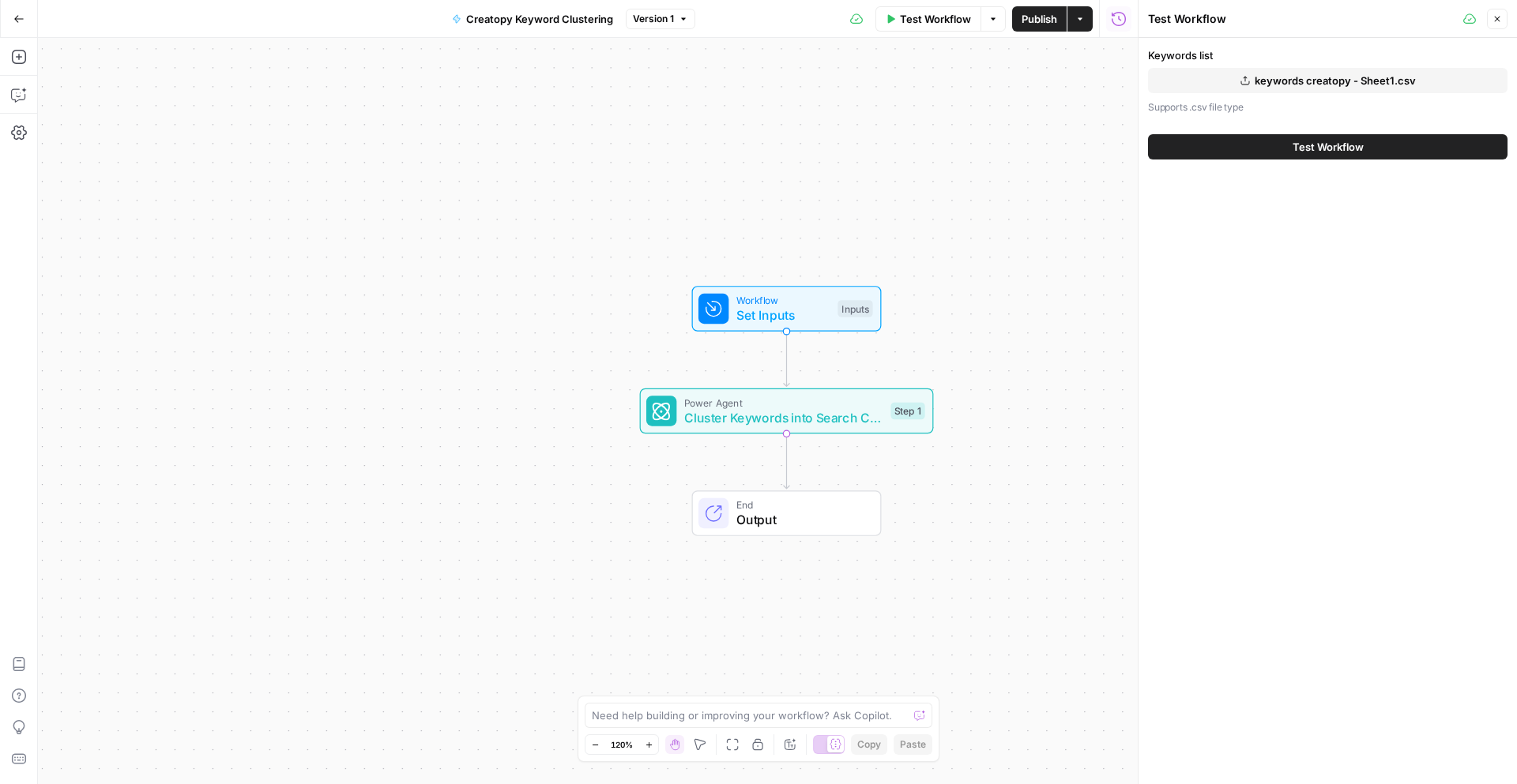
click at [1333, 137] on button "Test Workflow" at bounding box center [1328, 146] width 359 height 25
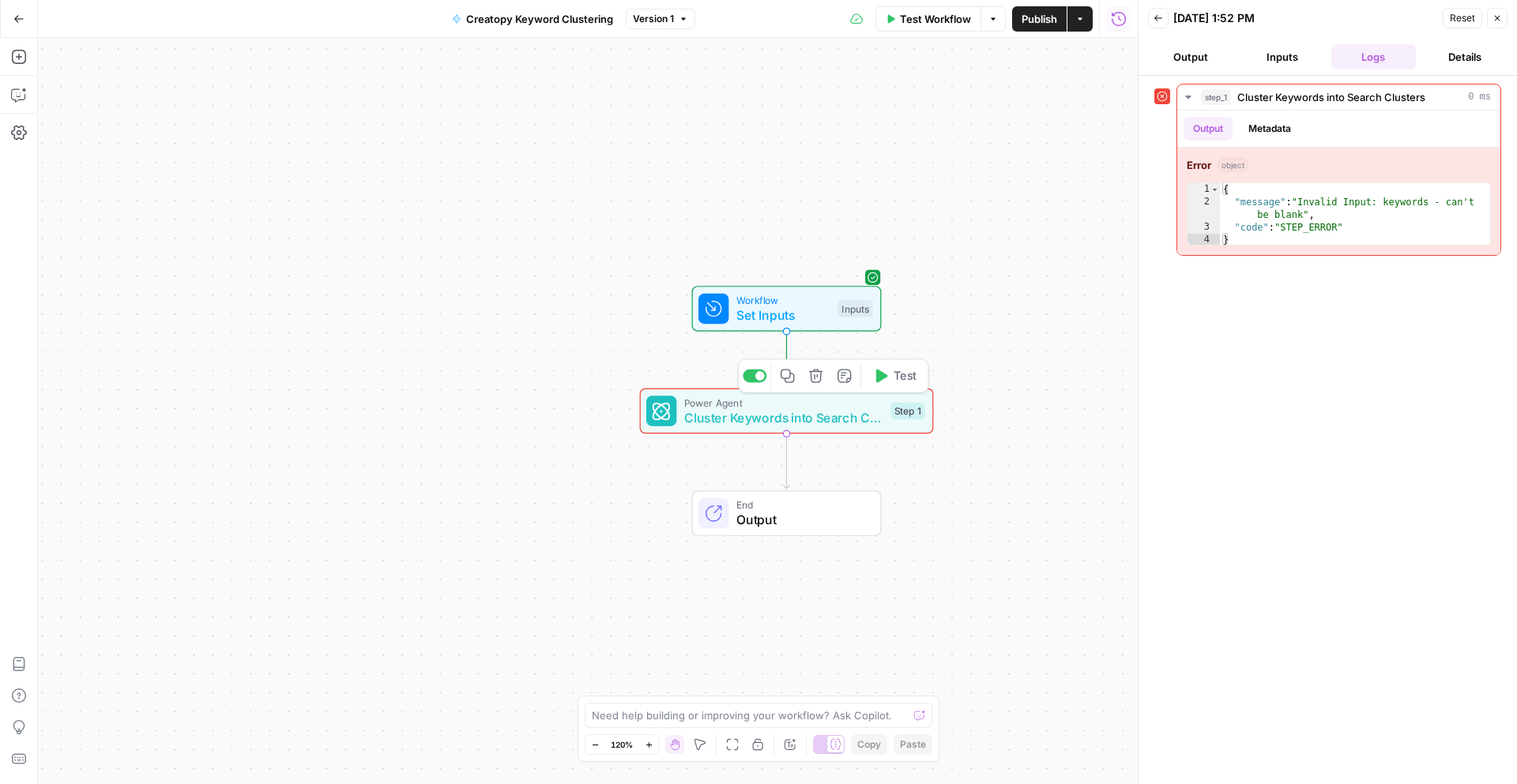
click at [825, 408] on span "Cluster Keywords into Search Clusters" at bounding box center [783, 417] width 199 height 19
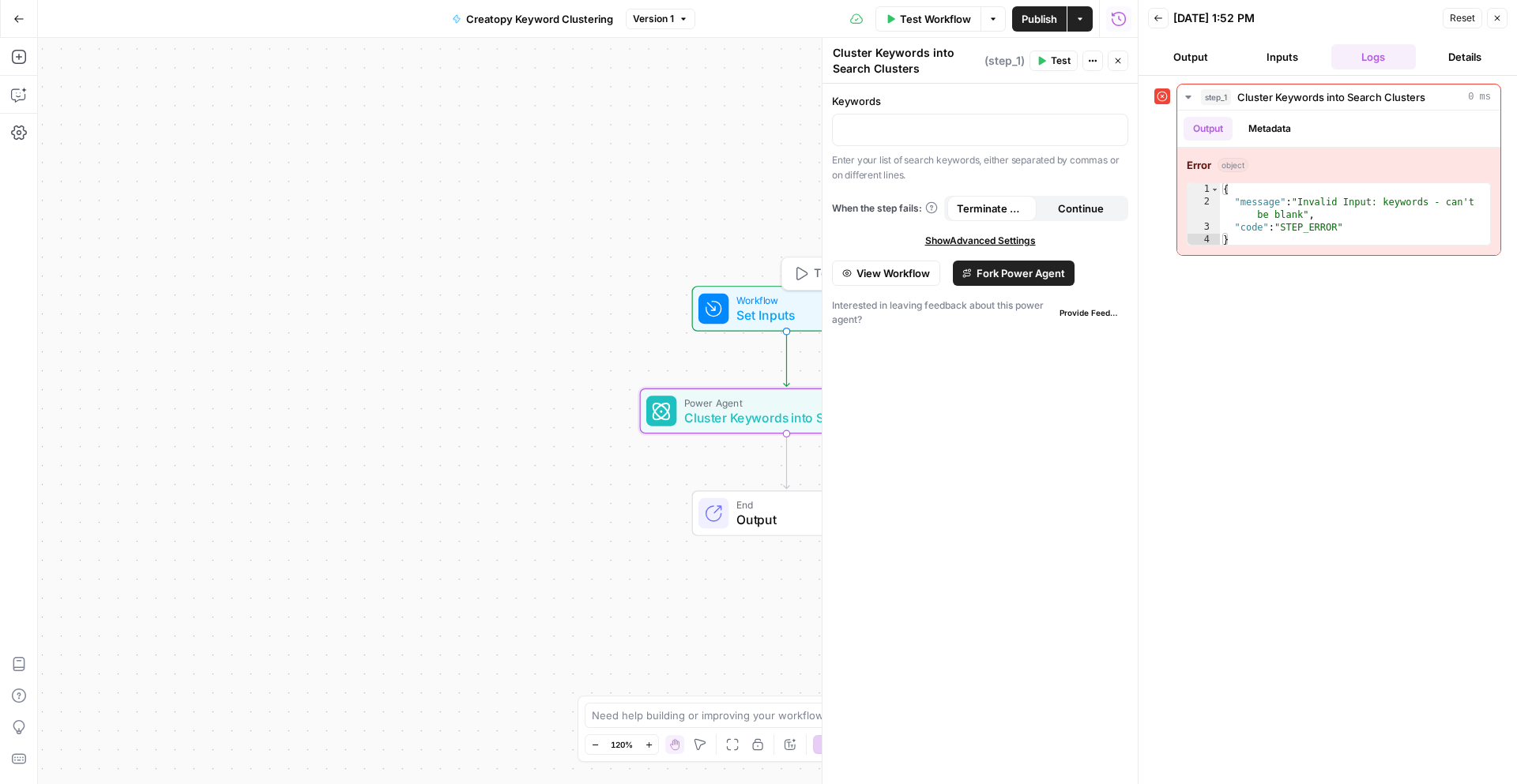
click at [784, 314] on span "Set Inputs" at bounding box center [783, 315] width 94 height 19
click at [889, 275] on span "View Workflow" at bounding box center [893, 273] width 74 height 16
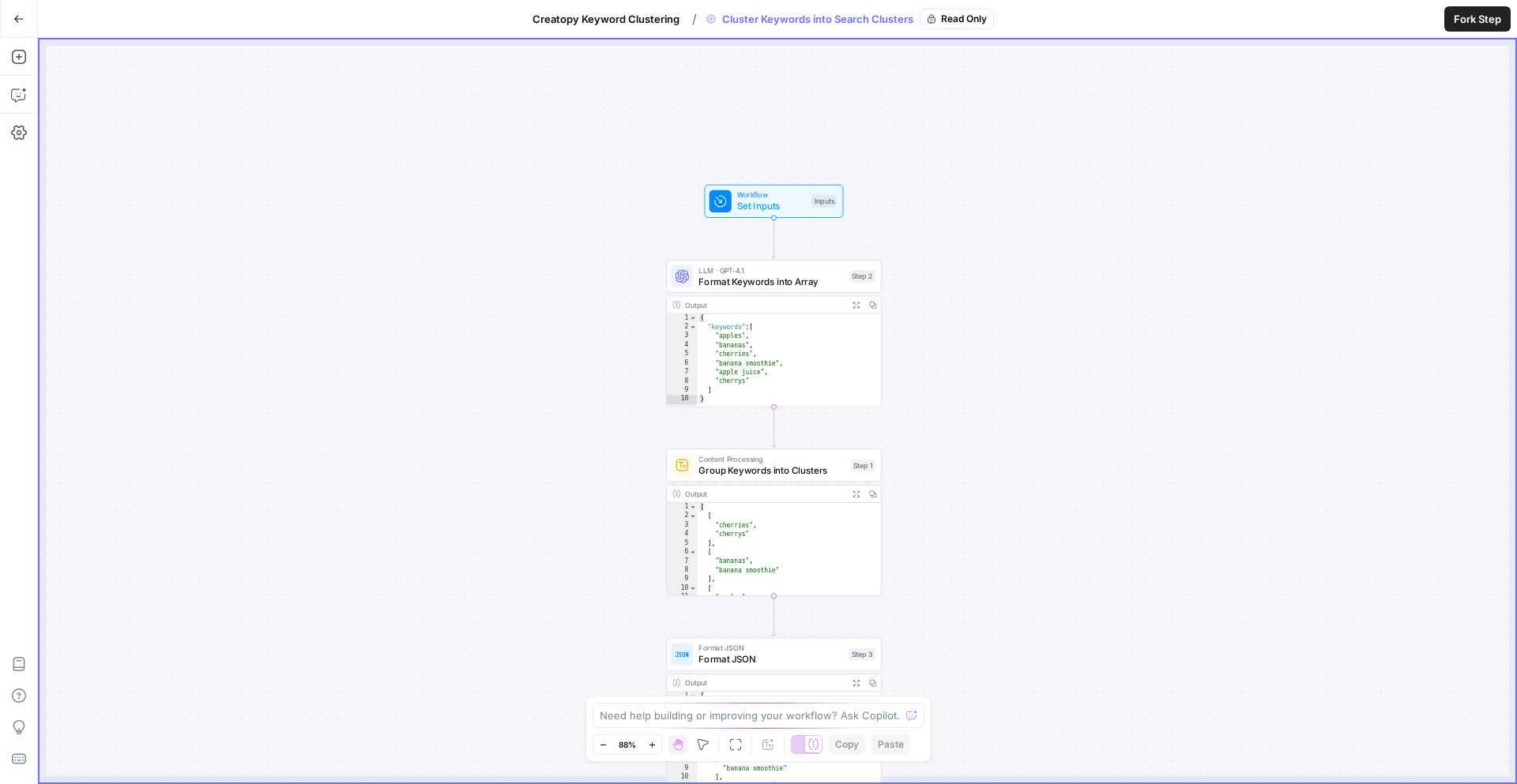
click at [796, 202] on span "Set Inputs" at bounding box center [771, 205] width 69 height 14
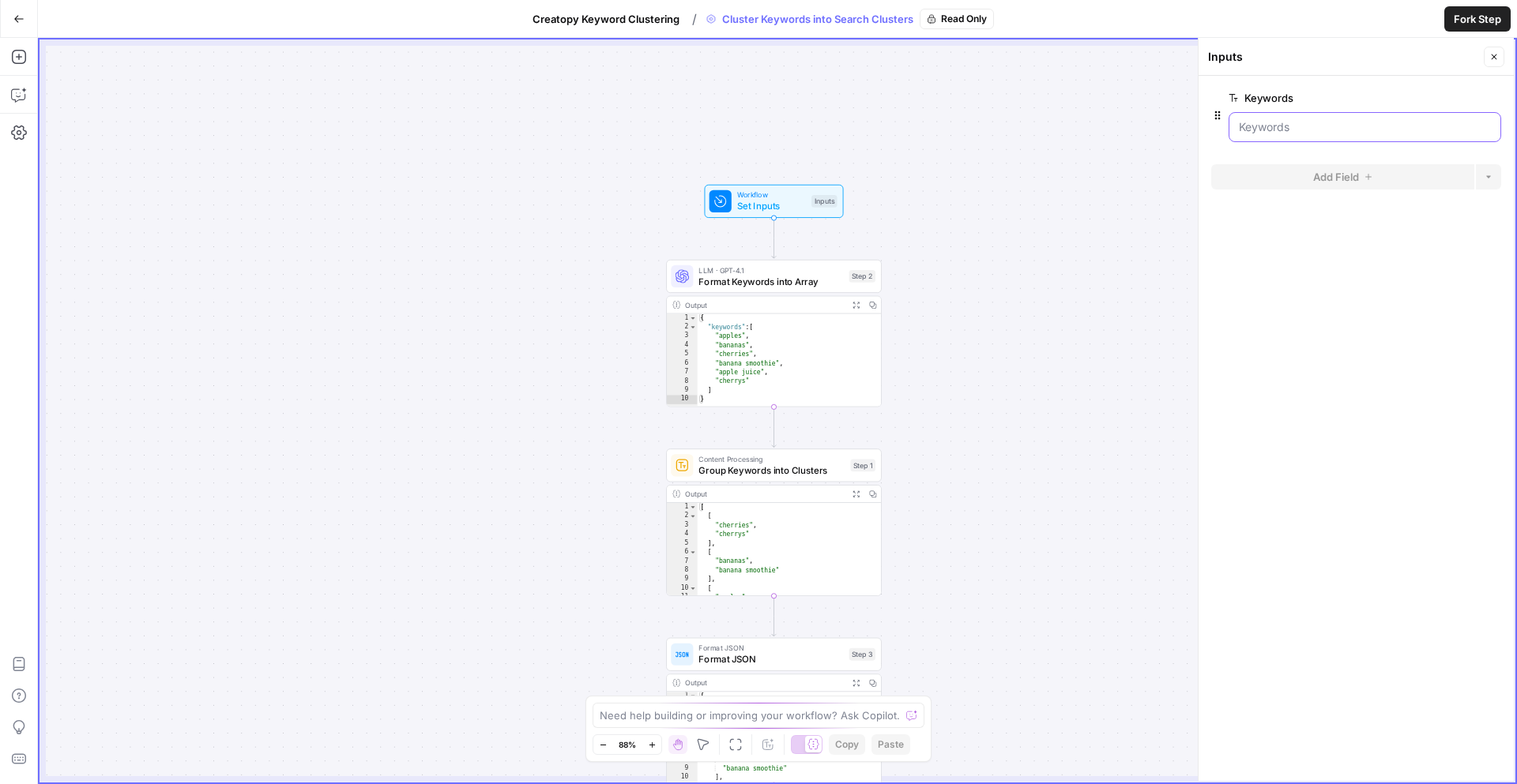
click at [1299, 129] on input "Keywords" at bounding box center [1364, 126] width 252 height 16
click at [1320, 125] on input "Keywords" at bounding box center [1364, 126] width 252 height 16
click at [1257, 129] on input "Keywords" at bounding box center [1364, 126] width 252 height 16
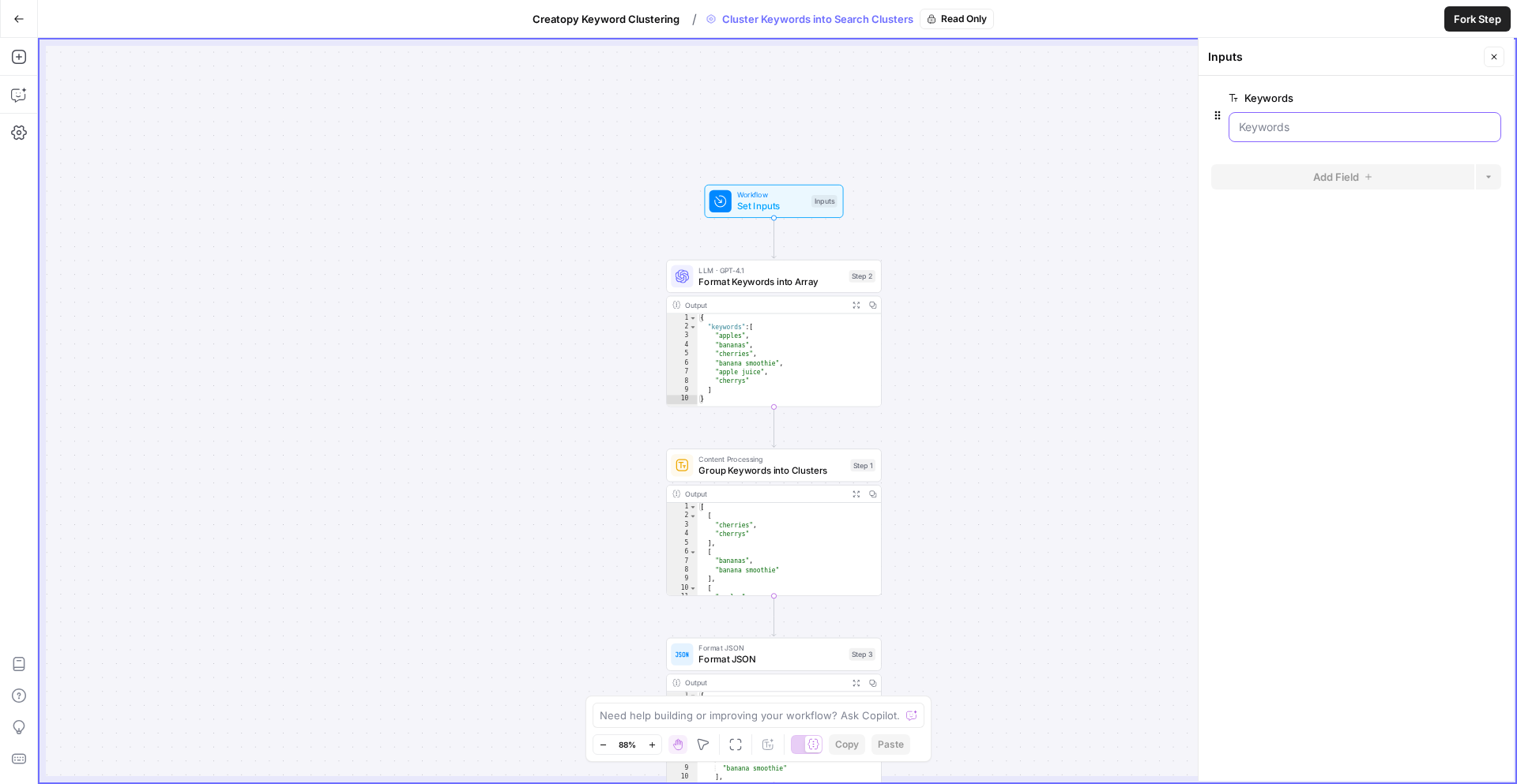
click at [1257, 129] on input "Keywords" at bounding box center [1364, 126] width 252 height 16
click at [19, 22] on icon "button" at bounding box center [19, 19] width 11 height 11
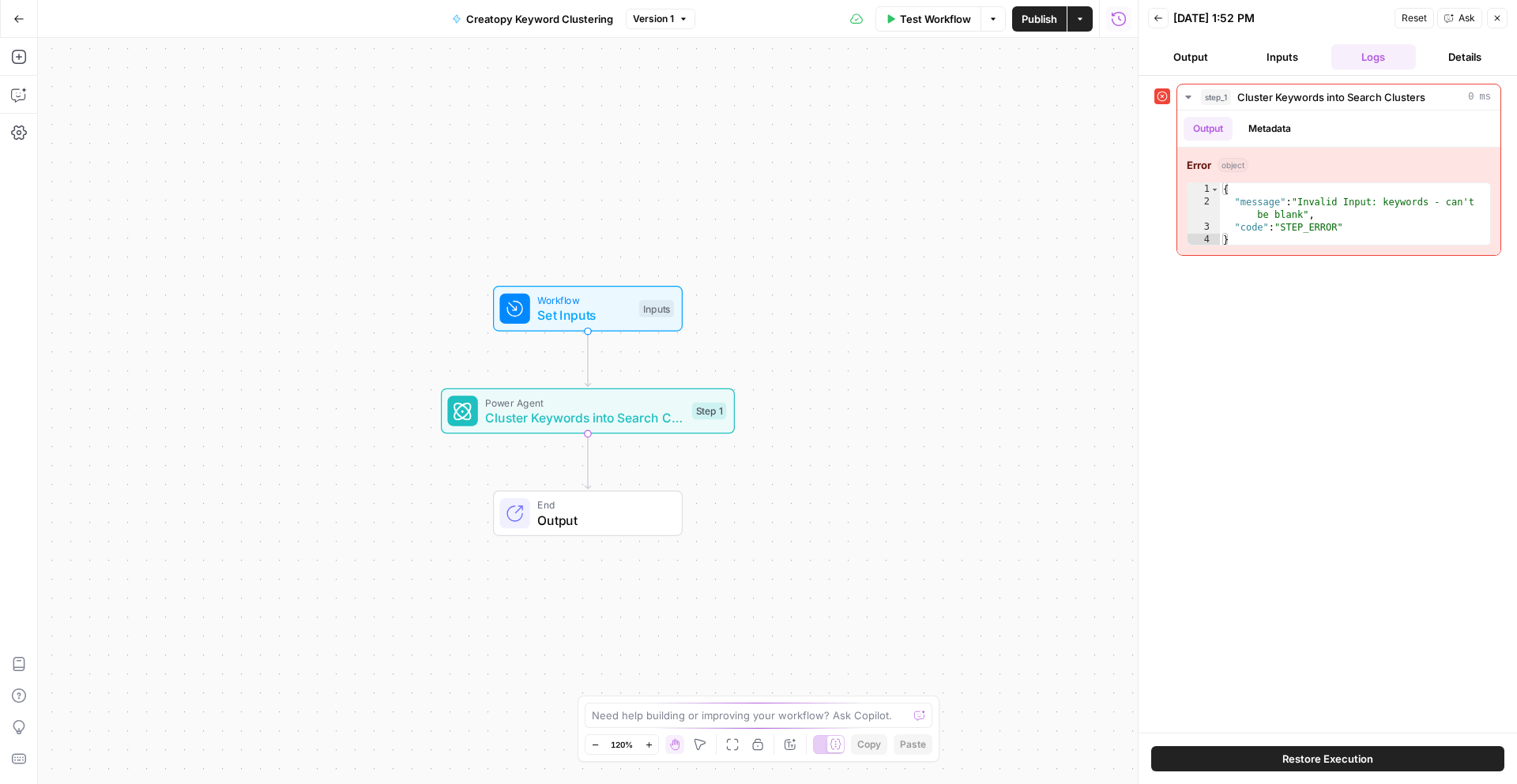
click at [1271, 62] on button "Inputs" at bounding box center [1282, 56] width 86 height 25
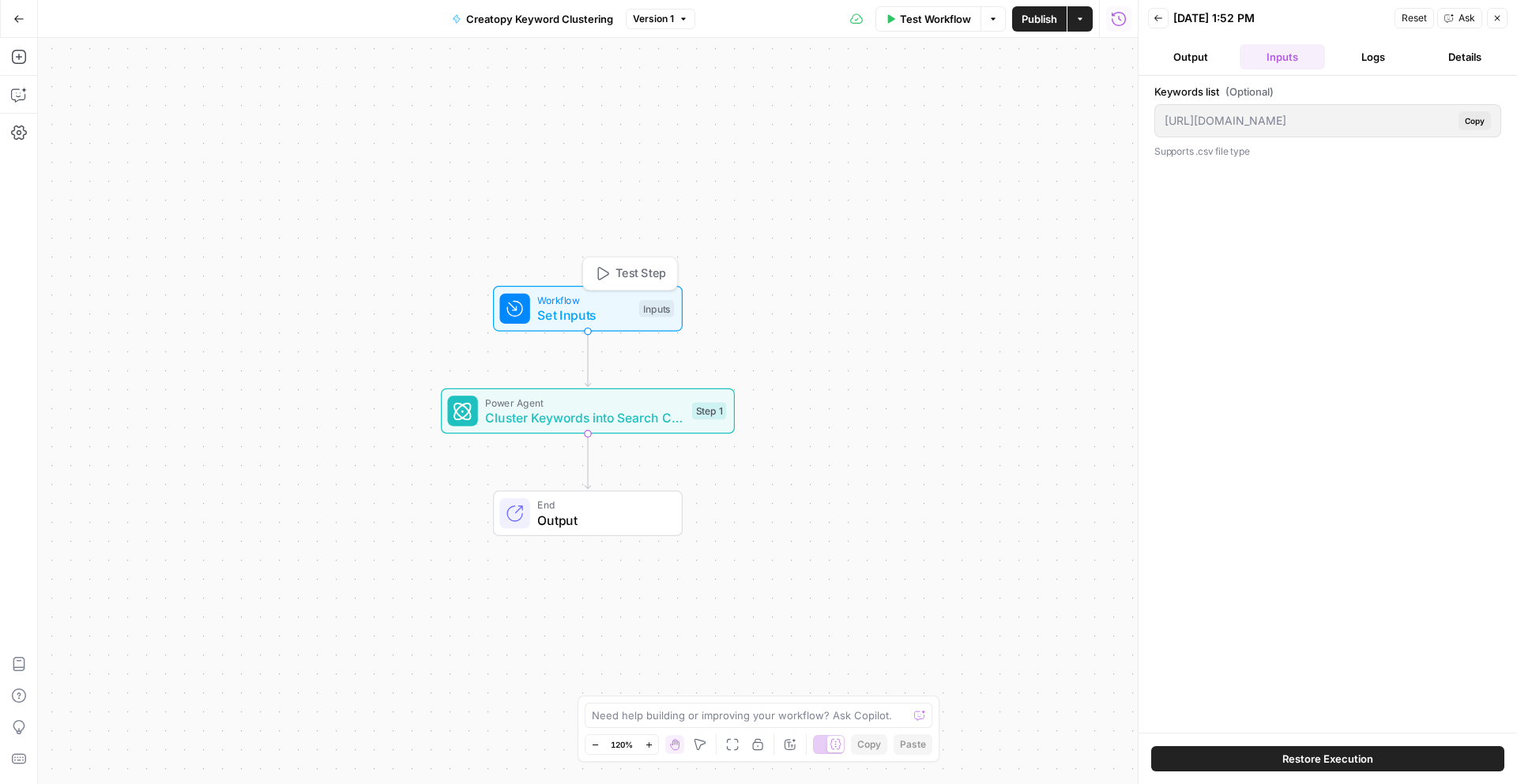
click at [603, 306] on span "Set Inputs" at bounding box center [584, 315] width 94 height 19
click at [890, 122] on list "Keywords list" at bounding box center [988, 126] width 252 height 16
click at [1060, 99] on span "edit field" at bounding box center [1066, 98] width 35 height 13
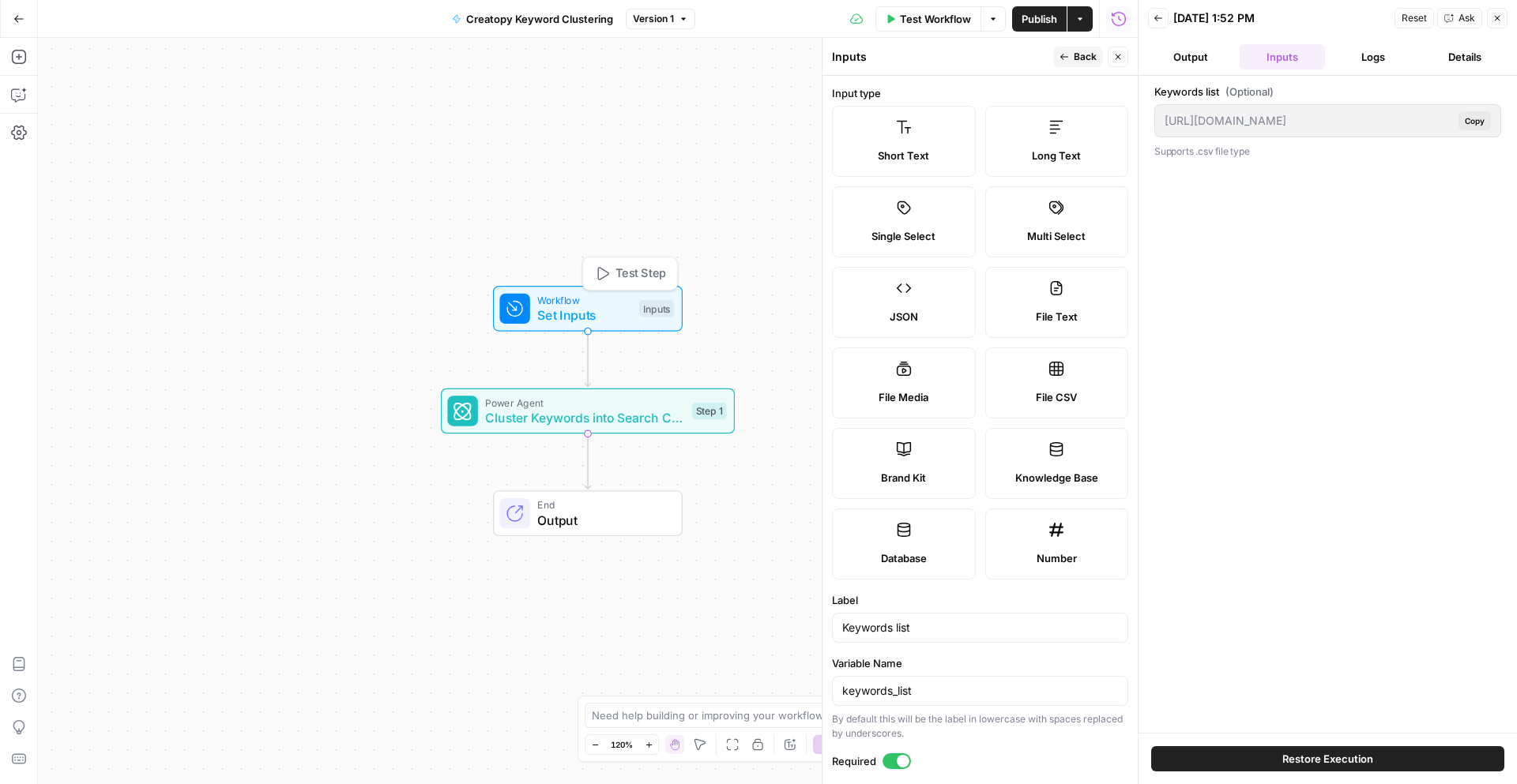
click at [600, 317] on span "Set Inputs" at bounding box center [584, 315] width 94 height 19
click at [1501, 16] on icon "button" at bounding box center [1497, 18] width 9 height 9
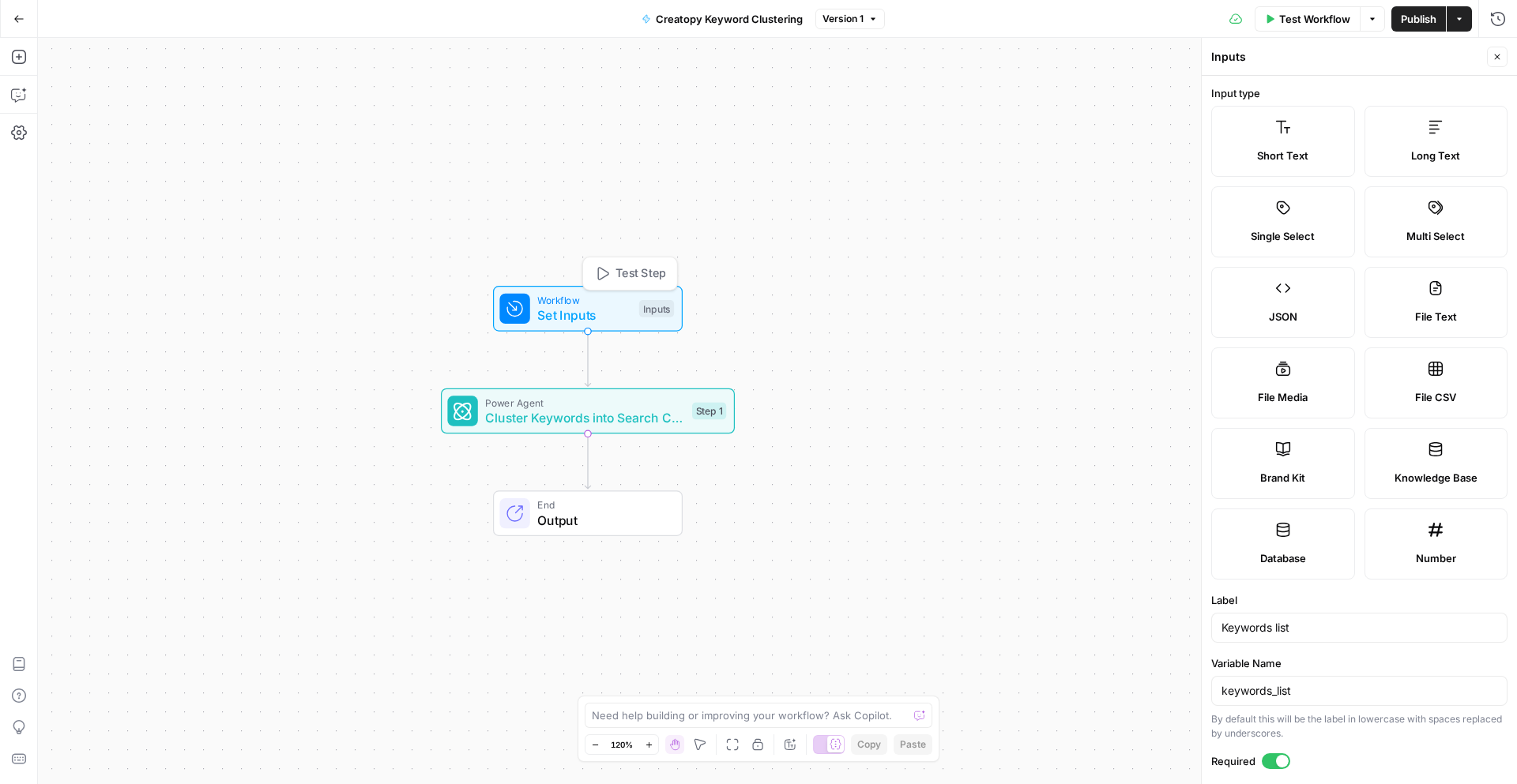
click at [577, 320] on span "Set Inputs" at bounding box center [584, 315] width 94 height 19
click at [612, 308] on span "Set Inputs" at bounding box center [584, 315] width 94 height 19
click at [660, 302] on div "Inputs" at bounding box center [657, 309] width 35 height 18
click at [1499, 60] on icon "button" at bounding box center [1497, 57] width 9 height 9
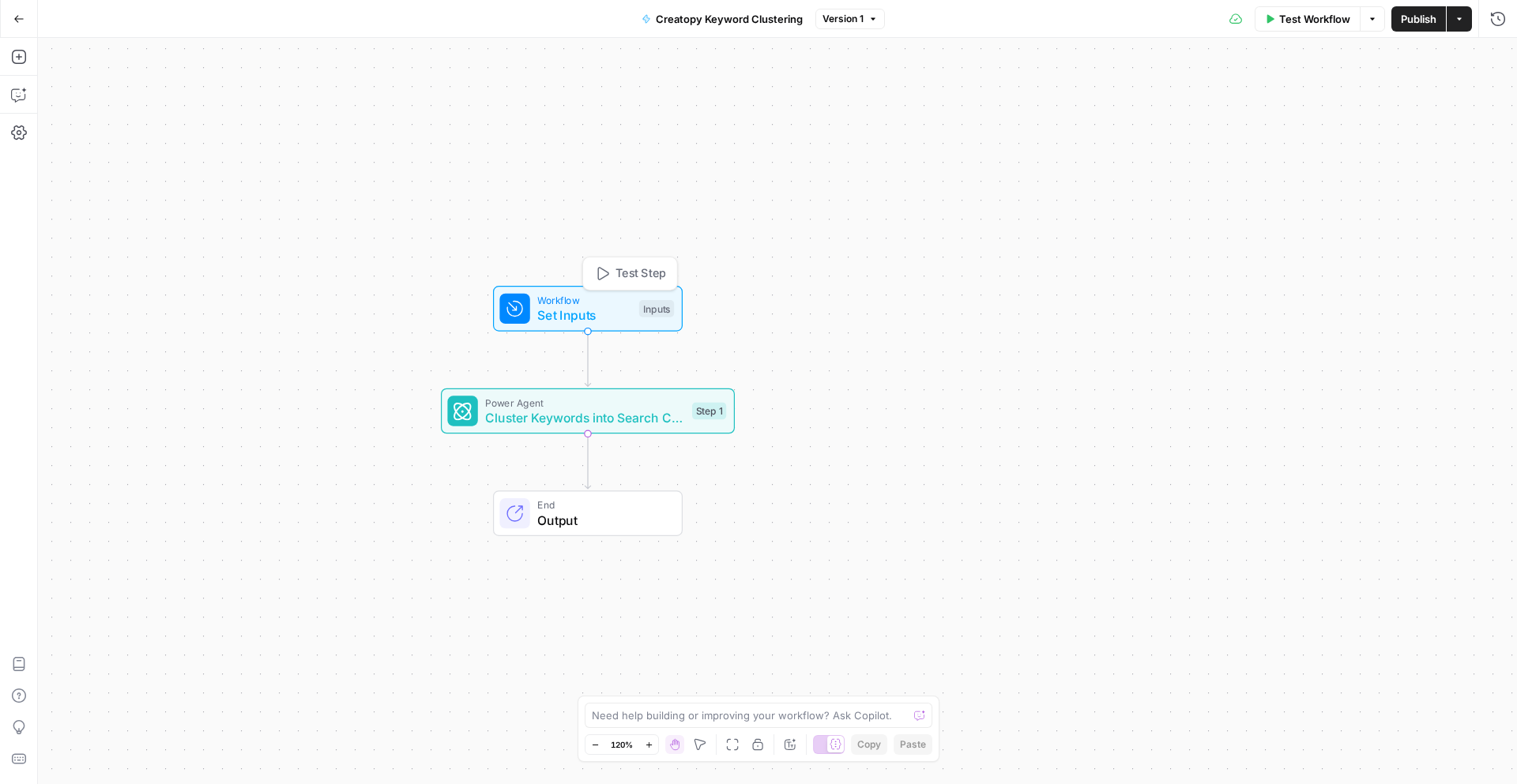
click at [595, 295] on span "Workflow" at bounding box center [584, 300] width 94 height 15
click at [1303, 129] on list "Keywords list" at bounding box center [1368, 126] width 252 height 16
click at [1240, 127] on div at bounding box center [1369, 127] width 273 height 30
click at [1240, 129] on div at bounding box center [1369, 127] width 273 height 30
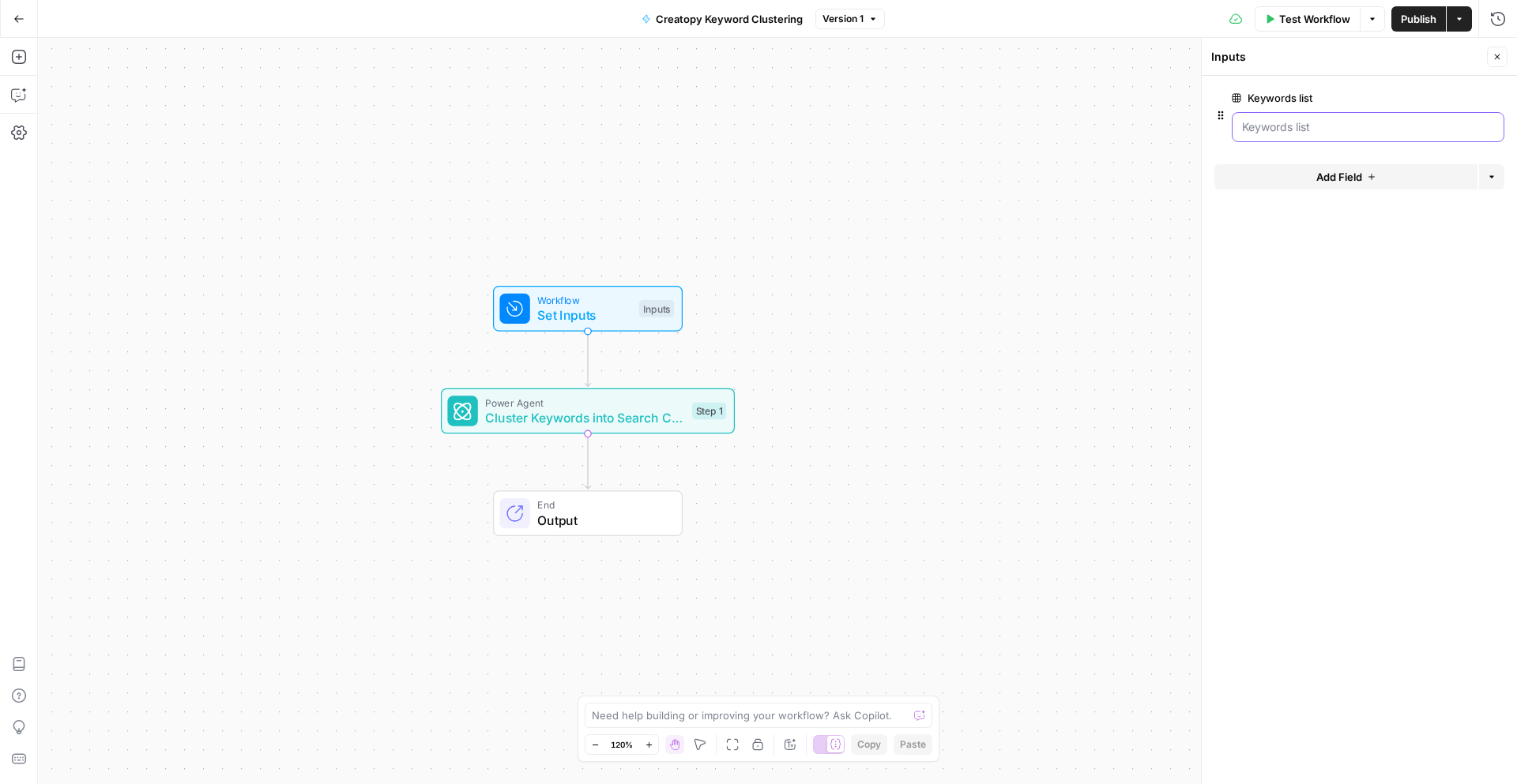
click at [1250, 130] on list "Keywords list" at bounding box center [1368, 126] width 252 height 16
click at [876, 15] on icon "button" at bounding box center [873, 18] width 9 height 9
click at [630, 713] on textarea at bounding box center [749, 715] width 316 height 16
